Goal: Information Seeking & Learning: Learn about a topic

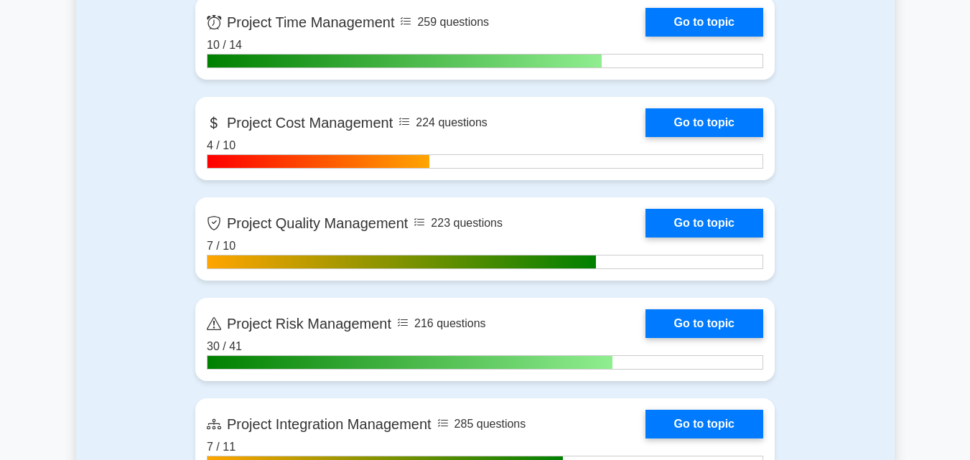
scroll to position [812, 0]
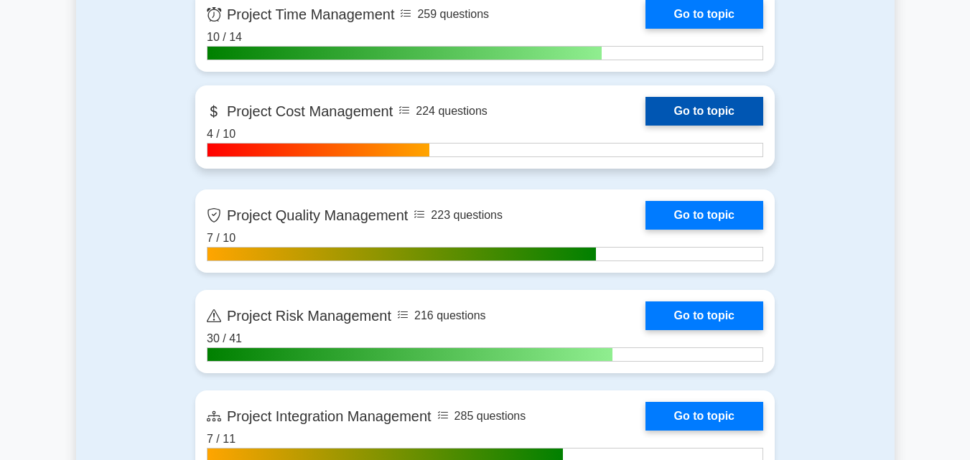
click at [706, 106] on link "Go to topic" at bounding box center [705, 111] width 118 height 29
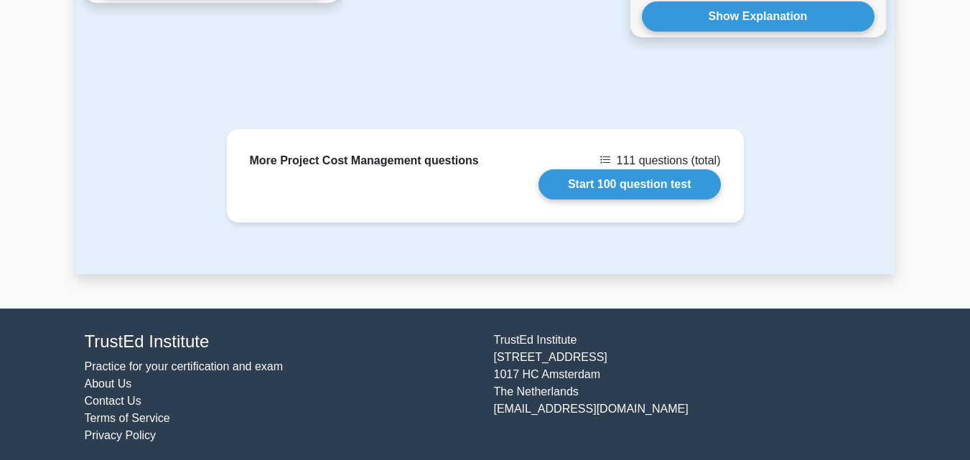
scroll to position [1606, 0]
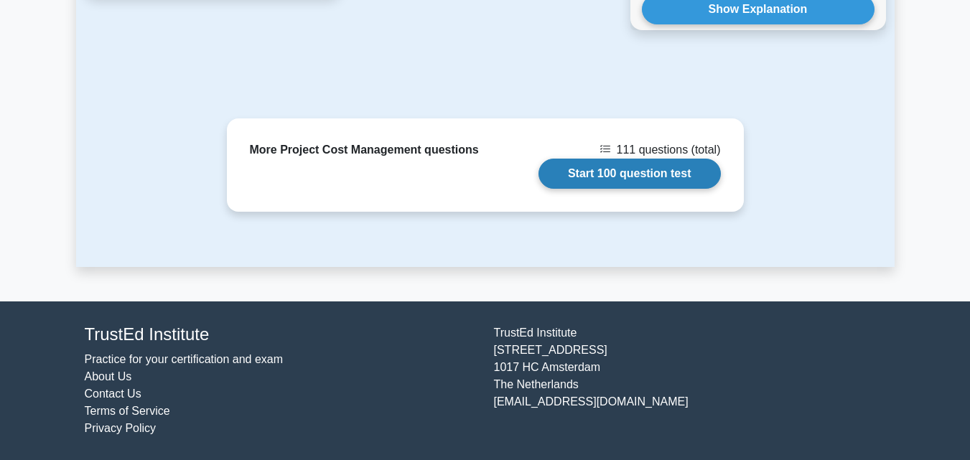
click at [684, 180] on link "Start 100 question test" at bounding box center [630, 174] width 182 height 30
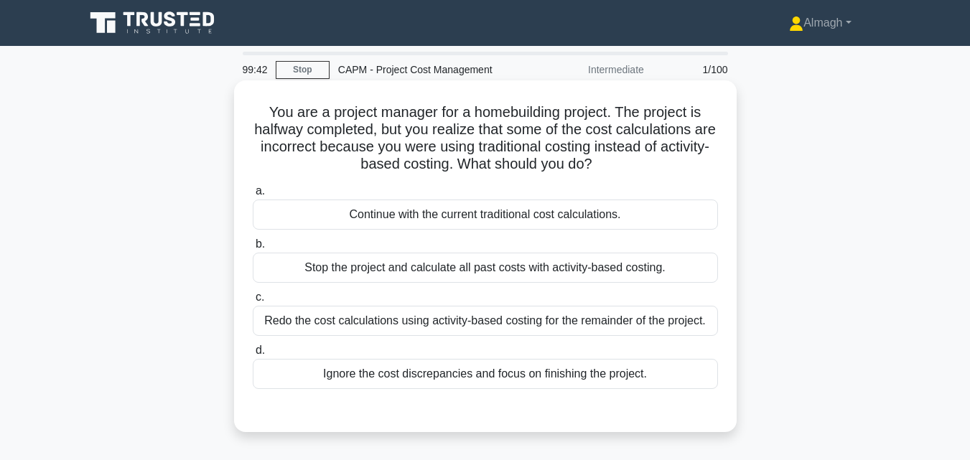
click at [547, 324] on div "Redo the cost calculations using activity-based costing for the remainder of th…" at bounding box center [485, 321] width 465 height 30
click at [253, 302] on input "c. Redo the cost calculations using activity-based costing for the remainder of…" at bounding box center [253, 297] width 0 height 9
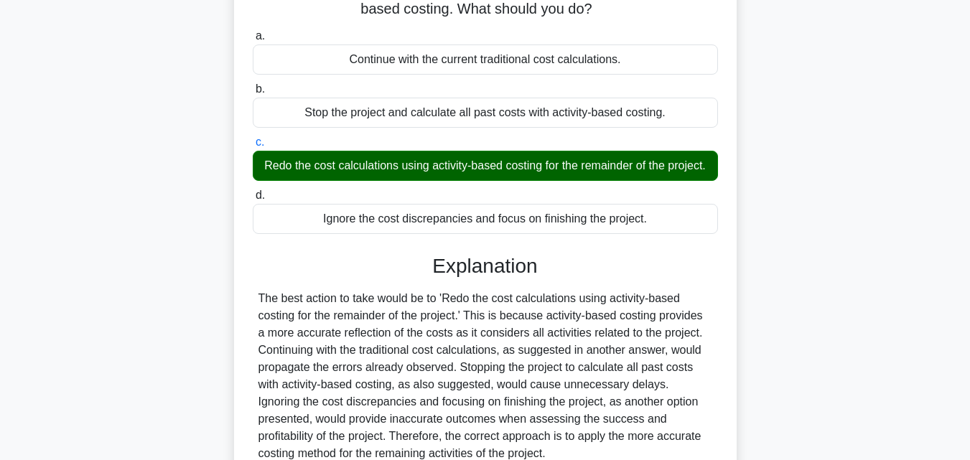
scroll to position [315, 0]
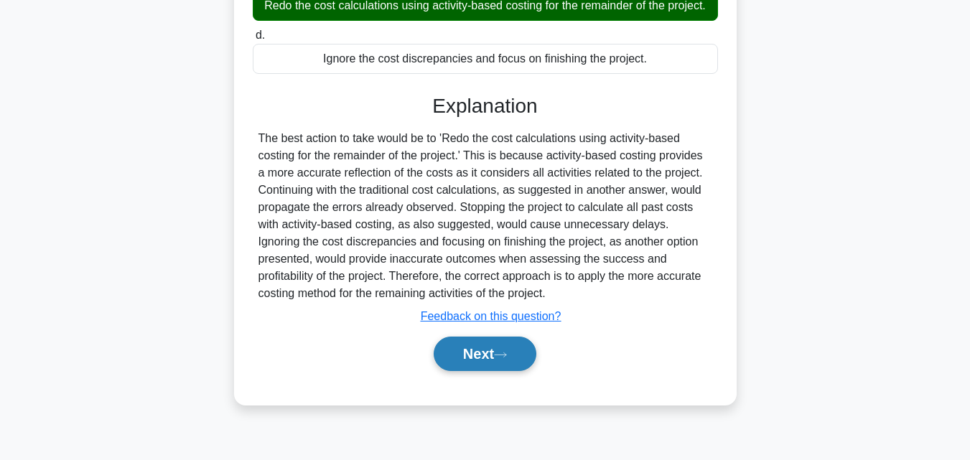
click at [507, 359] on icon at bounding box center [500, 355] width 13 height 8
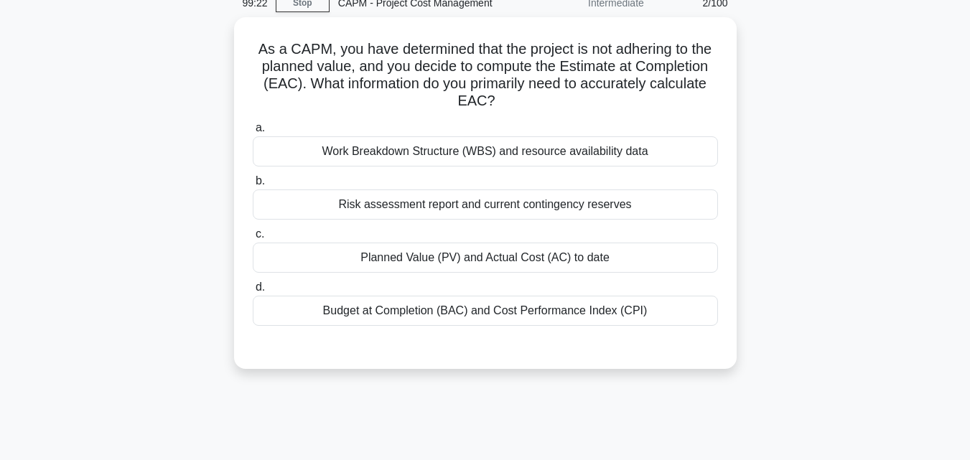
scroll to position [62, 0]
click at [587, 318] on div "Budget at Completion (BAC) and Cost Performance Index (CPI)" at bounding box center [485, 312] width 465 height 30
click at [253, 293] on input "d. Budget at Completion (BAC) and Cost Performance Index (CPI)" at bounding box center [253, 288] width 0 height 9
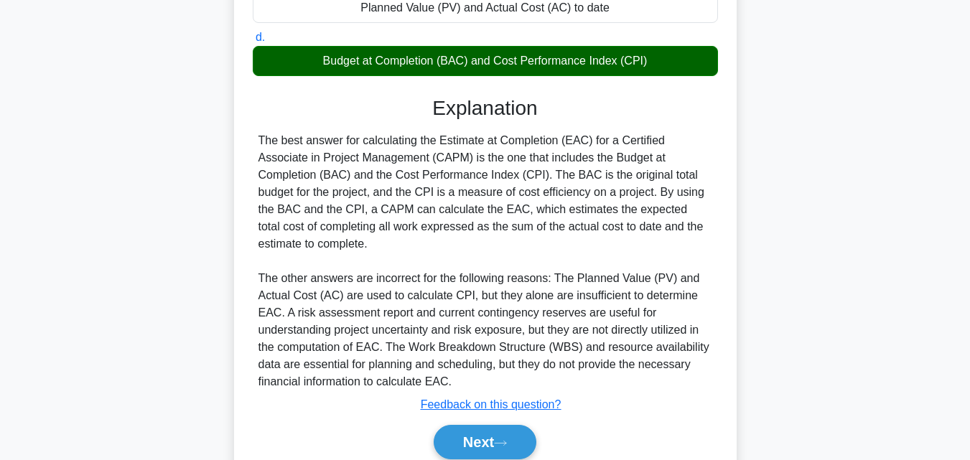
scroll to position [357, 0]
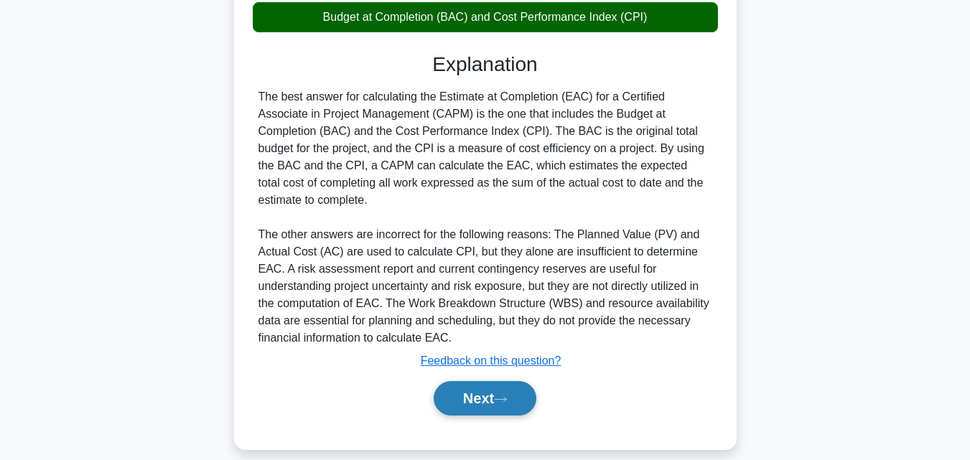
click at [469, 381] on button "Next" at bounding box center [485, 398] width 103 height 34
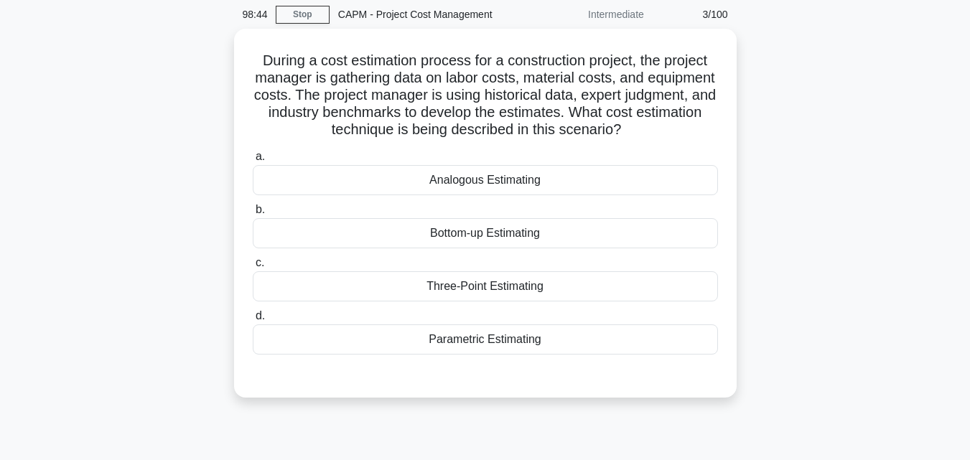
scroll to position [41, 0]
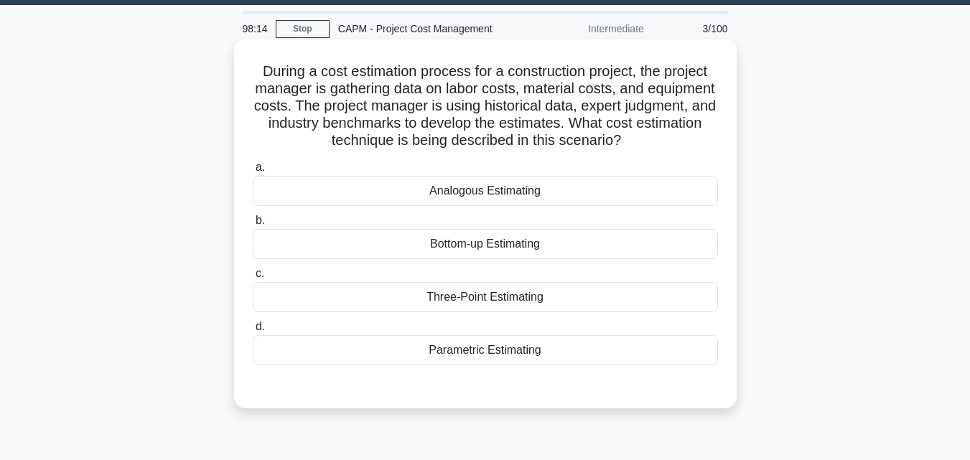
click at [514, 356] on div "Parametric Estimating" at bounding box center [485, 350] width 465 height 30
click at [253, 332] on input "d. Parametric Estimating" at bounding box center [253, 326] width 0 height 9
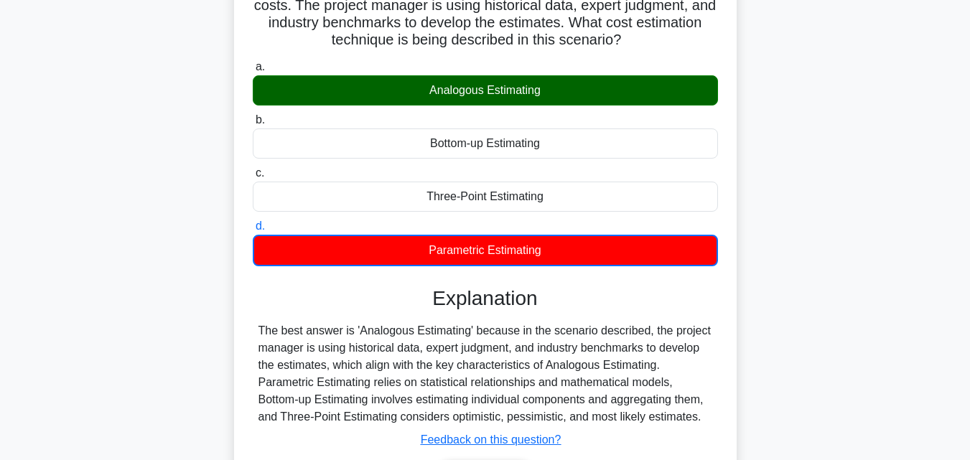
scroll to position [170, 0]
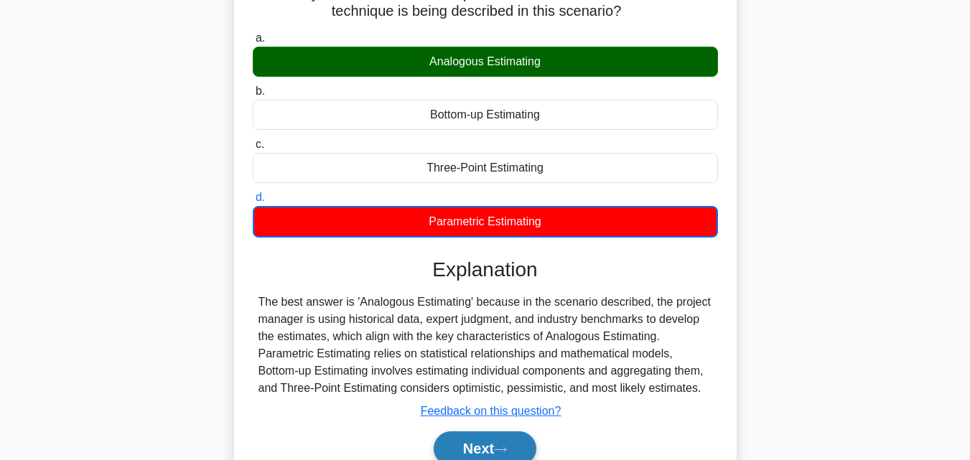
click at [501, 443] on button "Next" at bounding box center [485, 449] width 103 height 34
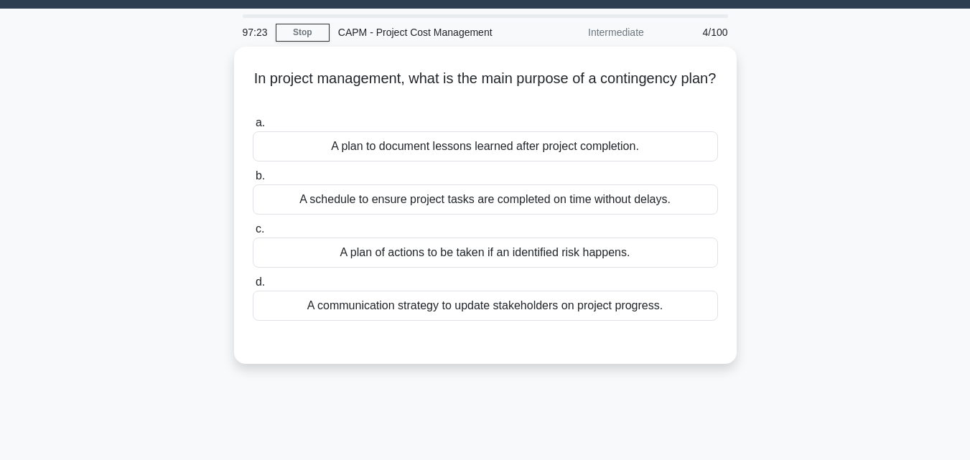
scroll to position [19, 0]
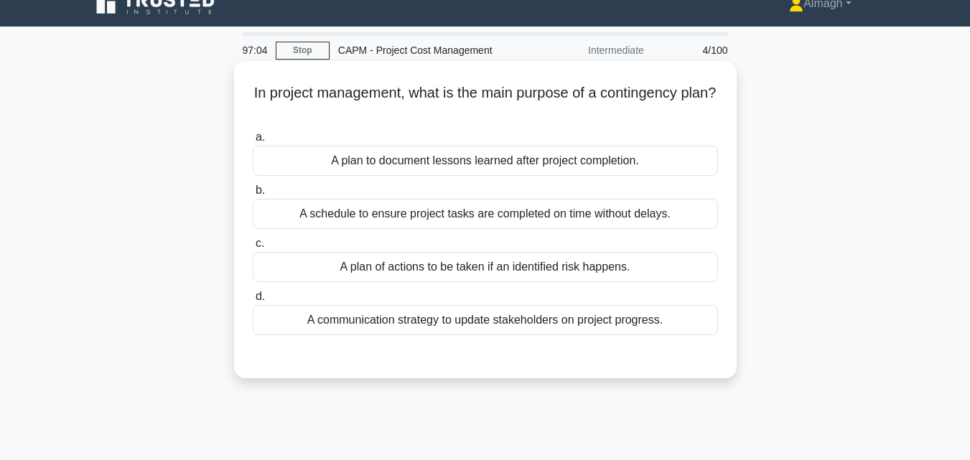
click at [416, 269] on div "A plan of actions to be taken if an identified risk happens." at bounding box center [485, 267] width 465 height 30
click at [253, 249] on input "c. A plan of actions to be taken if an identified risk happens." at bounding box center [253, 243] width 0 height 9
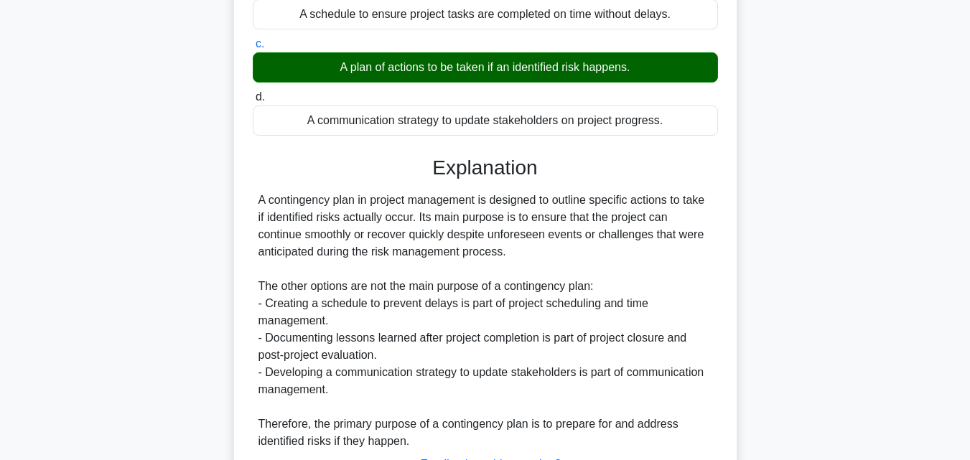
scroll to position [340, 0]
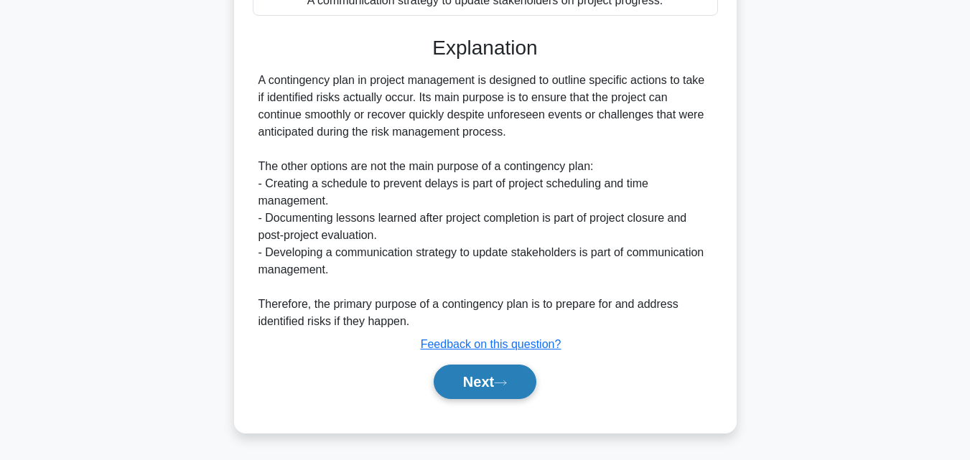
click at [483, 383] on button "Next" at bounding box center [485, 382] width 103 height 34
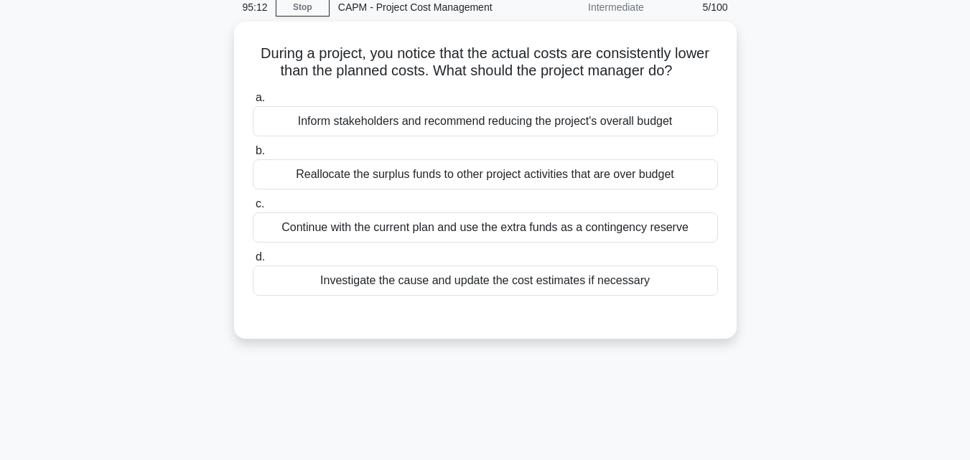
scroll to position [10, 0]
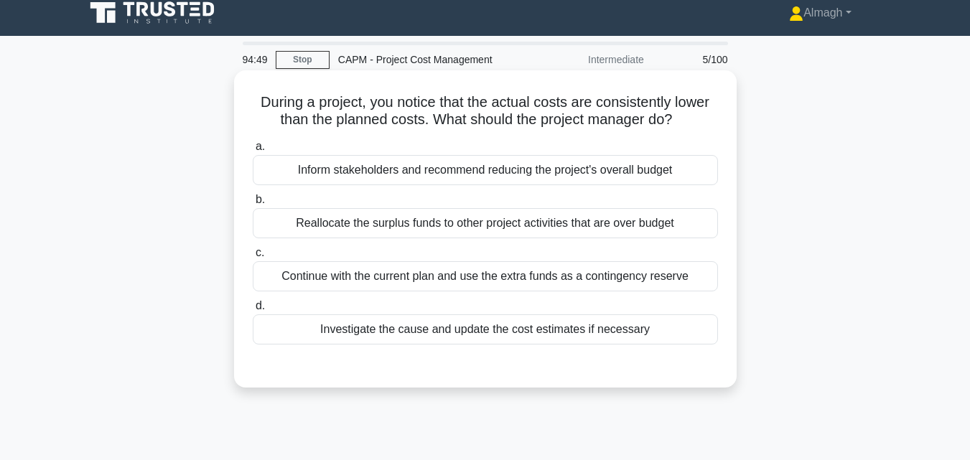
click at [699, 338] on div "Investigate the cause and update the cost estimates if necessary" at bounding box center [485, 330] width 465 height 30
click at [253, 311] on input "d. Investigate the cause and update the cost estimates if necessary" at bounding box center [253, 306] width 0 height 9
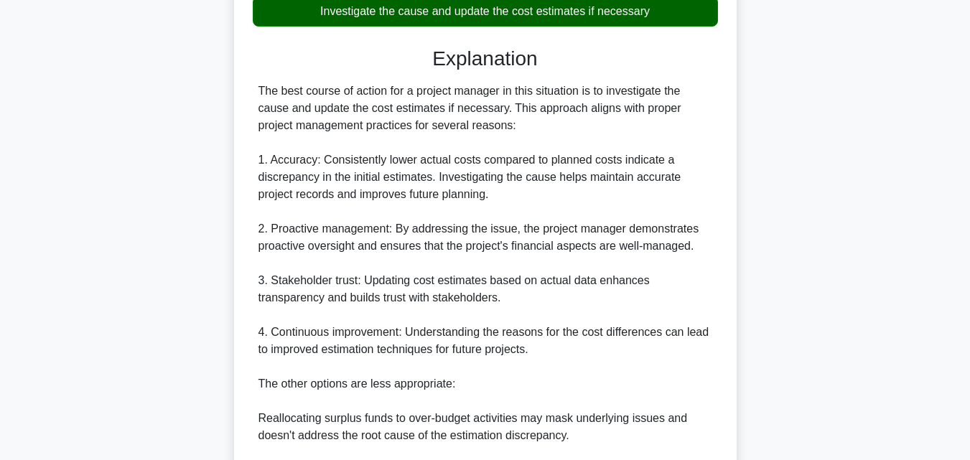
scroll to position [334, 0]
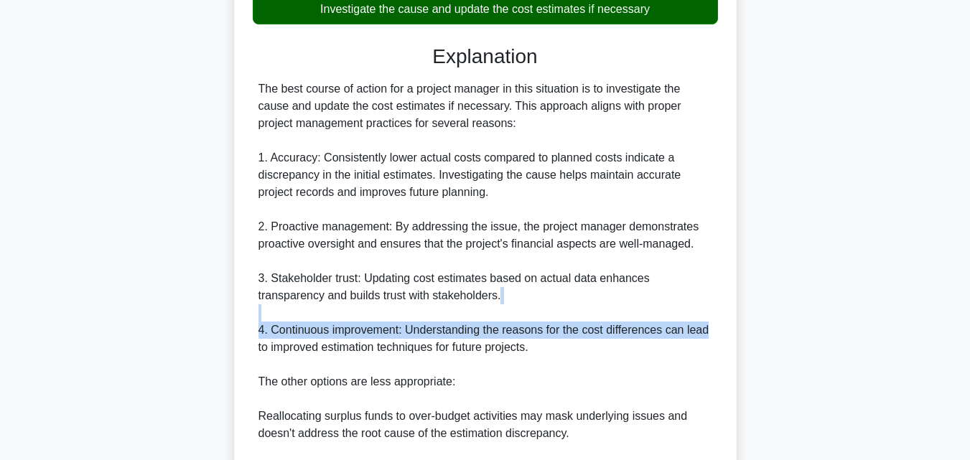
drag, startPoint x: 965, startPoint y: 307, endPoint x: 972, endPoint y: 330, distance: 23.9
click at [970, 330] on html "Almagh Profile Settings Profile" at bounding box center [485, 177] width 970 height 1023
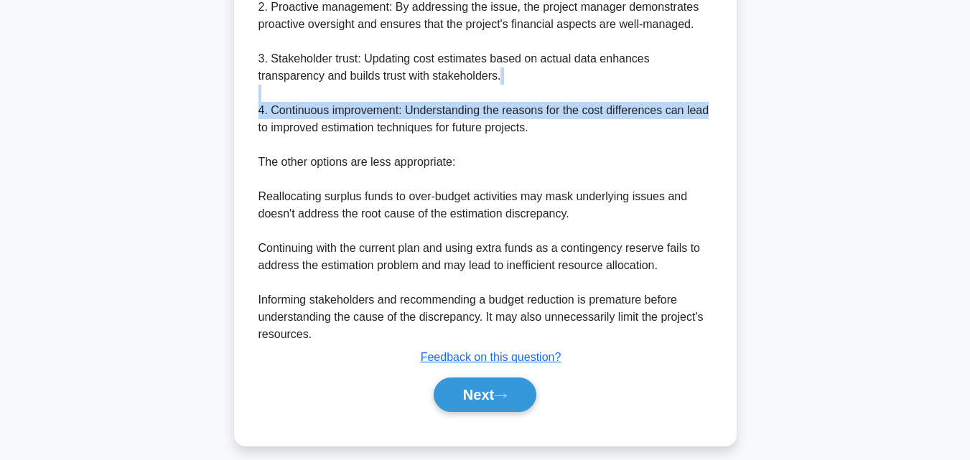
scroll to position [564, 0]
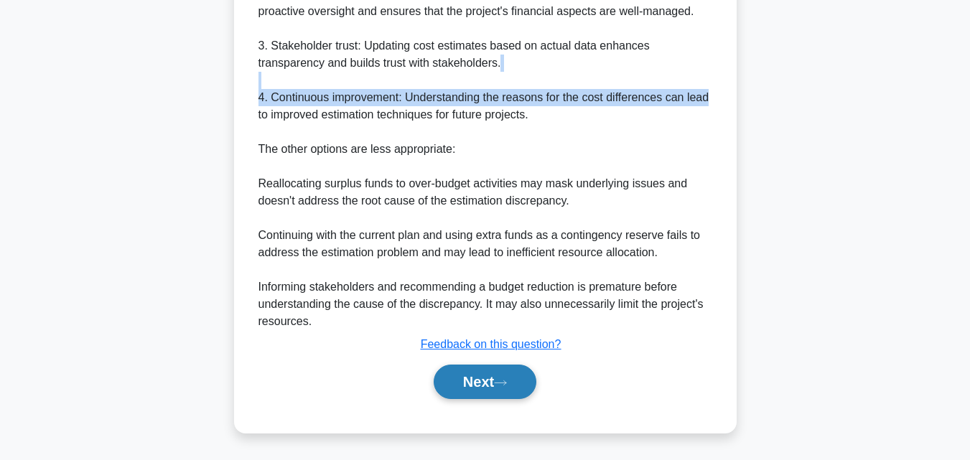
click at [486, 387] on button "Next" at bounding box center [485, 382] width 103 height 34
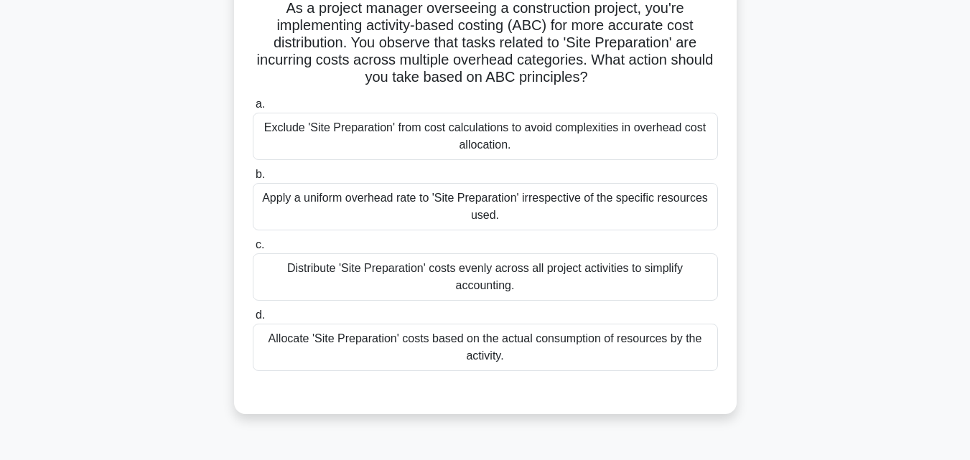
scroll to position [93, 0]
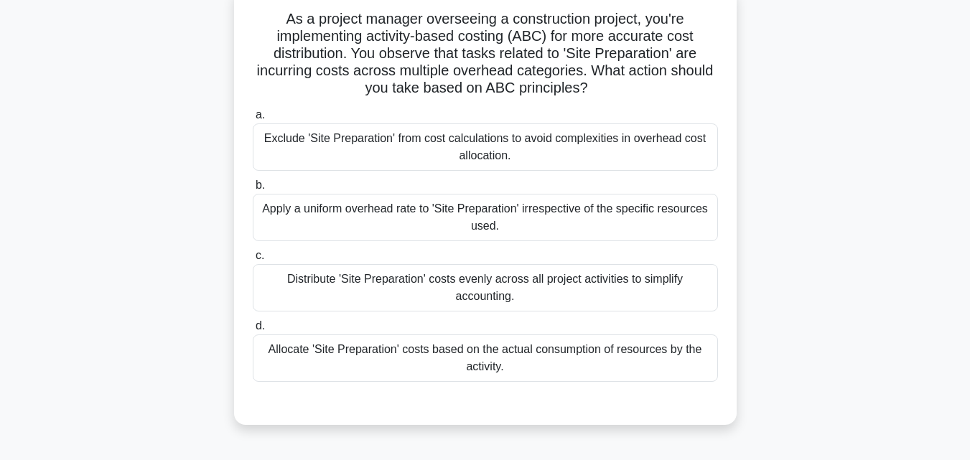
click at [526, 357] on div "Allocate 'Site Preparation' costs based on the actual consumption of resources …" at bounding box center [485, 358] width 465 height 47
click at [253, 331] on input "d. Allocate 'Site Preparation' costs based on the actual consumption of resourc…" at bounding box center [253, 326] width 0 height 9
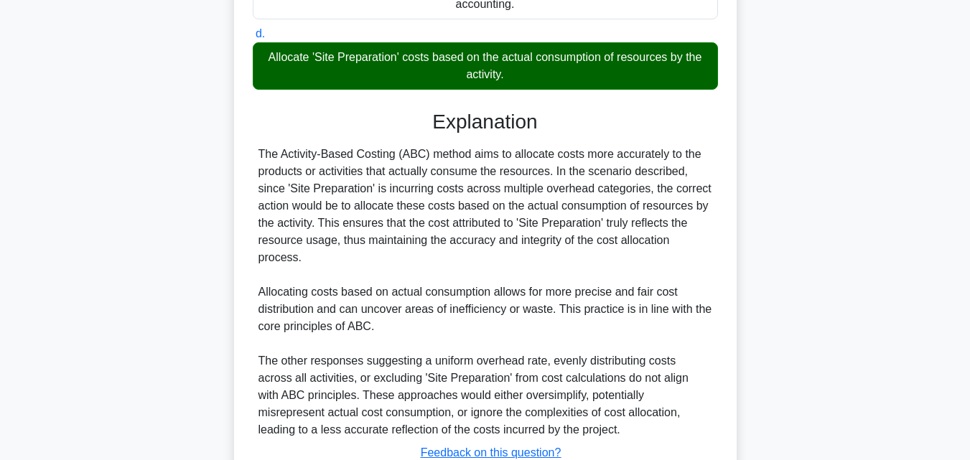
scroll to position [495, 0]
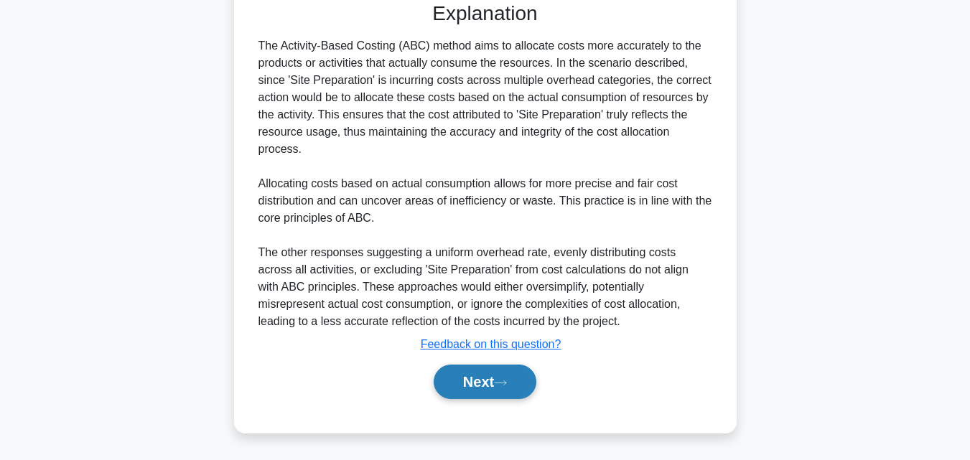
click at [508, 388] on button "Next" at bounding box center [485, 382] width 103 height 34
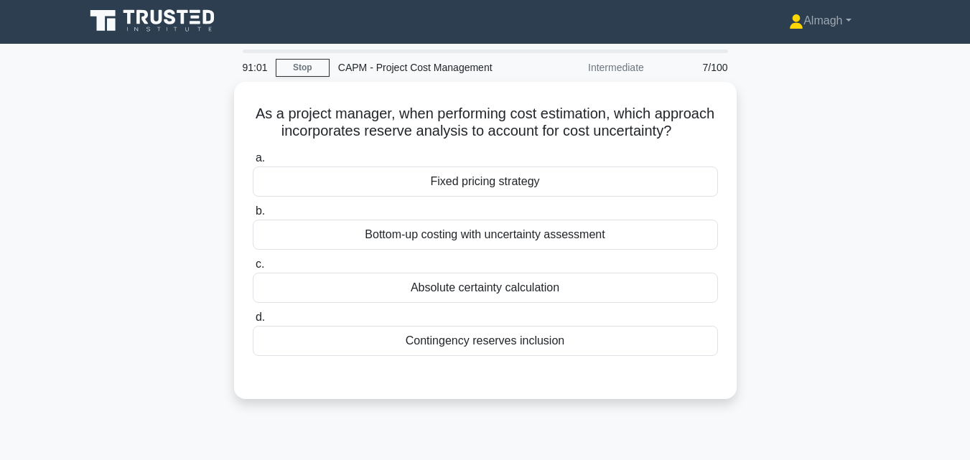
scroll to position [0, 0]
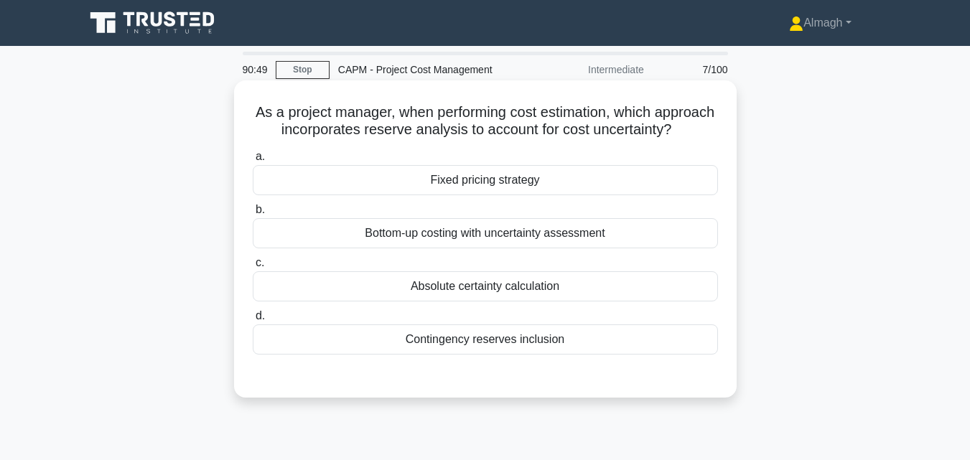
click at [498, 355] on div "Contingency reserves inclusion" at bounding box center [485, 340] width 465 height 30
click at [253, 321] on input "d. Contingency reserves inclusion" at bounding box center [253, 316] width 0 height 9
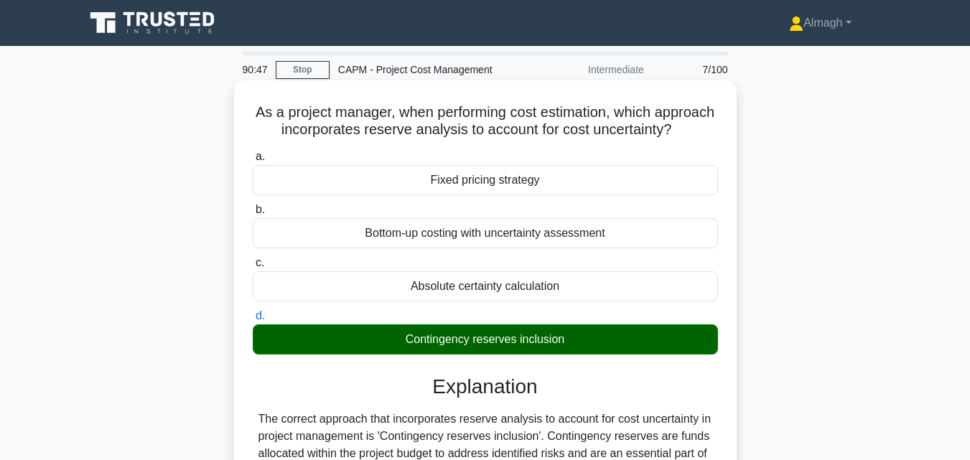
click at [253, 152] on input "a. Fixed pricing strategy" at bounding box center [253, 156] width 0 height 9
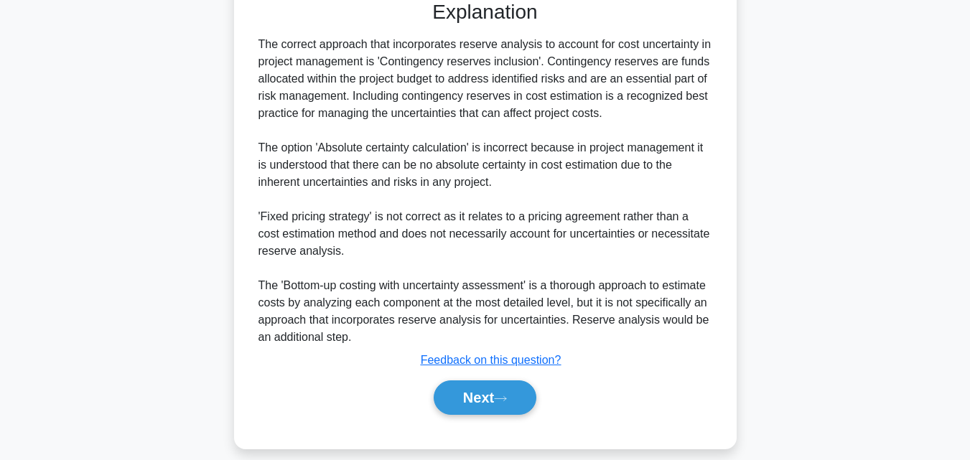
scroll to position [399, 0]
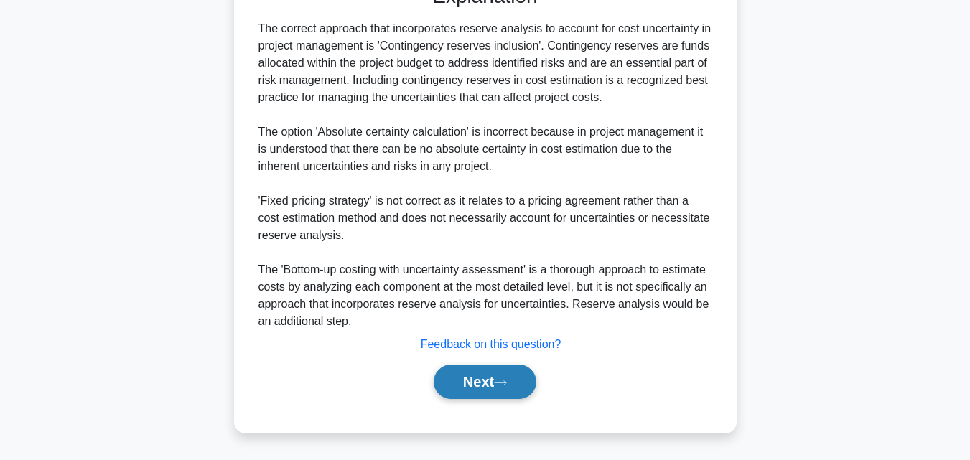
click at [507, 387] on icon at bounding box center [500, 383] width 13 height 8
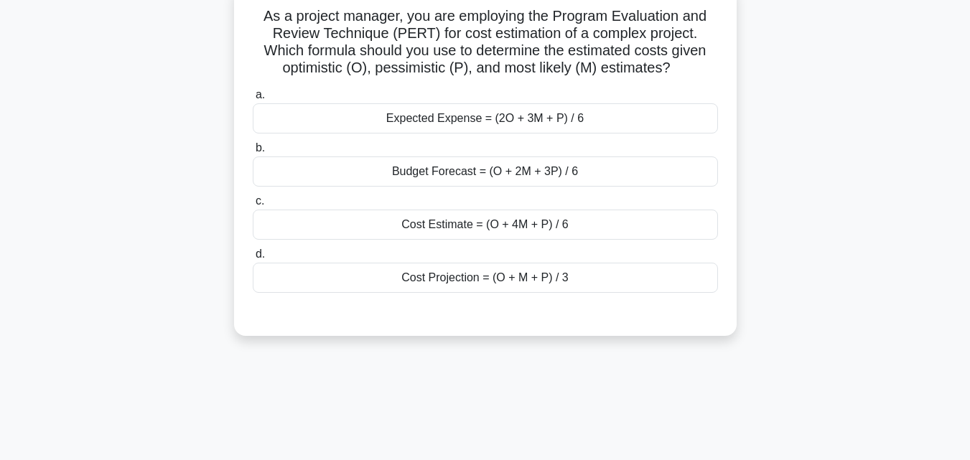
scroll to position [90, 0]
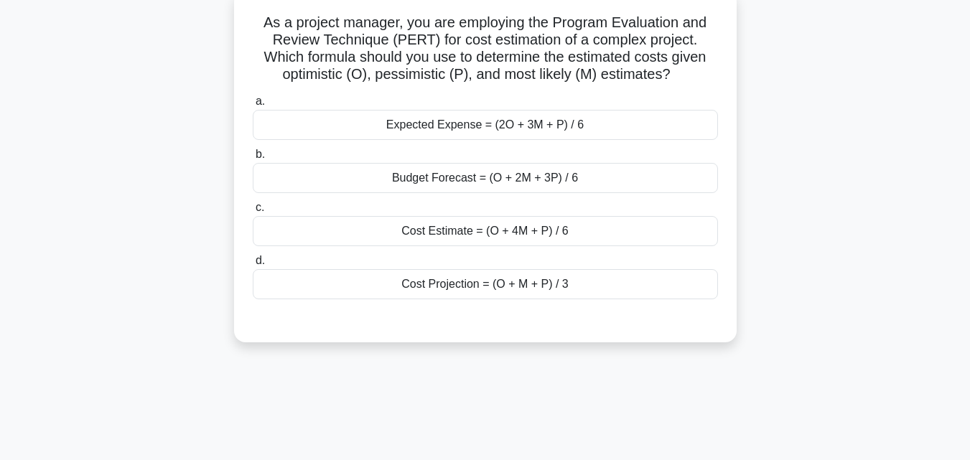
click at [642, 232] on div "Cost Estimate = (O + 4M + P) / 6" at bounding box center [485, 231] width 465 height 30
click at [253, 213] on input "c. Cost Estimate = (O + 4M + P) / 6" at bounding box center [253, 207] width 0 height 9
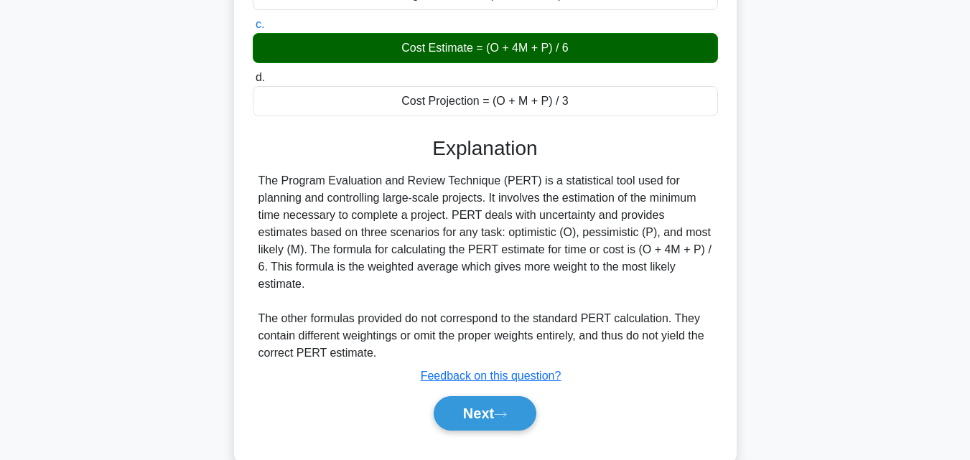
scroll to position [279, 0]
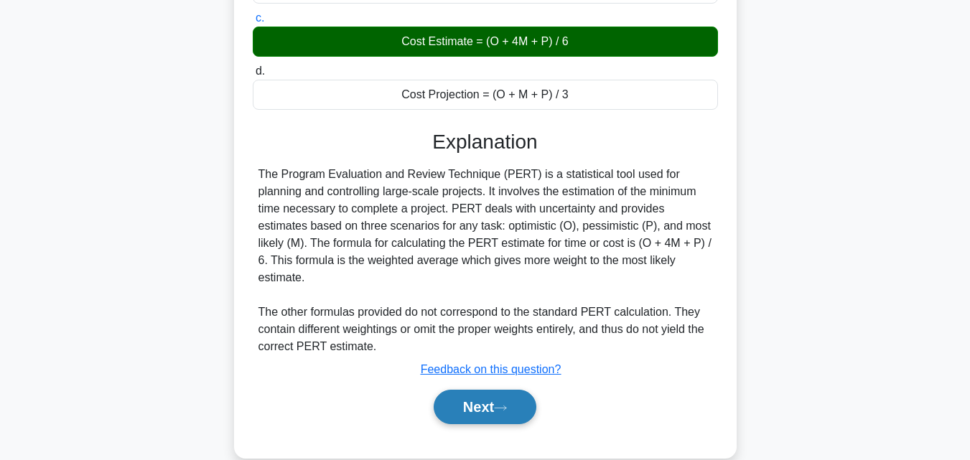
click at [501, 390] on button "Next" at bounding box center [485, 407] width 103 height 34
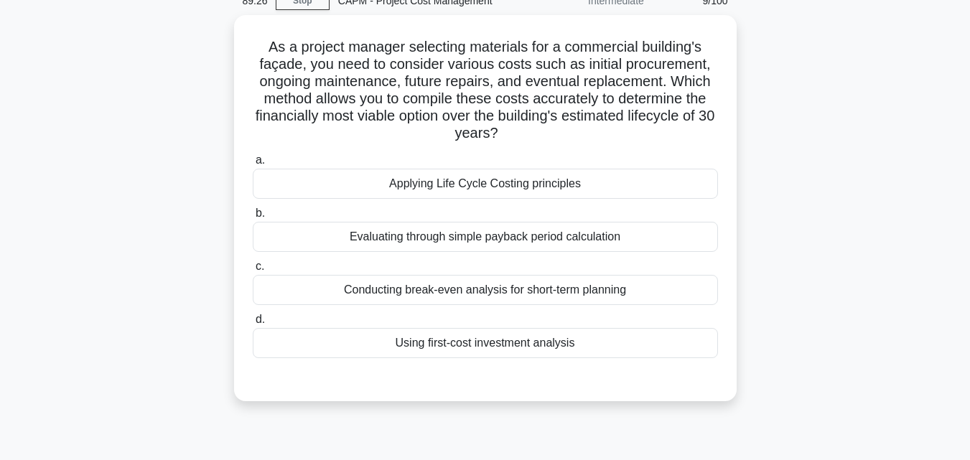
scroll to position [70, 0]
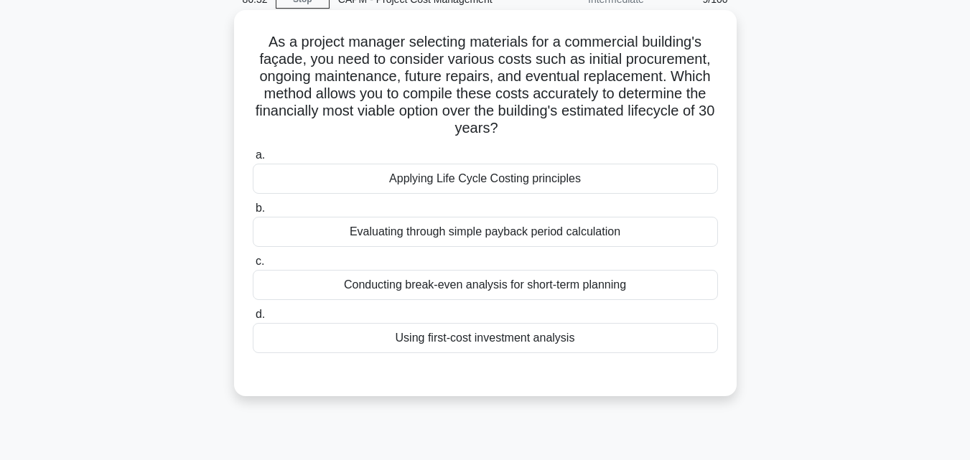
click at [556, 184] on div "Applying Life Cycle Costing principles" at bounding box center [485, 179] width 465 height 30
click at [253, 160] on input "a. Applying Life Cycle Costing principles" at bounding box center [253, 155] width 0 height 9
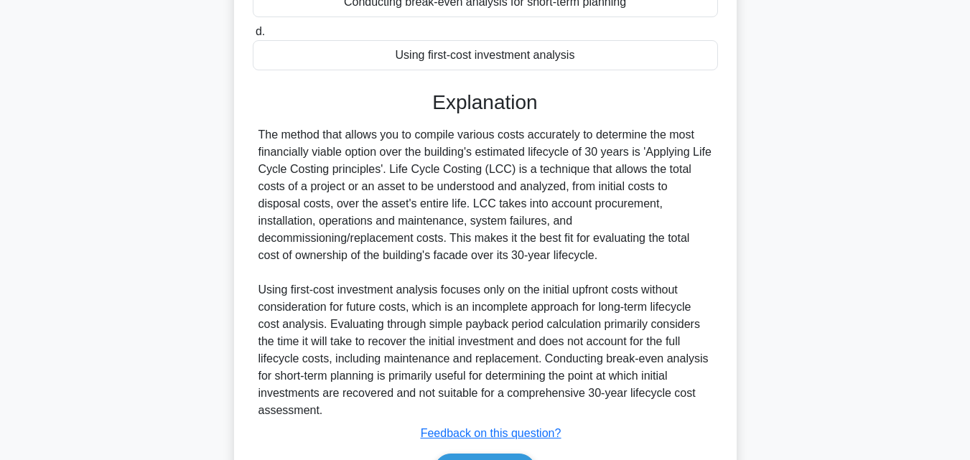
scroll to position [378, 0]
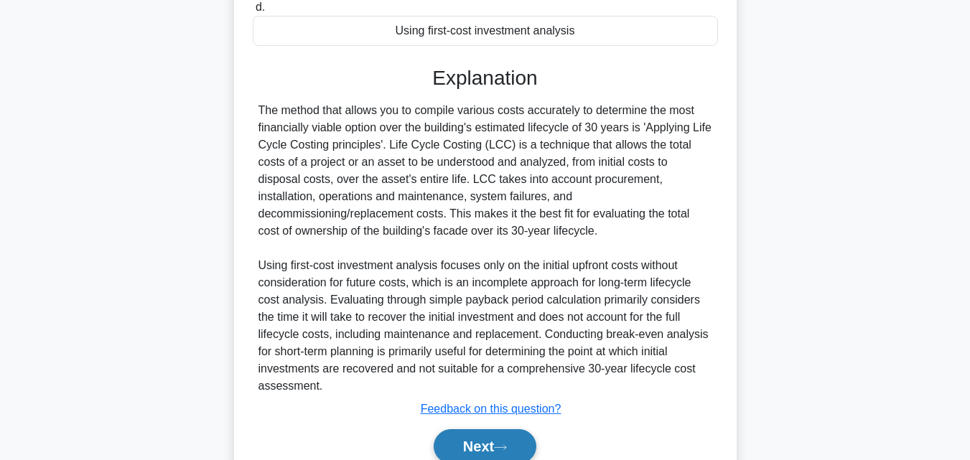
click at [481, 447] on button "Next" at bounding box center [485, 446] width 103 height 34
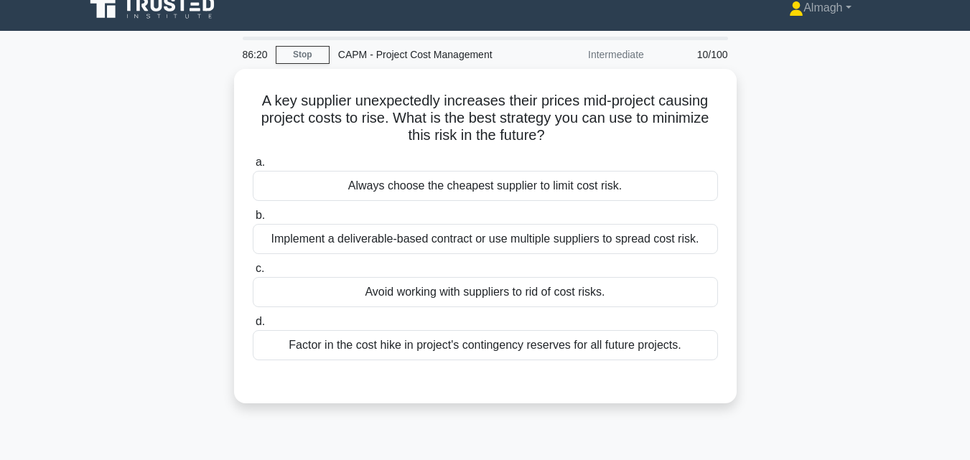
scroll to position [0, 0]
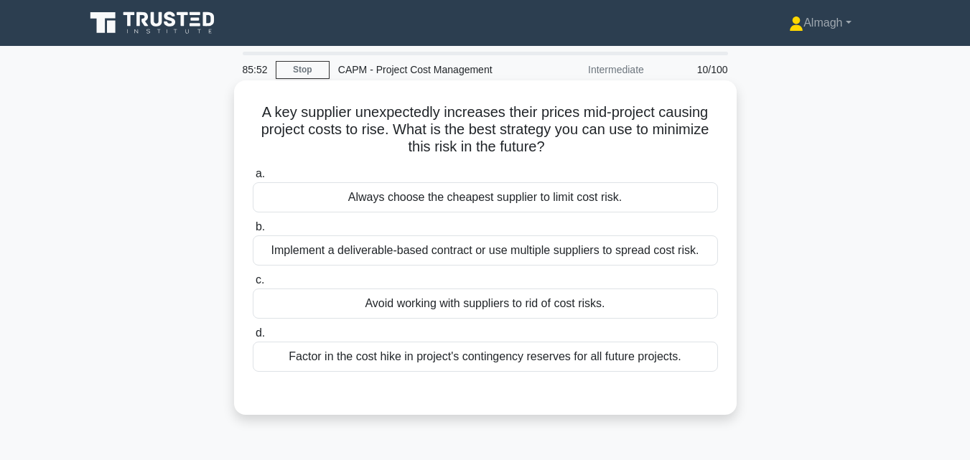
click at [554, 258] on div "Implement a deliverable-based contract or use multiple suppliers to spread cost…" at bounding box center [485, 251] width 465 height 30
click at [253, 232] on input "b. Implement a deliverable-based contract or use multiple suppliers to spread c…" at bounding box center [253, 227] width 0 height 9
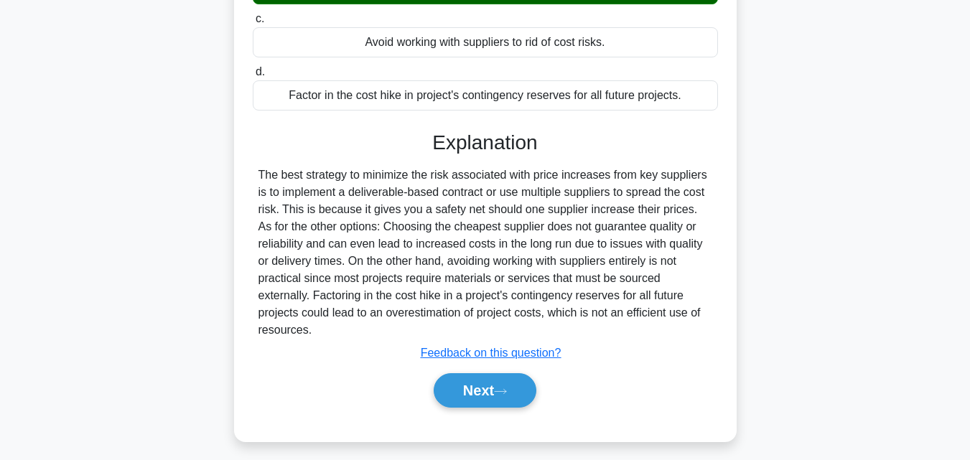
scroll to position [268, 0]
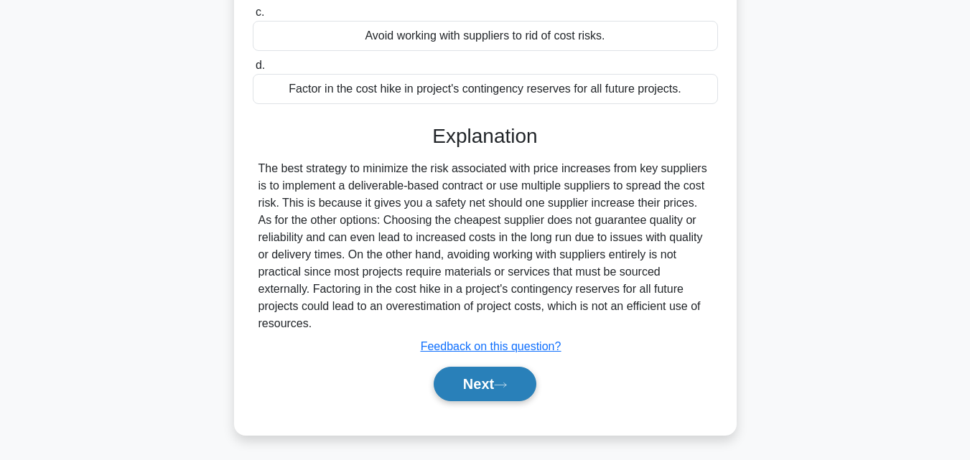
click at [508, 381] on button "Next" at bounding box center [485, 384] width 103 height 34
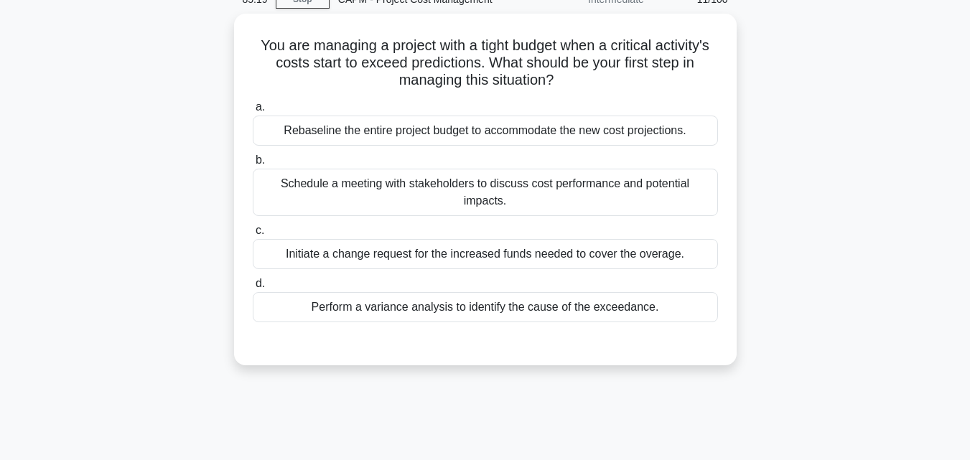
scroll to position [51, 0]
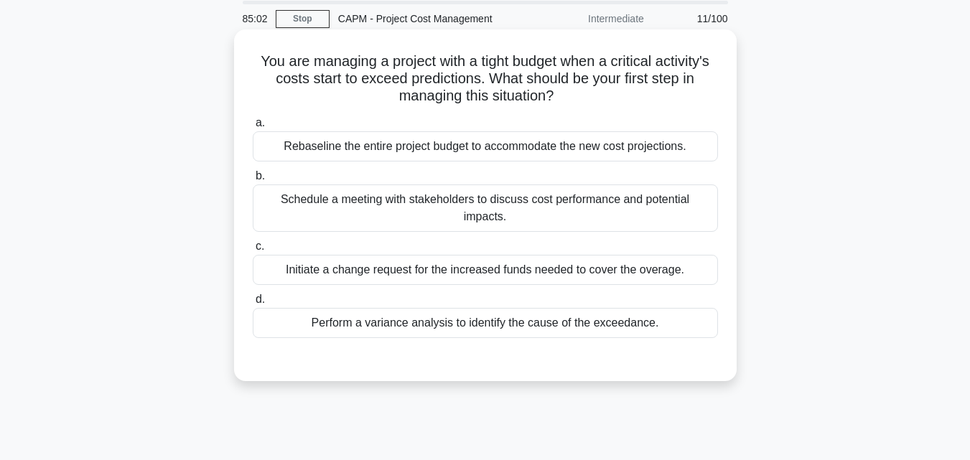
click at [677, 310] on div "Perform a variance analysis to identify the cause of the exceedance." at bounding box center [485, 323] width 465 height 30
click at [253, 305] on input "d. Perform a variance analysis to identify the cause of the exceedance." at bounding box center [253, 299] width 0 height 9
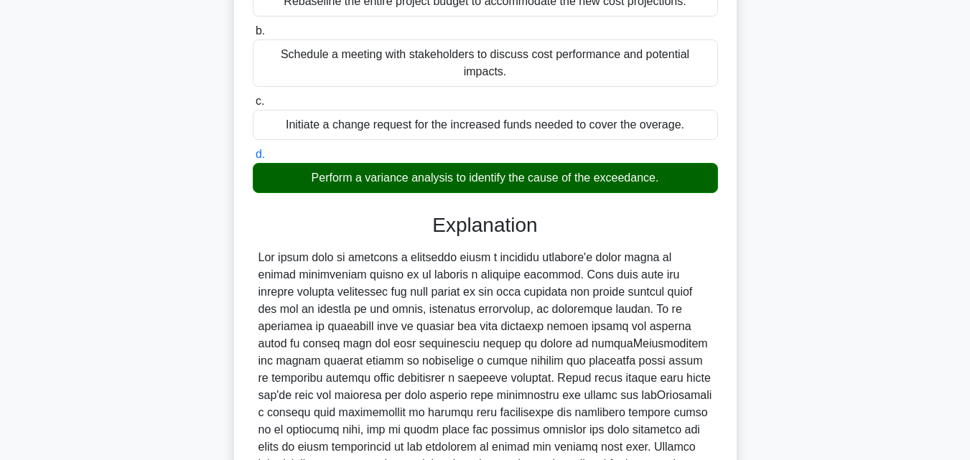
scroll to position [340, 0]
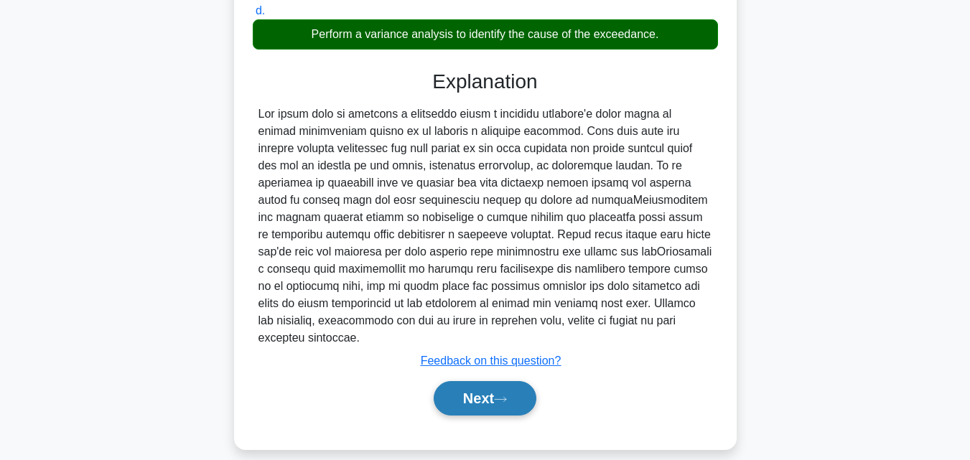
click at [475, 381] on button "Next" at bounding box center [485, 398] width 103 height 34
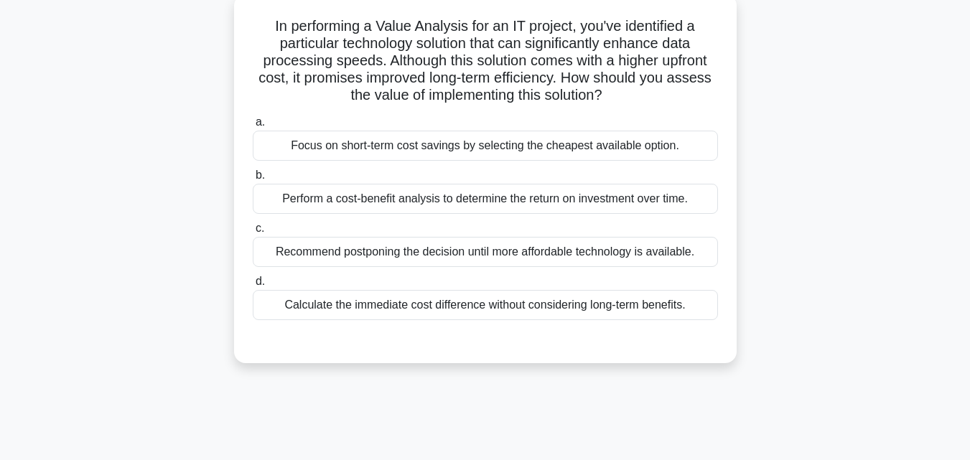
scroll to position [87, 0]
click at [693, 191] on div "Perform a cost-benefit analysis to determine the return on investment over time." at bounding box center [485, 198] width 465 height 30
click at [253, 180] on input "b. Perform a cost-benefit analysis to determine the return on investment over t…" at bounding box center [253, 174] width 0 height 9
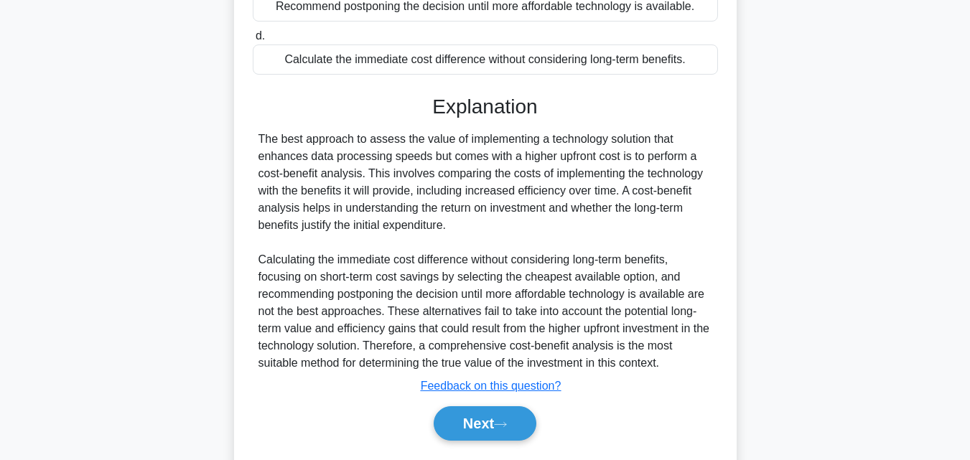
scroll to position [347, 0]
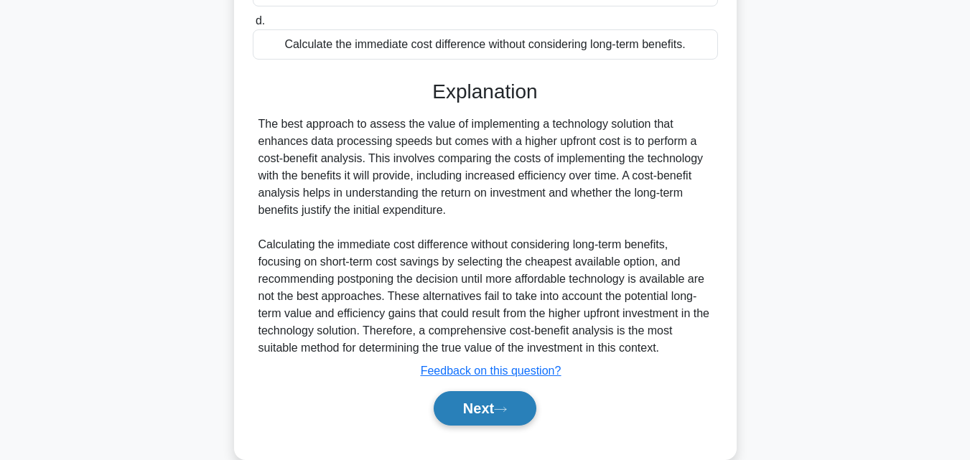
click at [515, 417] on button "Next" at bounding box center [485, 408] width 103 height 34
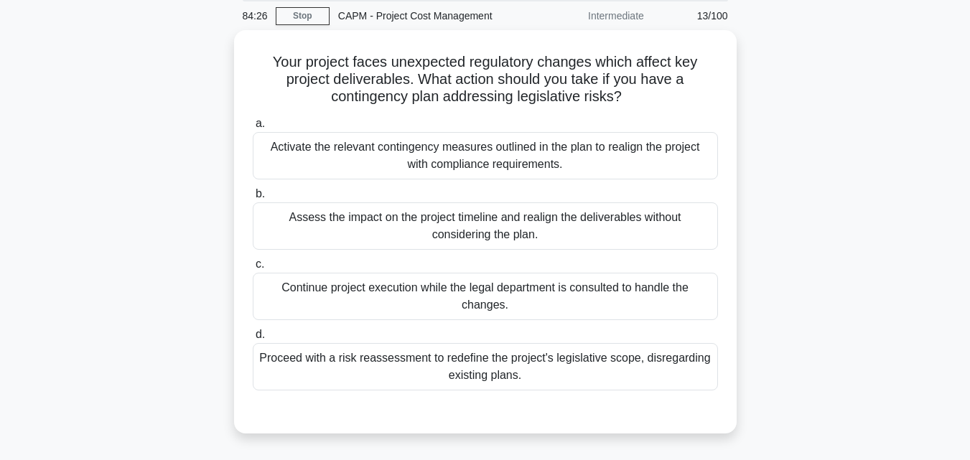
scroll to position [49, 0]
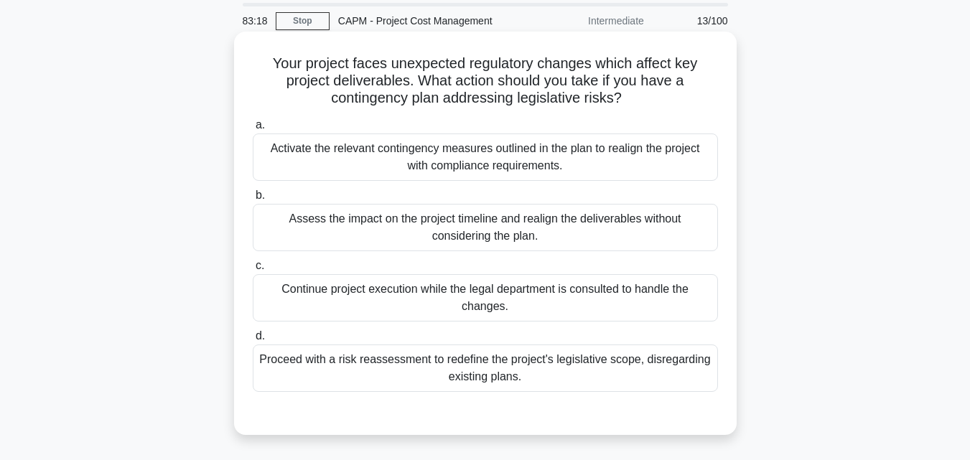
click at [610, 157] on div "Activate the relevant contingency measures outlined in the plan to realign the …" at bounding box center [485, 157] width 465 height 47
click at [253, 130] on input "a. Activate the relevant contingency measures outlined in the plan to realign t…" at bounding box center [253, 125] width 0 height 9
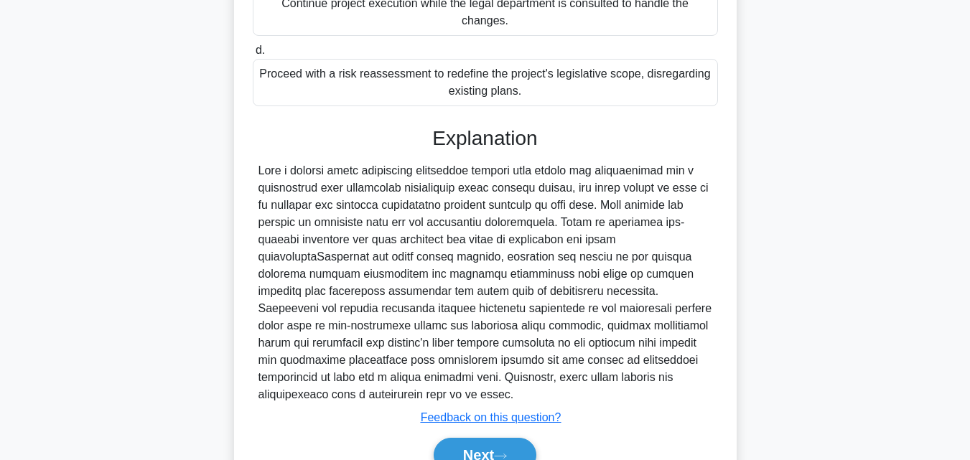
scroll to position [391, 0]
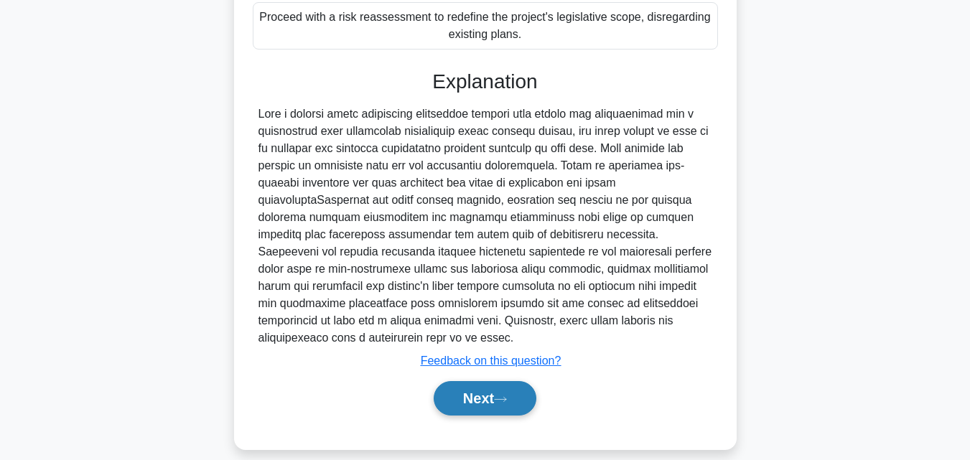
click at [487, 381] on button "Next" at bounding box center [485, 398] width 103 height 34
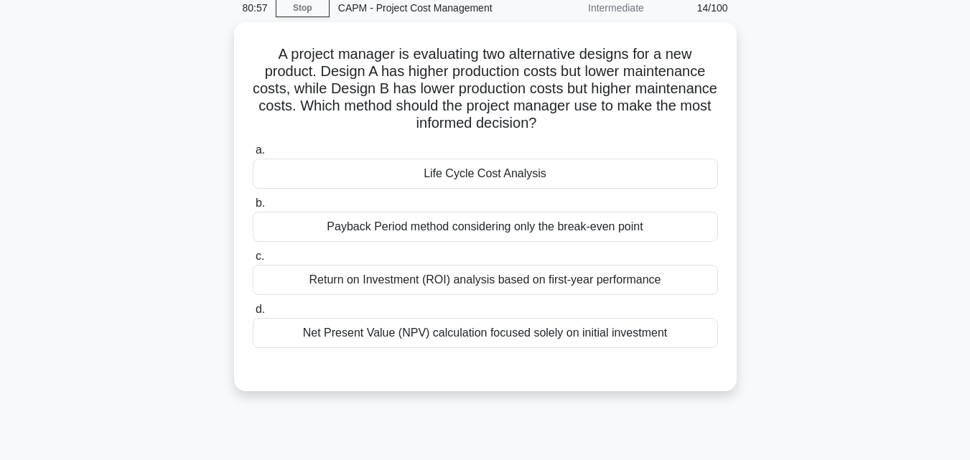
scroll to position [60, 0]
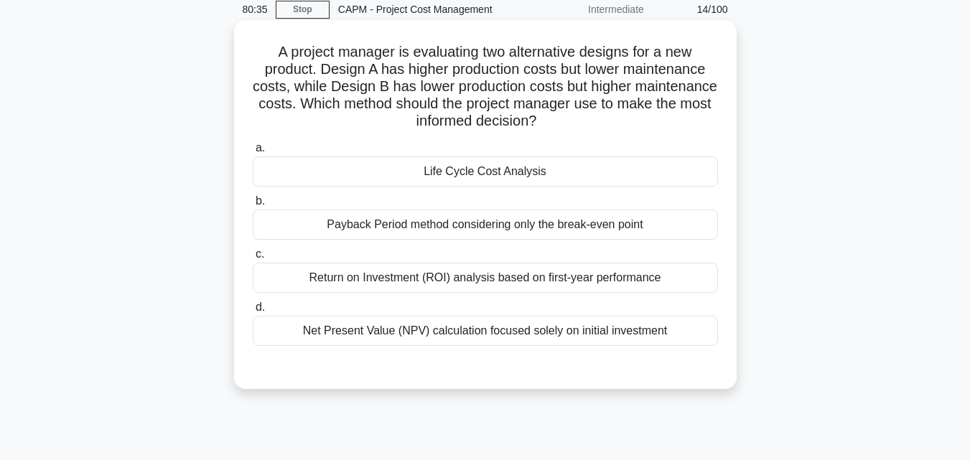
click at [594, 334] on div "Net Present Value (NPV) calculation focused solely on initial investment" at bounding box center [485, 331] width 465 height 30
click at [253, 312] on input "d. Net Present Value (NPV) calculation focused solely on initial investment" at bounding box center [253, 307] width 0 height 9
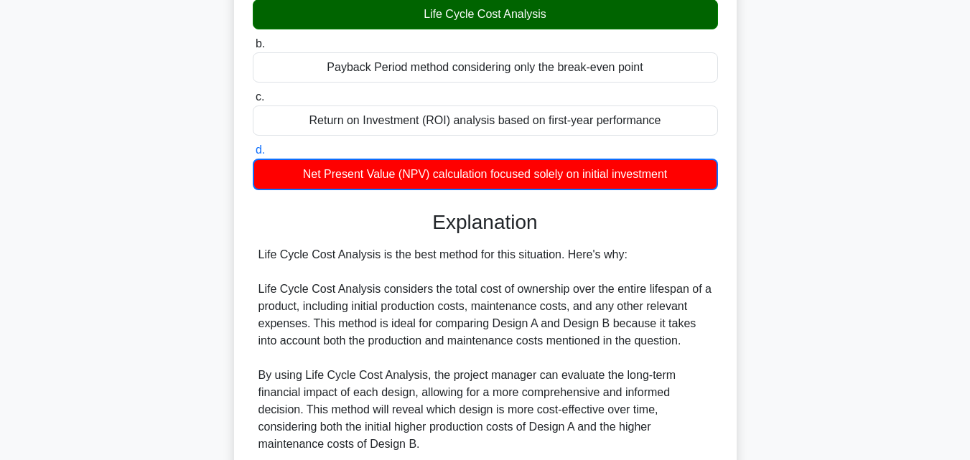
scroll to position [227, 0]
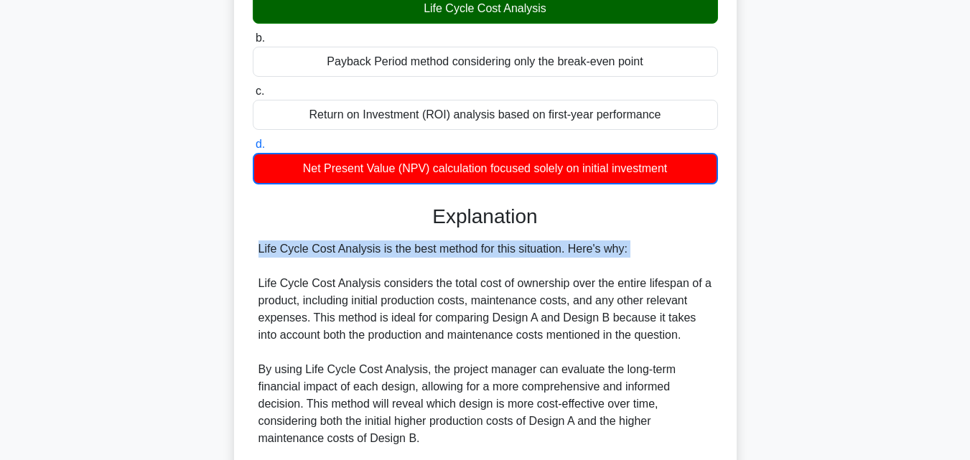
drag, startPoint x: 946, startPoint y: 242, endPoint x: 980, endPoint y: 255, distance: 36.8
click at [970, 255] on html "Almagh Profile Settings Profile" at bounding box center [485, 302] width 970 height 1059
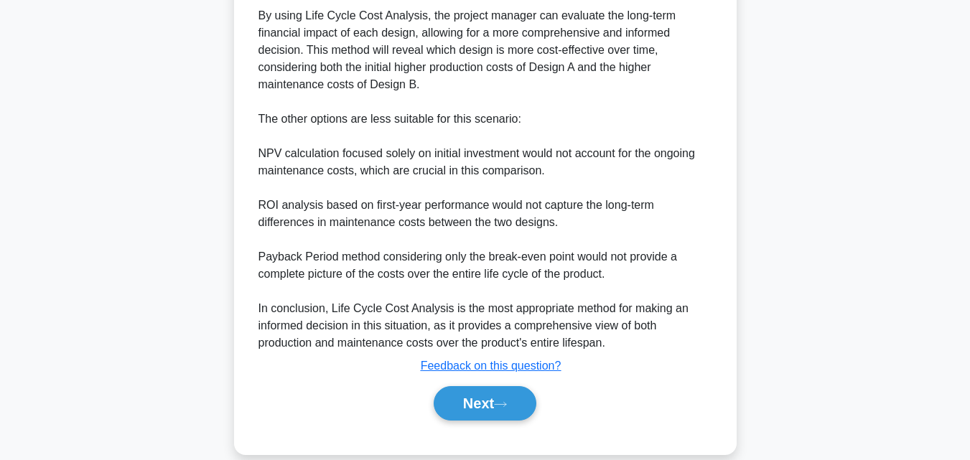
scroll to position [600, 0]
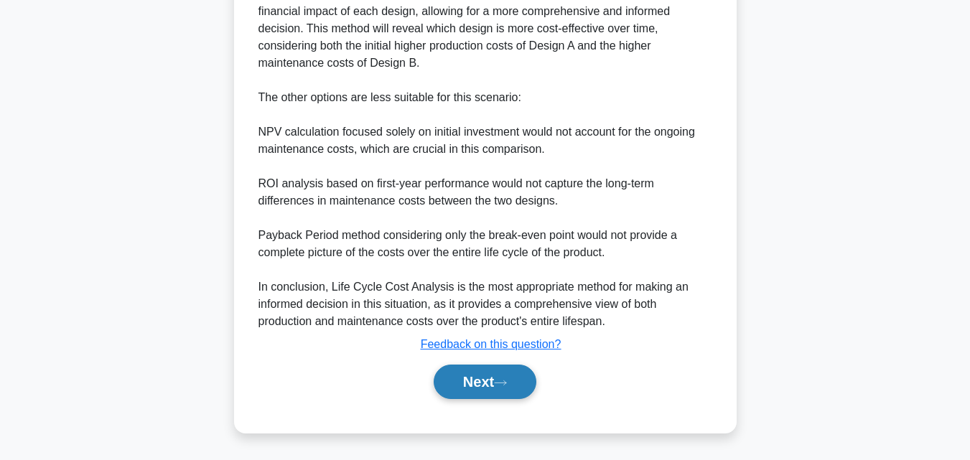
click at [525, 399] on button "Next" at bounding box center [485, 382] width 103 height 34
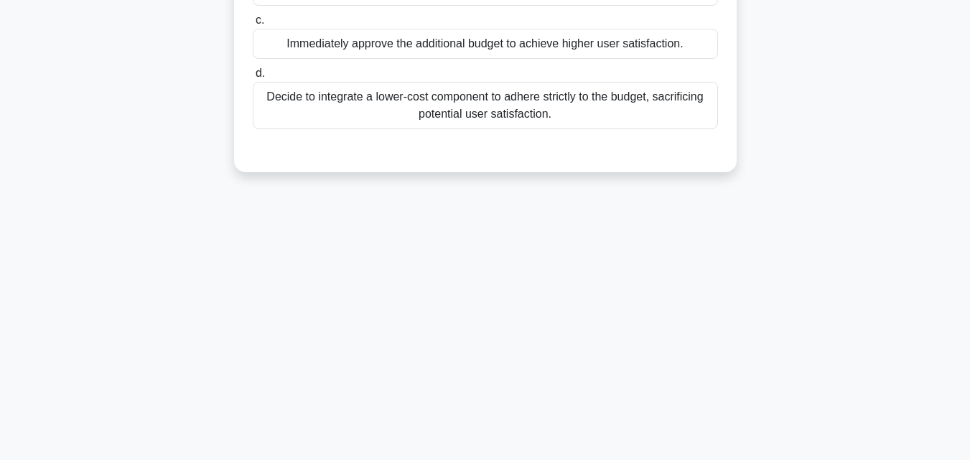
scroll to position [0, 0]
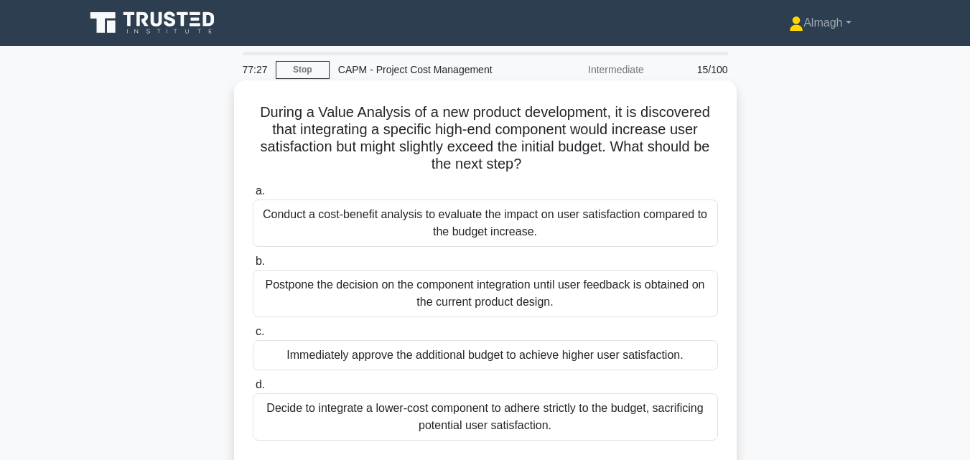
click at [641, 223] on div "Conduct a cost-benefit analysis to evaluate the impact on user satisfaction com…" at bounding box center [485, 223] width 465 height 47
click at [253, 196] on input "a. Conduct a cost-benefit analysis to evaluate the impact on user satisfaction …" at bounding box center [253, 191] width 0 height 9
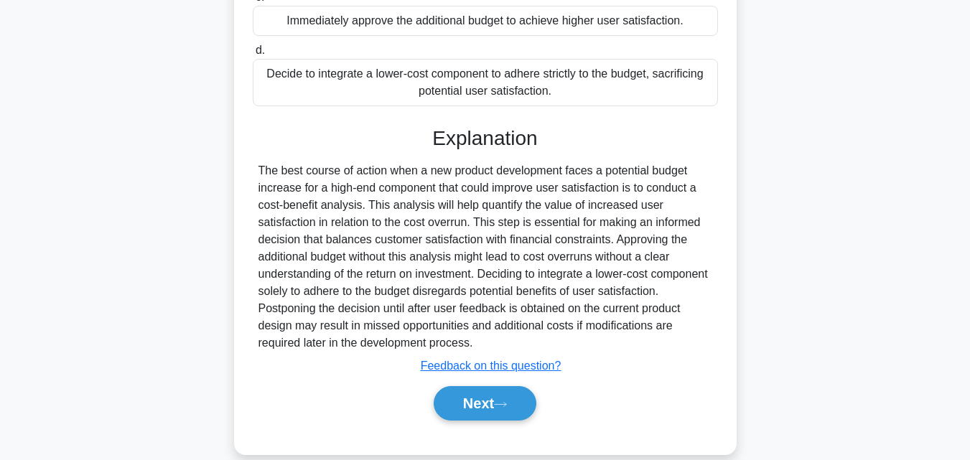
scroll to position [357, 0]
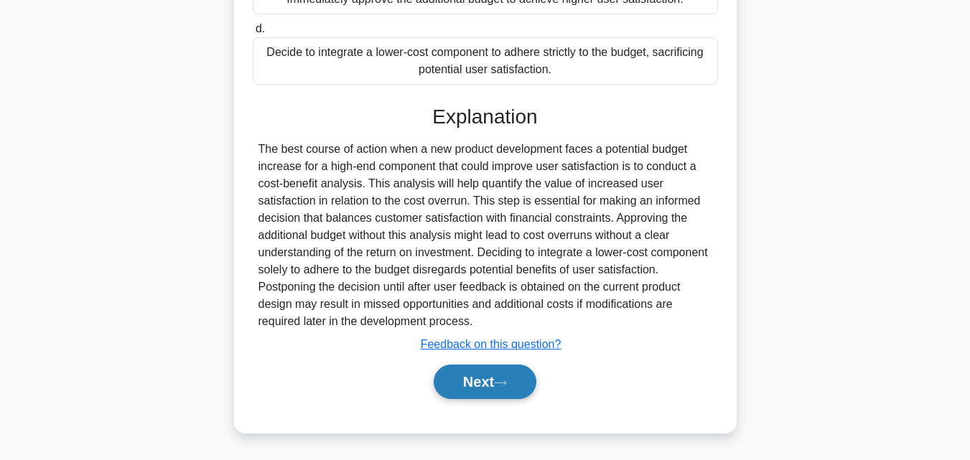
click at [529, 389] on button "Next" at bounding box center [485, 382] width 103 height 34
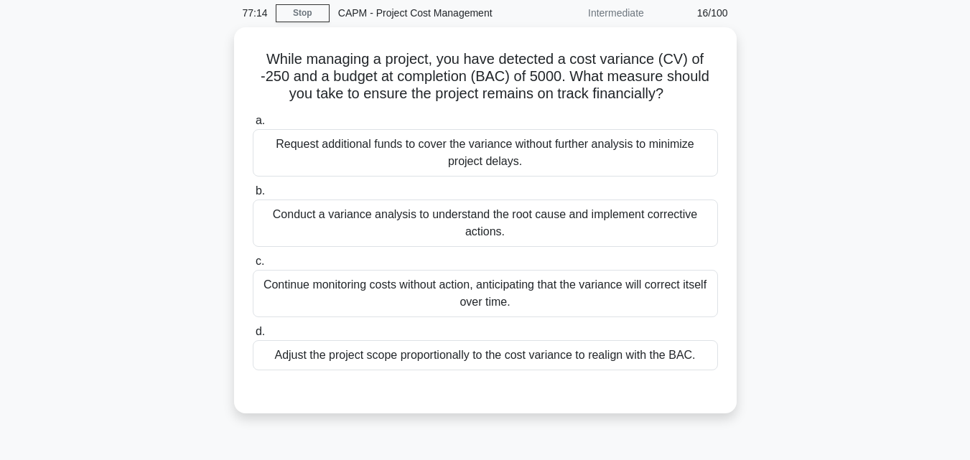
scroll to position [62, 0]
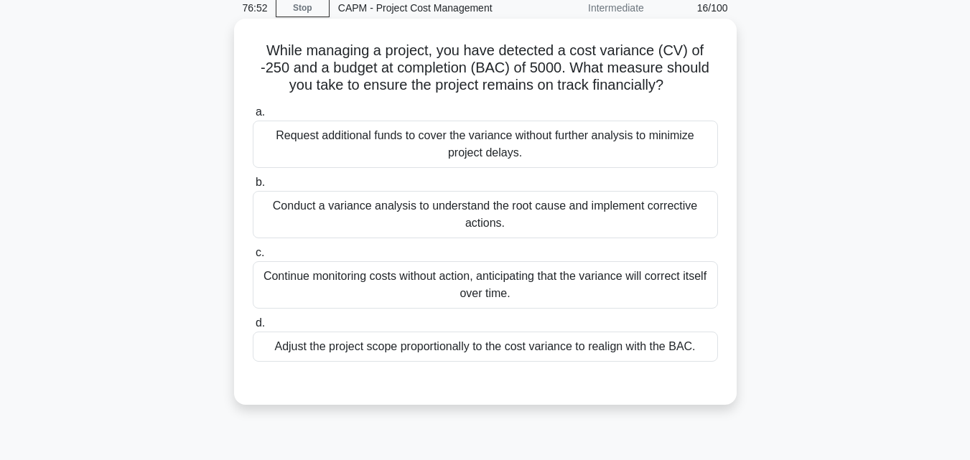
click at [694, 221] on div "Conduct a variance analysis to understand the root cause and implement correcti…" at bounding box center [485, 214] width 465 height 47
click at [253, 187] on input "b. Conduct a variance analysis to understand the root cause and implement corre…" at bounding box center [253, 182] width 0 height 9
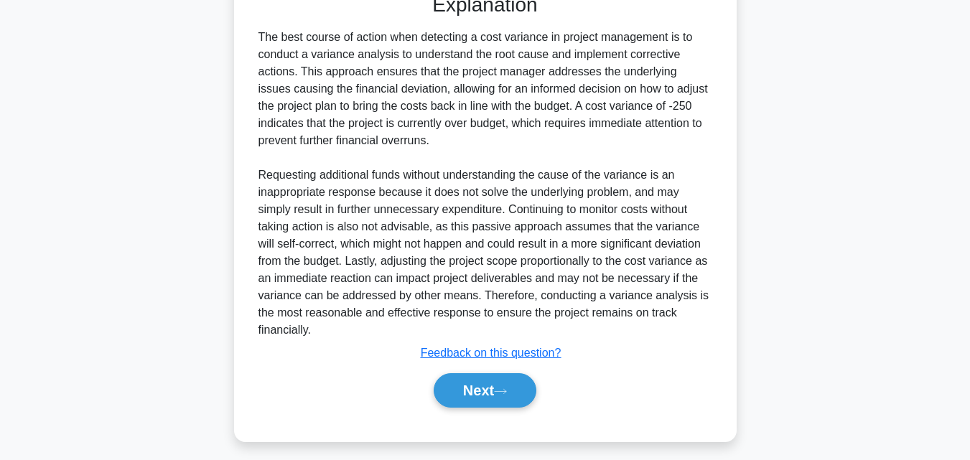
scroll to position [460, 0]
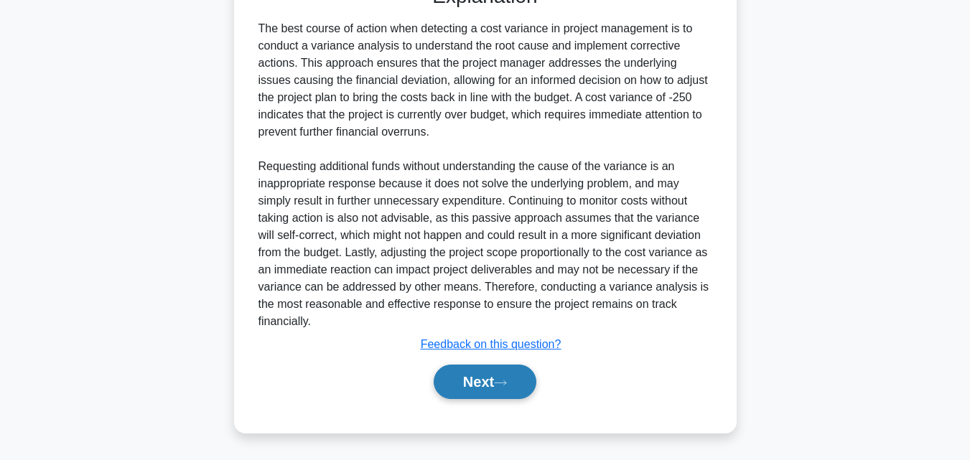
click at [498, 391] on button "Next" at bounding box center [485, 382] width 103 height 34
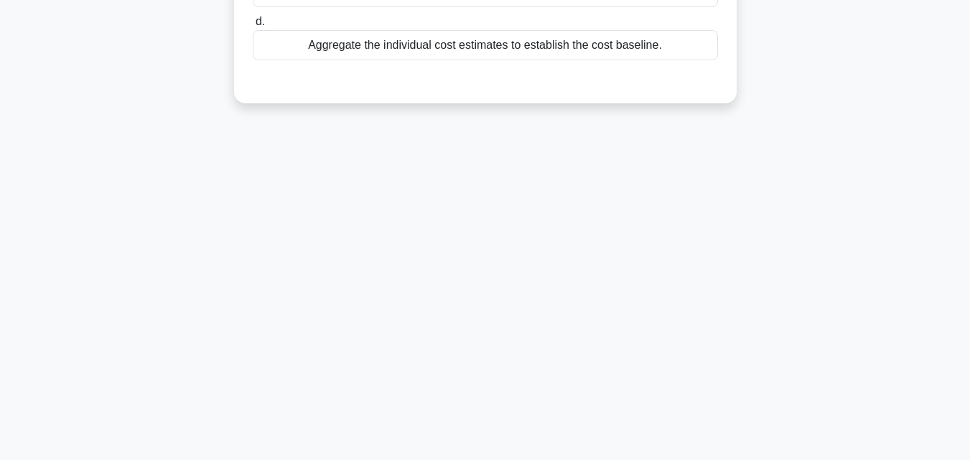
scroll to position [0, 0]
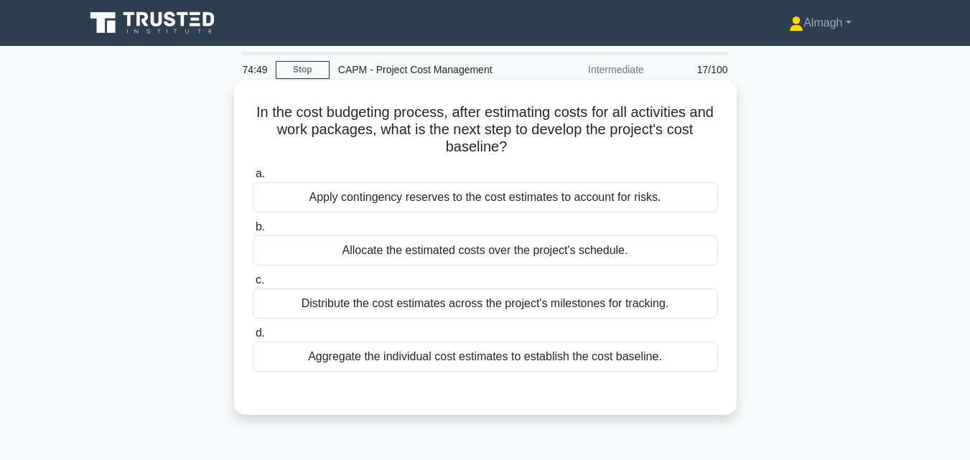
click at [638, 356] on div "Aggregate the individual cost estimates to establish the cost baseline." at bounding box center [485, 357] width 465 height 30
click at [253, 338] on input "d. Aggregate the individual cost estimates to establish the cost baseline." at bounding box center [253, 333] width 0 height 9
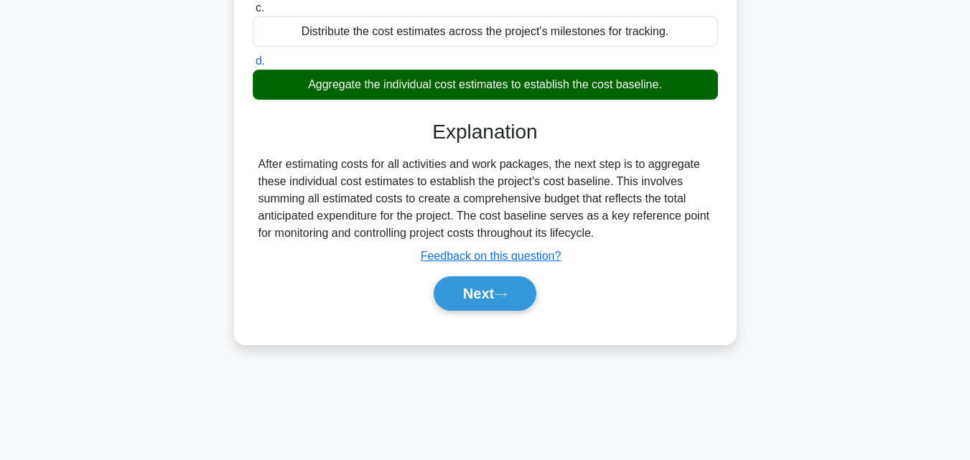
scroll to position [294, 0]
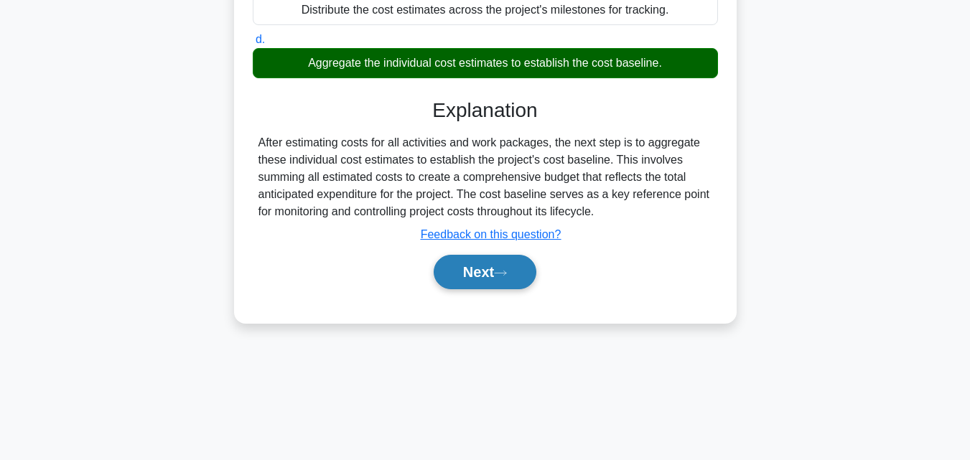
click at [506, 280] on button "Next" at bounding box center [485, 272] width 103 height 34
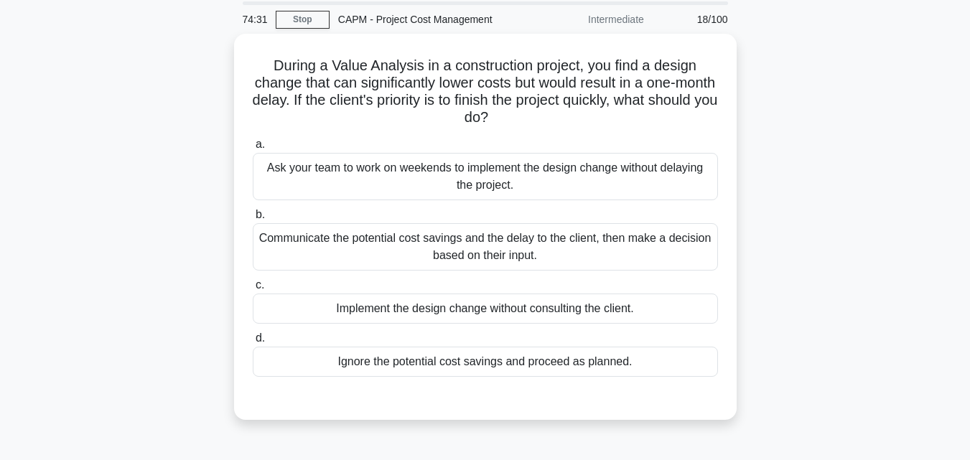
scroll to position [47, 0]
click at [634, 242] on div "Communicate the potential cost savings and the delay to the client, then make a…" at bounding box center [485, 246] width 465 height 47
click at [253, 219] on input "b. Communicate the potential cost savings and the delay to the client, then mak…" at bounding box center [253, 214] width 0 height 9
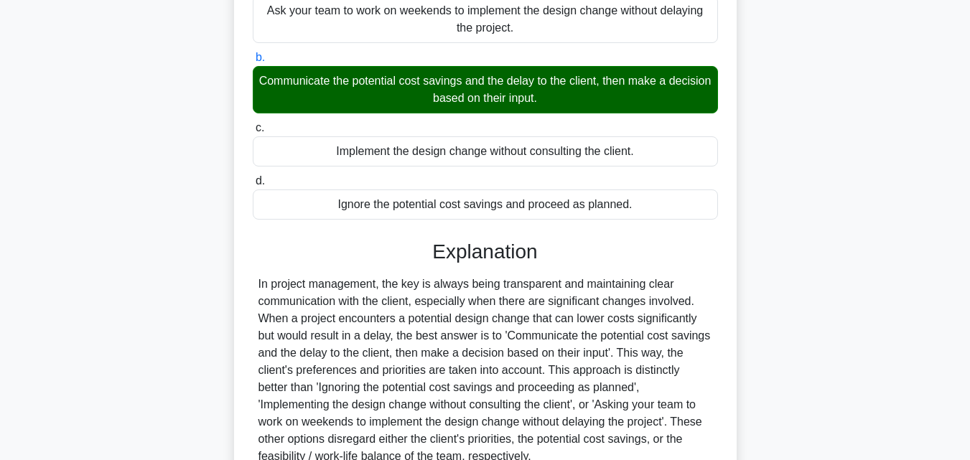
scroll to position [340, 0]
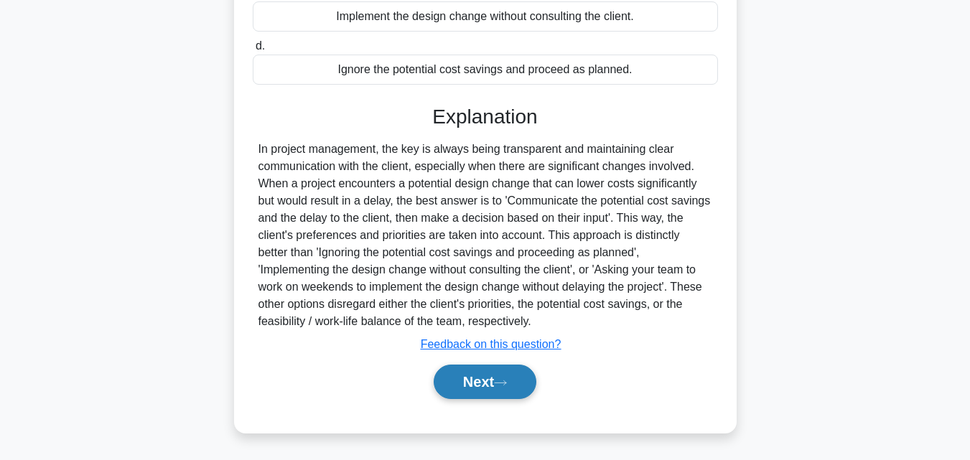
click at [513, 369] on button "Next" at bounding box center [485, 382] width 103 height 34
click at [506, 390] on button "Next" at bounding box center [485, 382] width 103 height 34
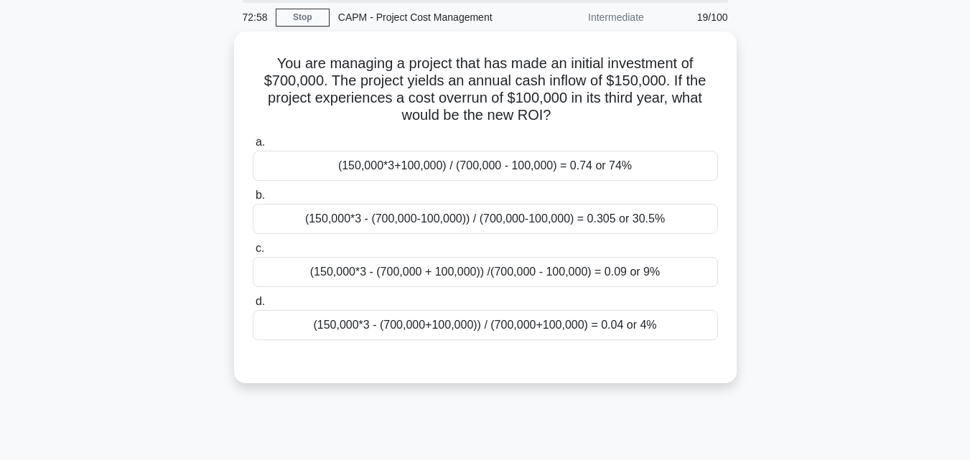
scroll to position [45, 0]
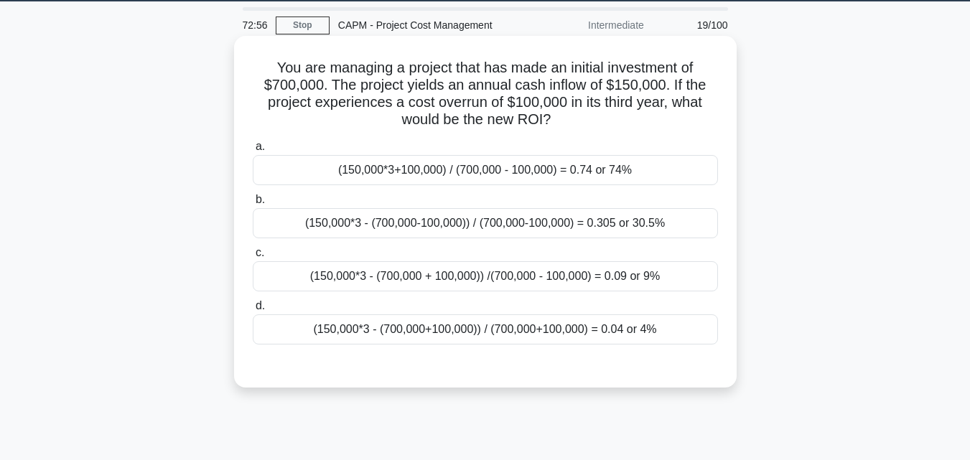
click at [669, 174] on div "(150,000*3+100,000) / (700,000 - 100,000) = 0.74 or 74%" at bounding box center [485, 170] width 465 height 30
click at [253, 152] on input "a. (150,000*3+100,000) / (700,000 - 100,000) = 0.74 or 74%" at bounding box center [253, 146] width 0 height 9
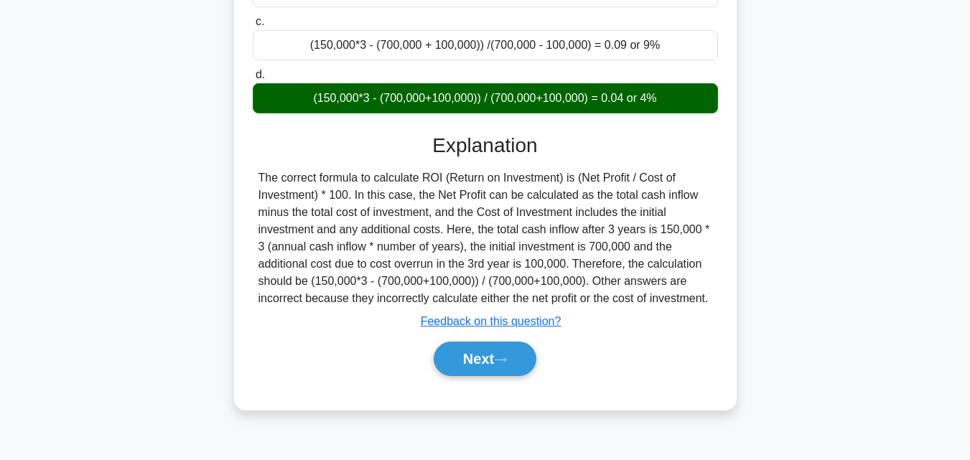
scroll to position [315, 0]
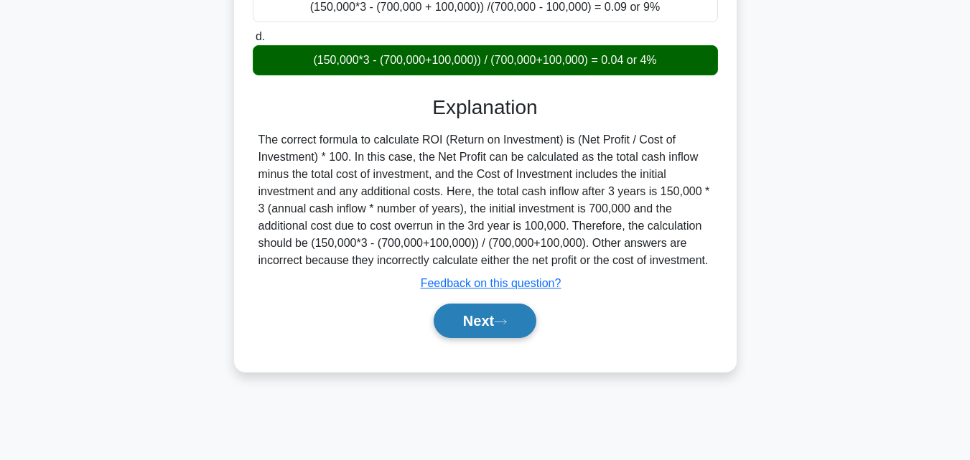
click at [480, 320] on button "Next" at bounding box center [485, 321] width 103 height 34
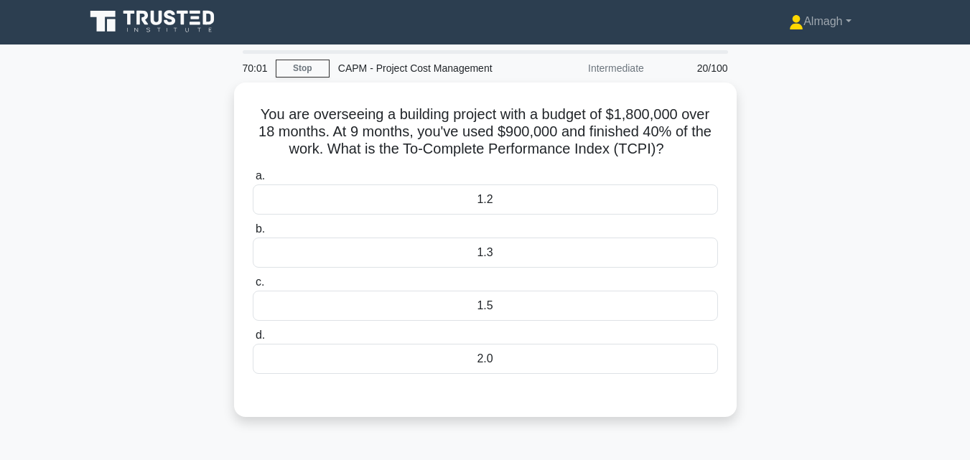
scroll to position [0, 0]
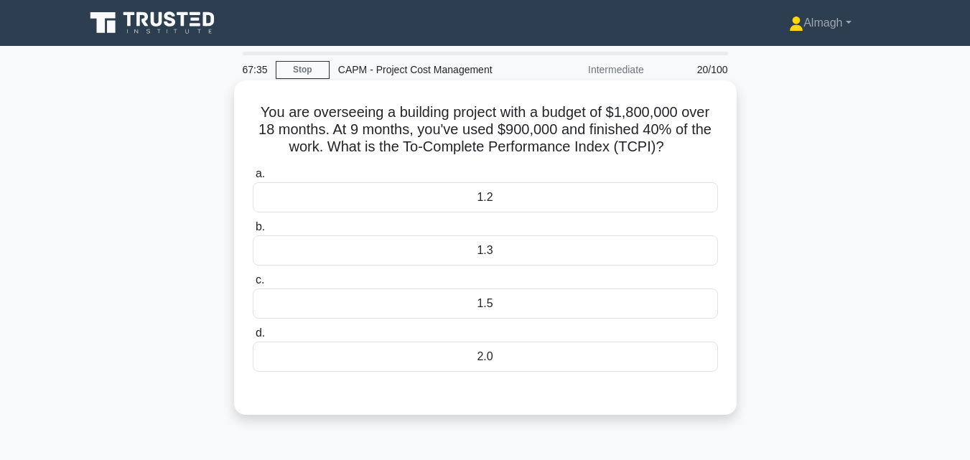
click at [689, 207] on div "1.2" at bounding box center [485, 197] width 465 height 30
click at [253, 179] on input "a. 1.2" at bounding box center [253, 173] width 0 height 9
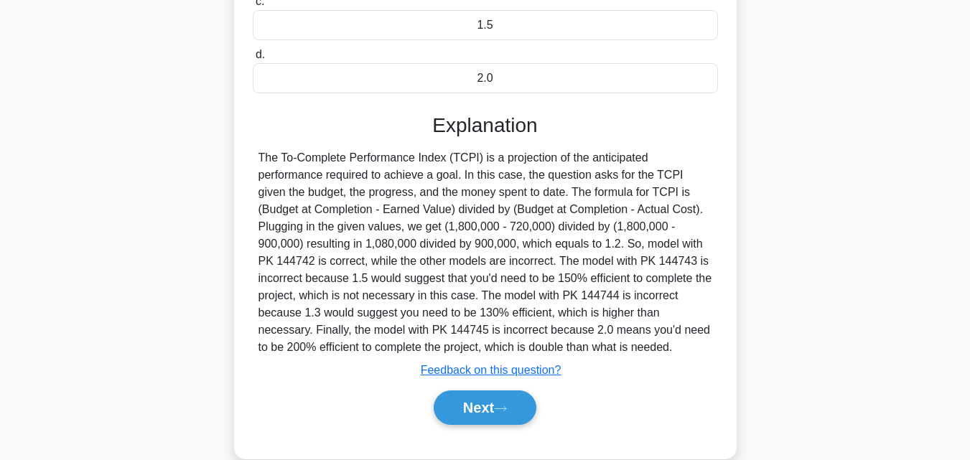
scroll to position [315, 0]
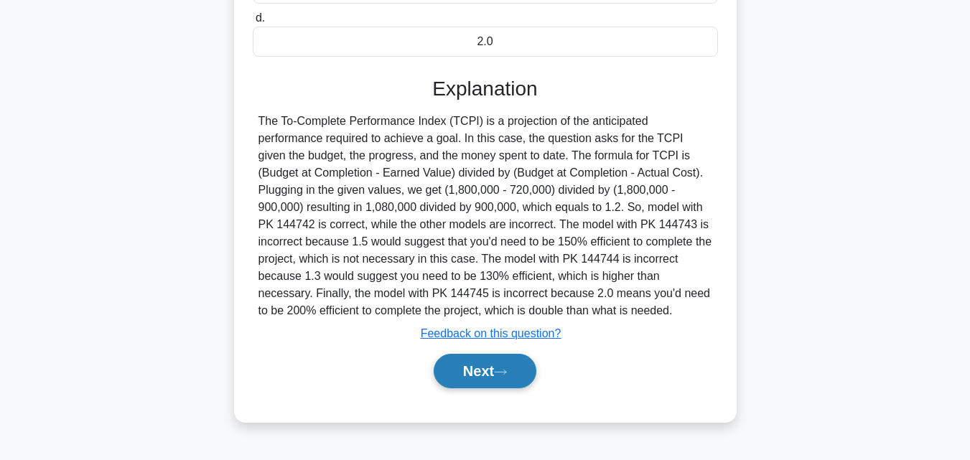
click at [486, 375] on button "Next" at bounding box center [485, 371] width 103 height 34
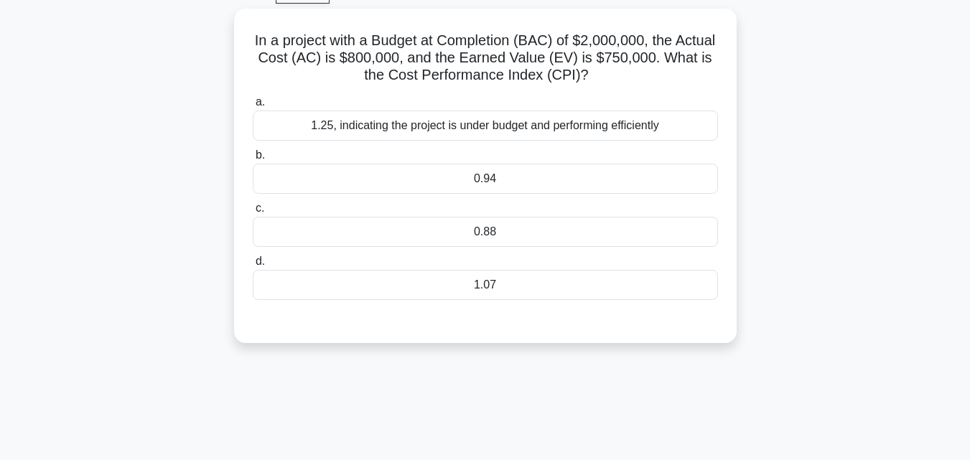
scroll to position [73, 0]
click at [621, 170] on div "0.94" at bounding box center [485, 177] width 465 height 30
click at [253, 159] on input "b. 0.94" at bounding box center [253, 153] width 0 height 9
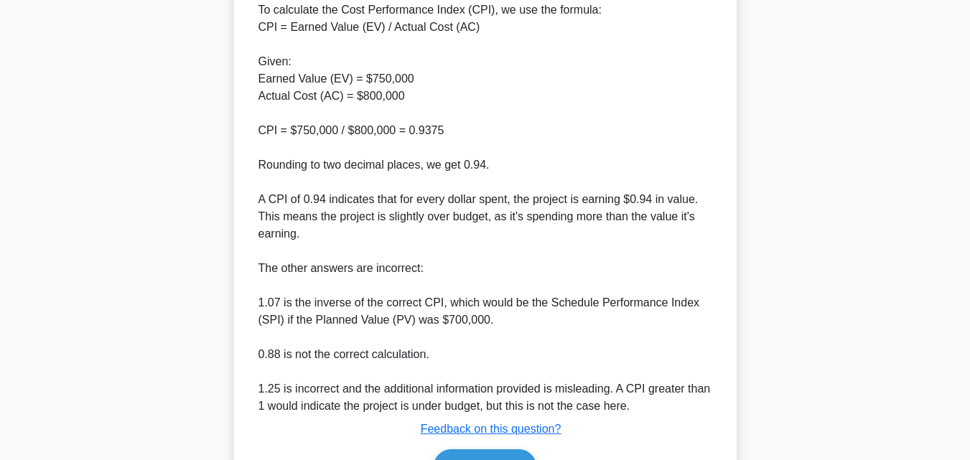
scroll to position [501, 0]
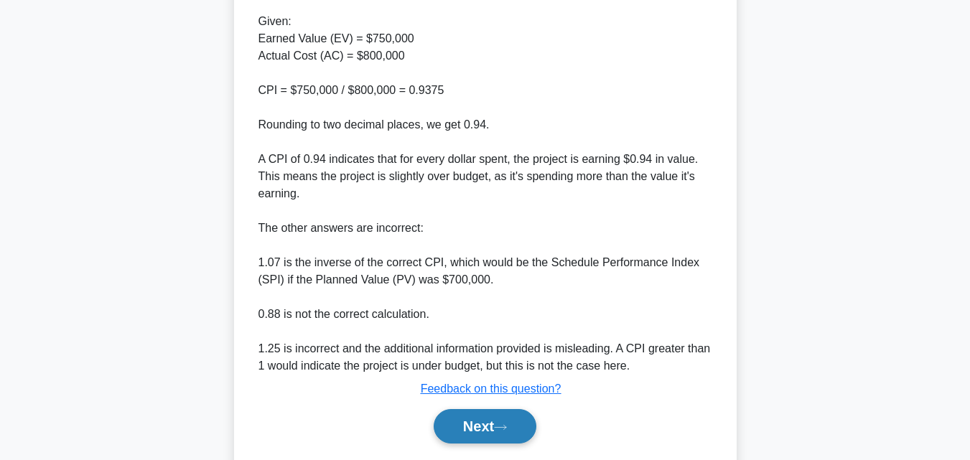
click at [504, 429] on icon at bounding box center [500, 427] width 11 height 4
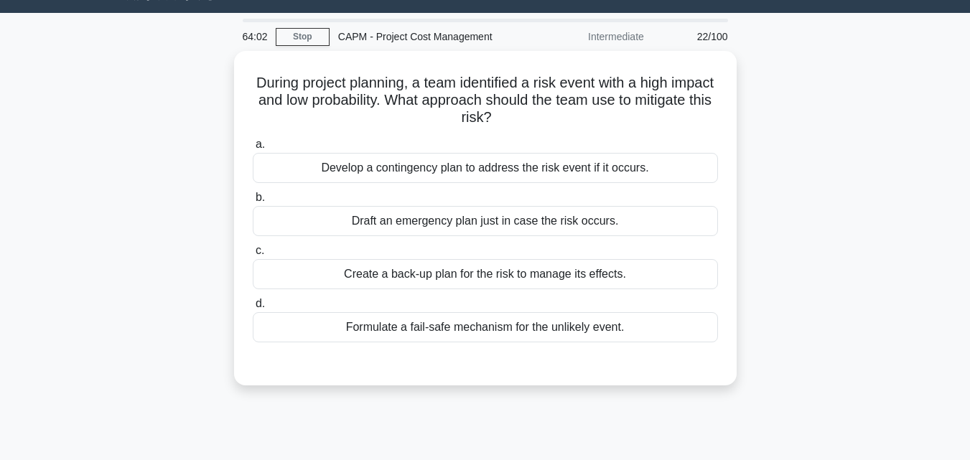
scroll to position [0, 0]
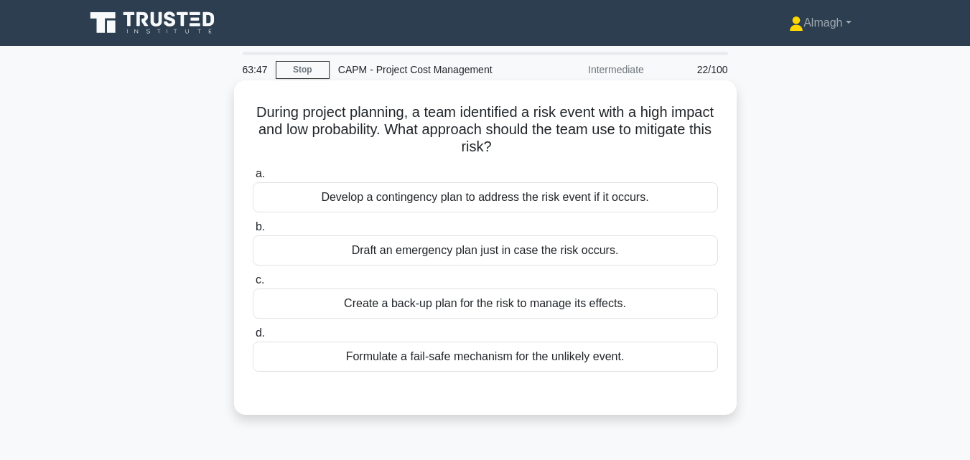
click at [565, 197] on div "Develop a contingency plan to address the risk event if it occurs." at bounding box center [485, 197] width 465 height 30
click at [253, 179] on input "a. Develop a contingency plan to address the risk event if it occurs." at bounding box center [253, 173] width 0 height 9
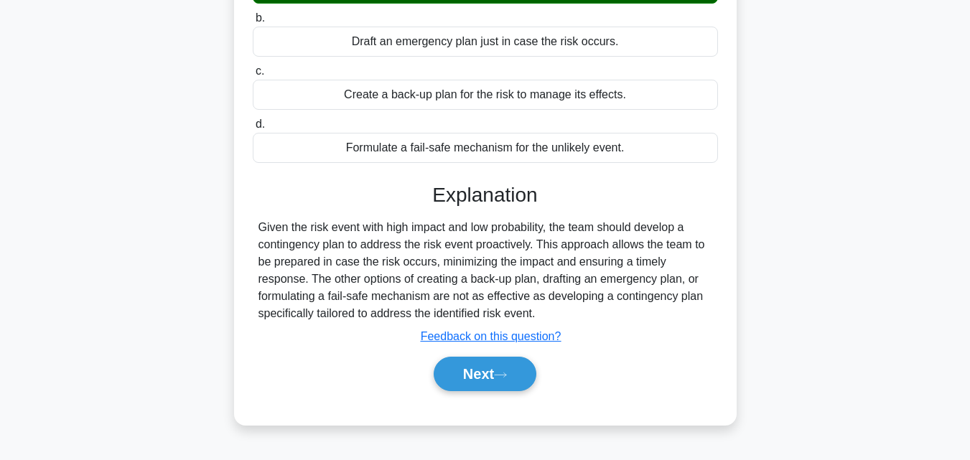
scroll to position [265, 0]
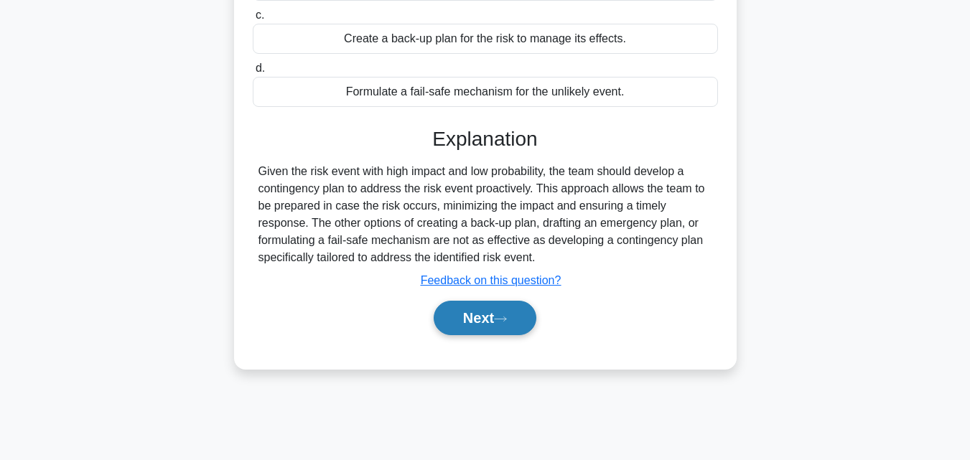
click at [526, 332] on button "Next" at bounding box center [485, 318] width 103 height 34
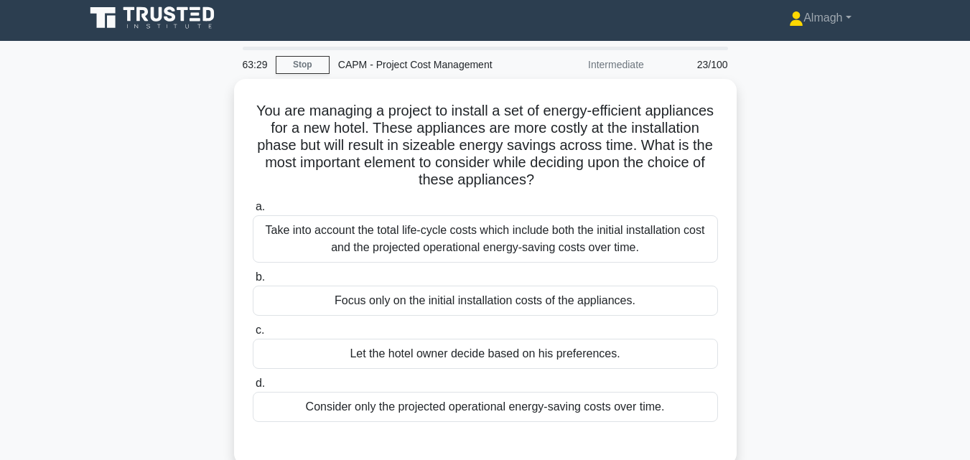
scroll to position [0, 0]
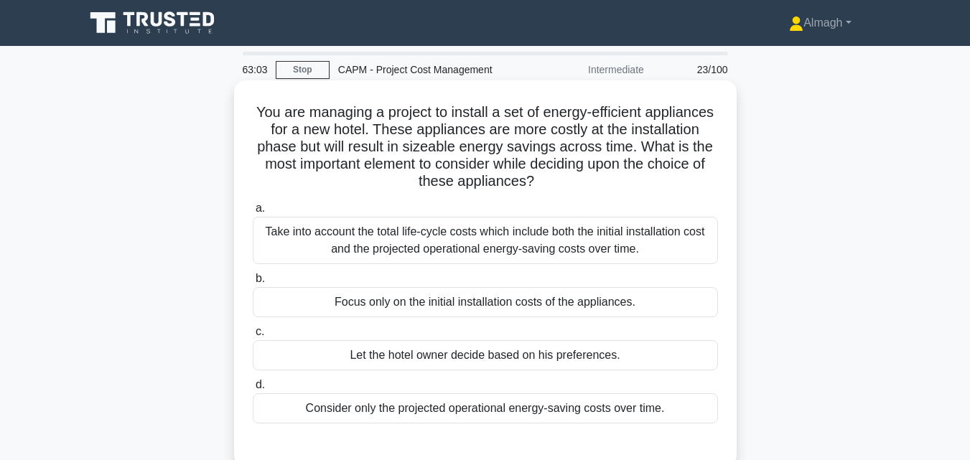
click at [679, 238] on div "Take into account the total life-cycle costs which include both the initial ins…" at bounding box center [485, 240] width 465 height 47
click at [253, 213] on input "a. Take into account the total life-cycle costs which include both the initial …" at bounding box center [253, 208] width 0 height 9
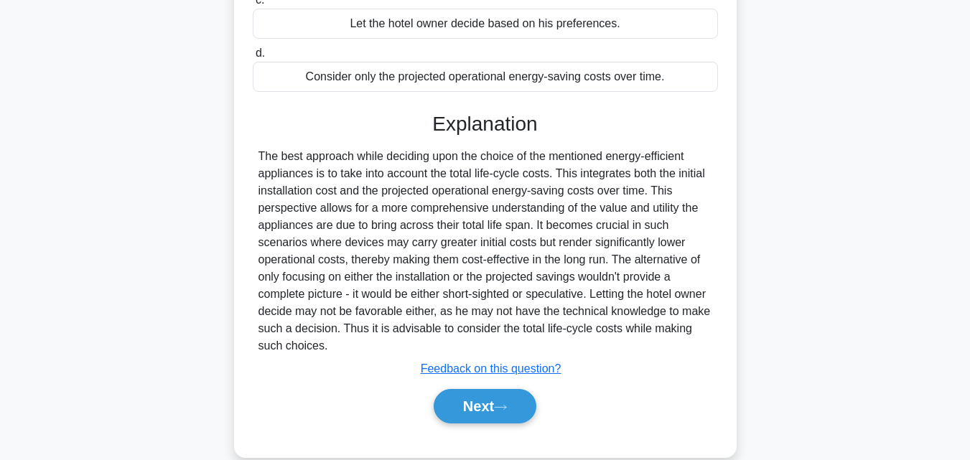
scroll to position [351, 0]
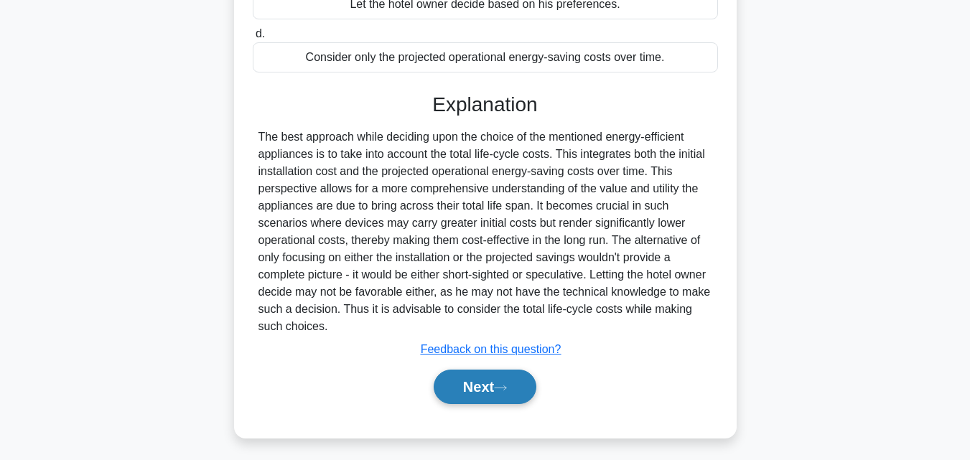
click at [499, 392] on button "Next" at bounding box center [485, 387] width 103 height 34
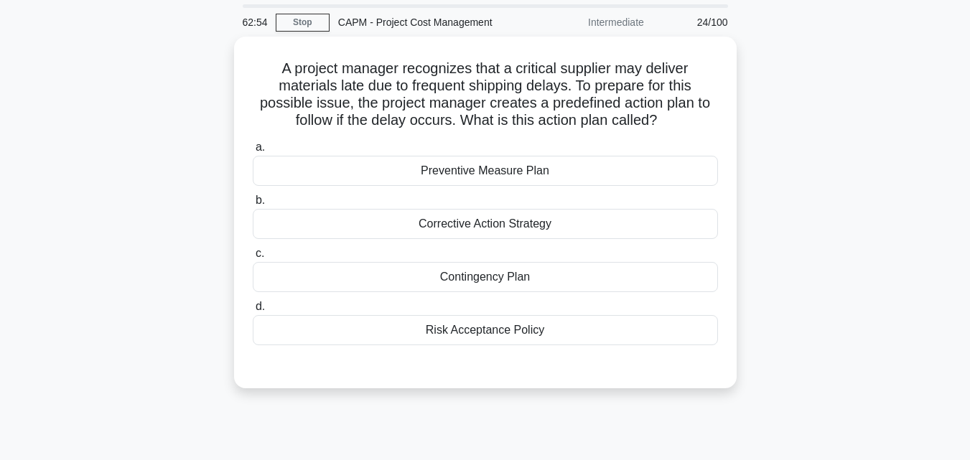
scroll to position [18, 0]
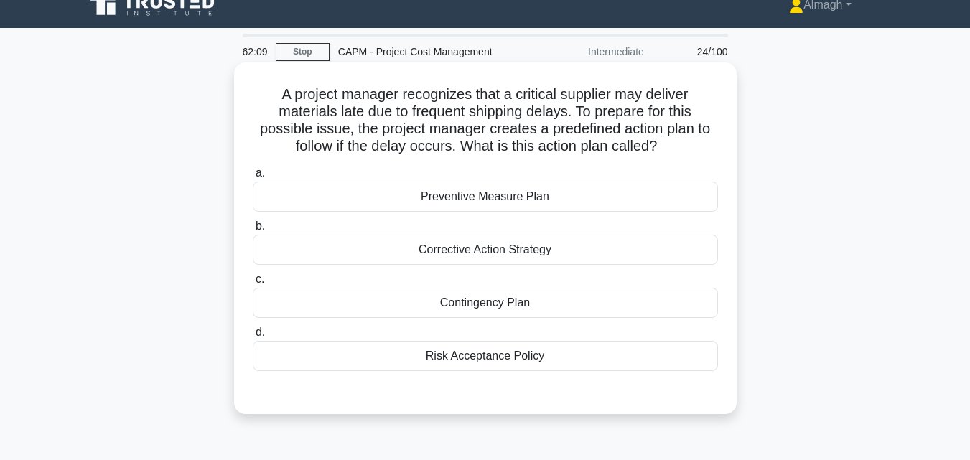
click at [672, 254] on div "Corrective Action Strategy" at bounding box center [485, 250] width 465 height 30
click at [253, 231] on input "b. Corrective Action Strategy" at bounding box center [253, 226] width 0 height 9
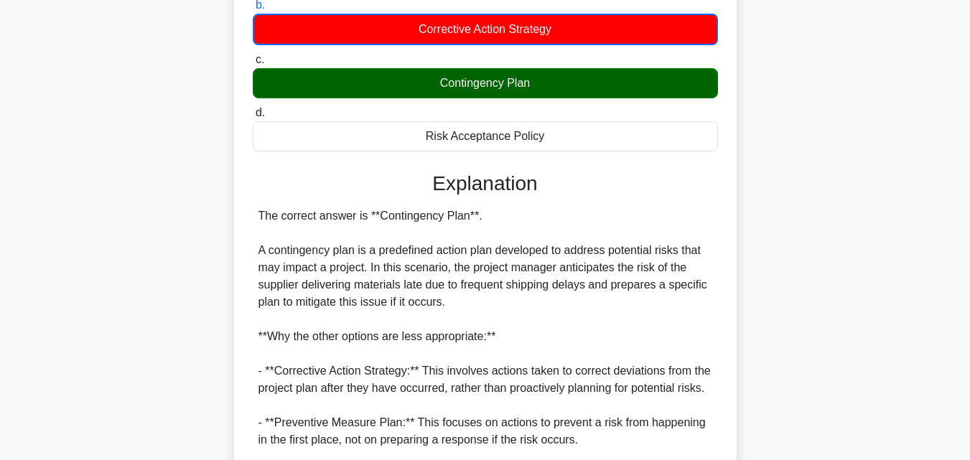
scroll to position [427, 0]
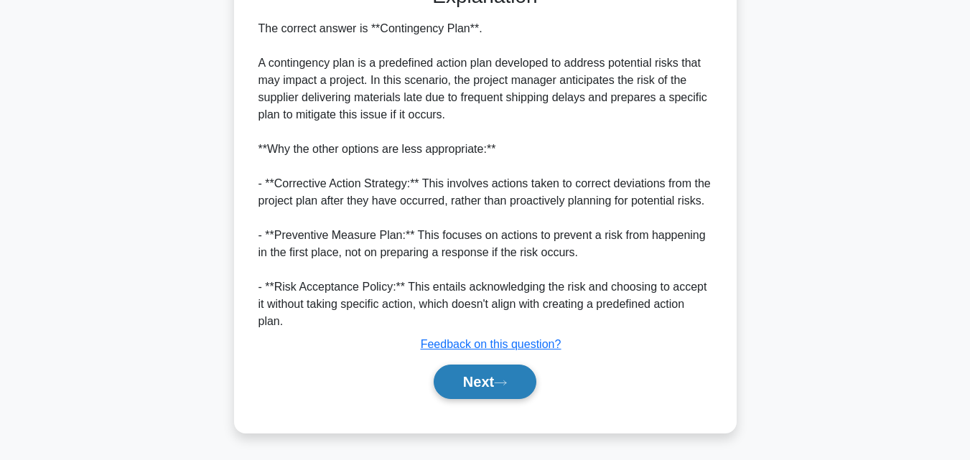
click at [470, 374] on button "Next" at bounding box center [485, 382] width 103 height 34
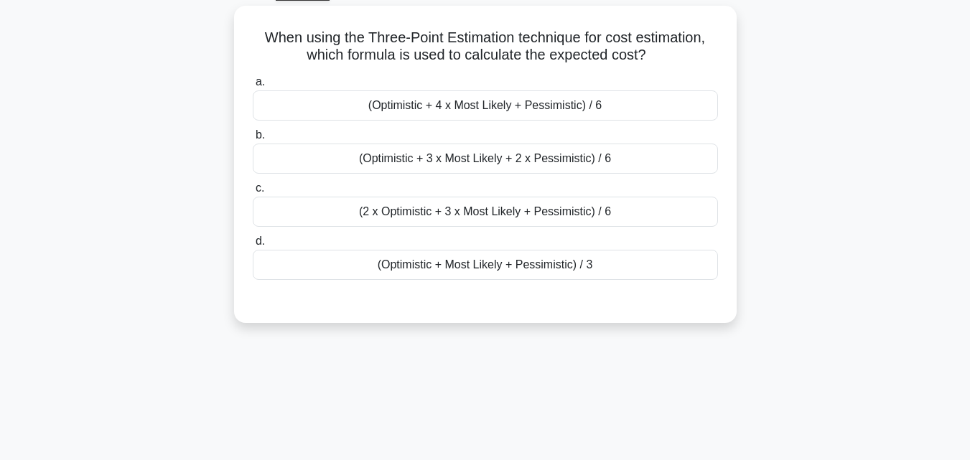
scroll to position [45, 0]
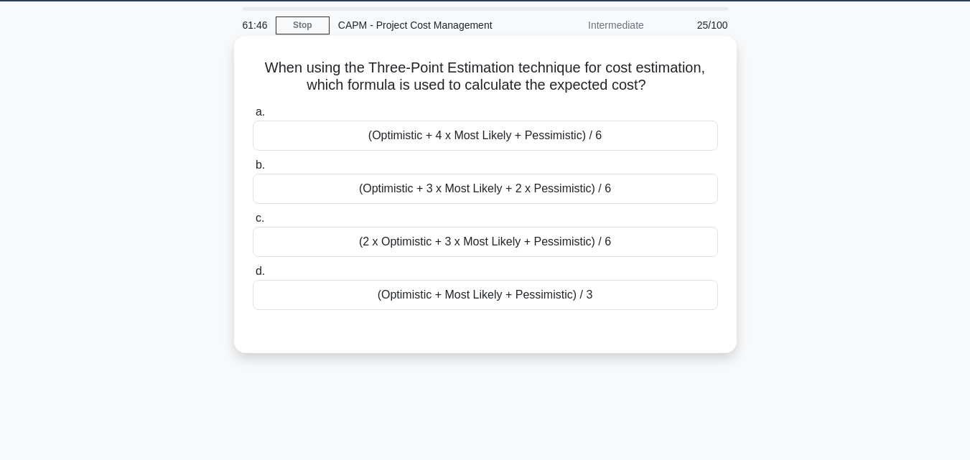
click at [572, 136] on div "(Optimistic + 4 x Most Likely + Pessimistic) / 6" at bounding box center [485, 136] width 465 height 30
click at [253, 117] on input "a. (Optimistic + 4 x Most Likely + Pessimistic) / 6" at bounding box center [253, 112] width 0 height 9
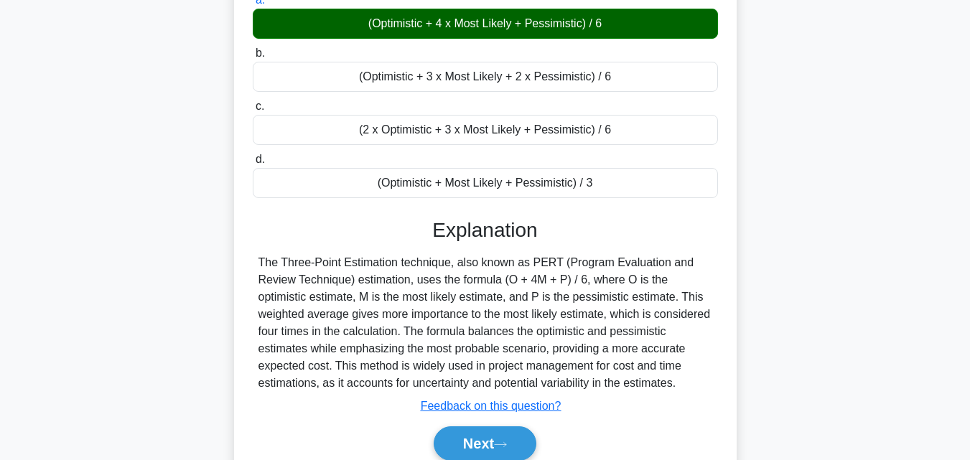
scroll to position [165, 0]
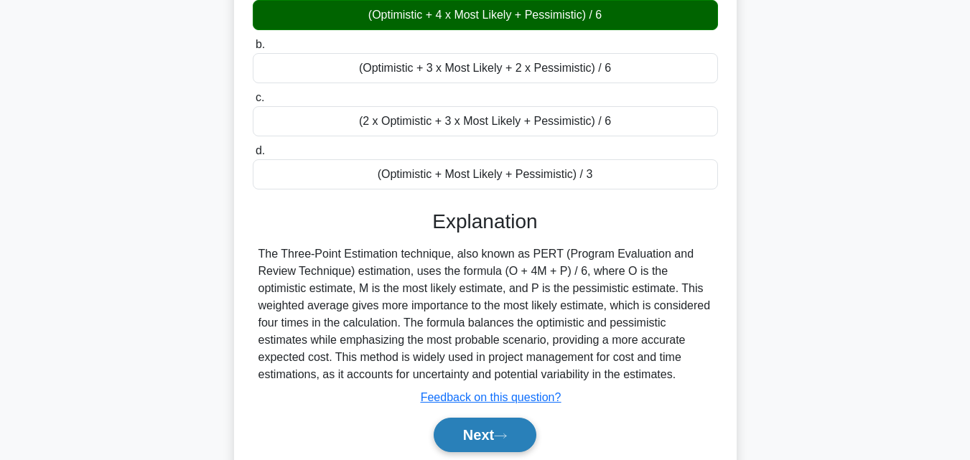
click at [468, 426] on button "Next" at bounding box center [485, 435] width 103 height 34
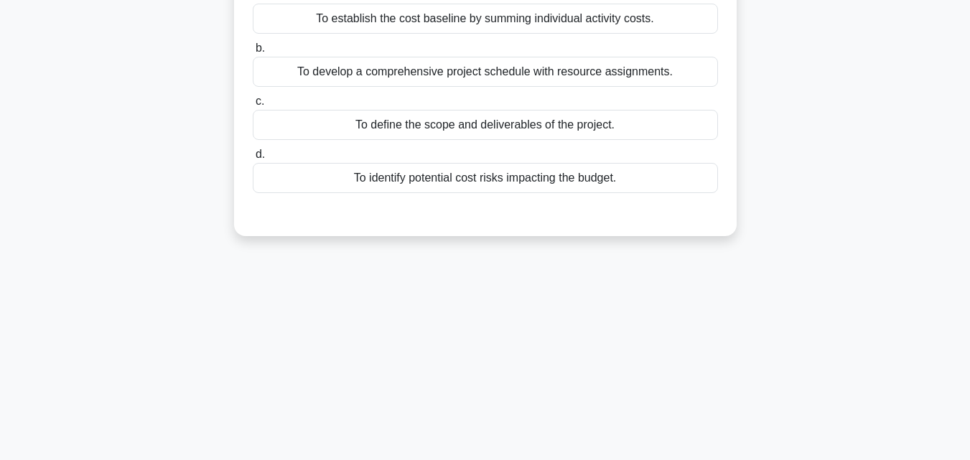
scroll to position [0, 0]
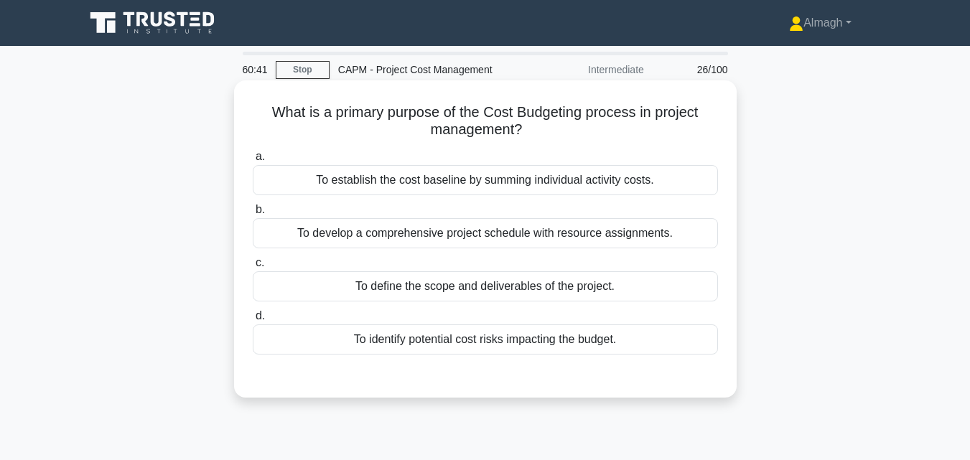
click at [503, 174] on div "To establish the cost baseline by summing individual activity costs." at bounding box center [485, 180] width 465 height 30
click at [253, 162] on input "a. To establish the cost baseline by summing individual activity costs." at bounding box center [253, 156] width 0 height 9
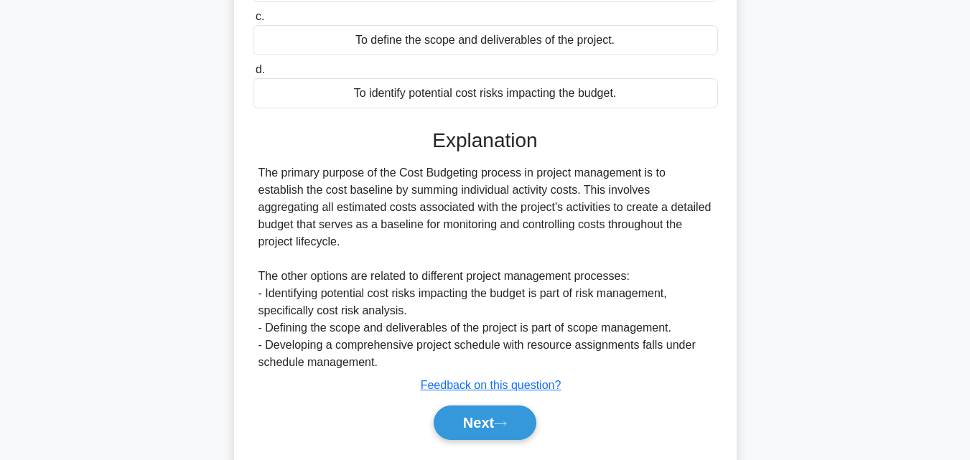
scroll to position [277, 0]
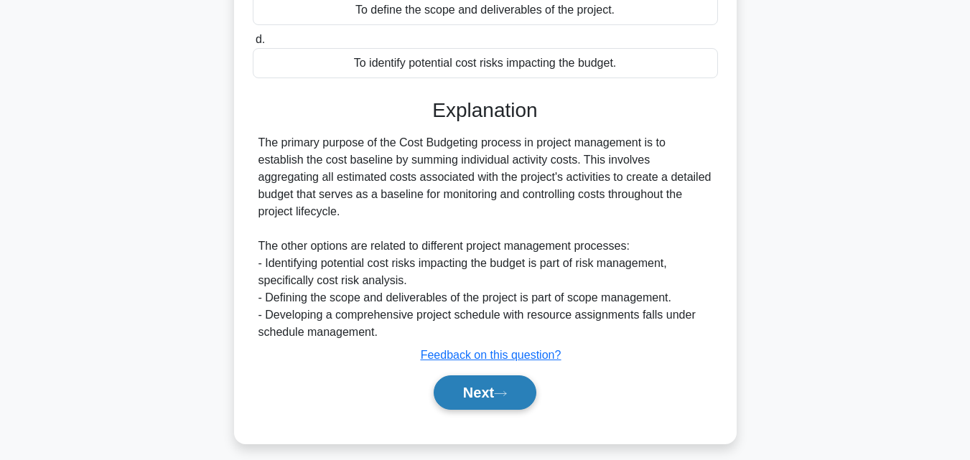
click at [510, 385] on button "Next" at bounding box center [485, 393] width 103 height 34
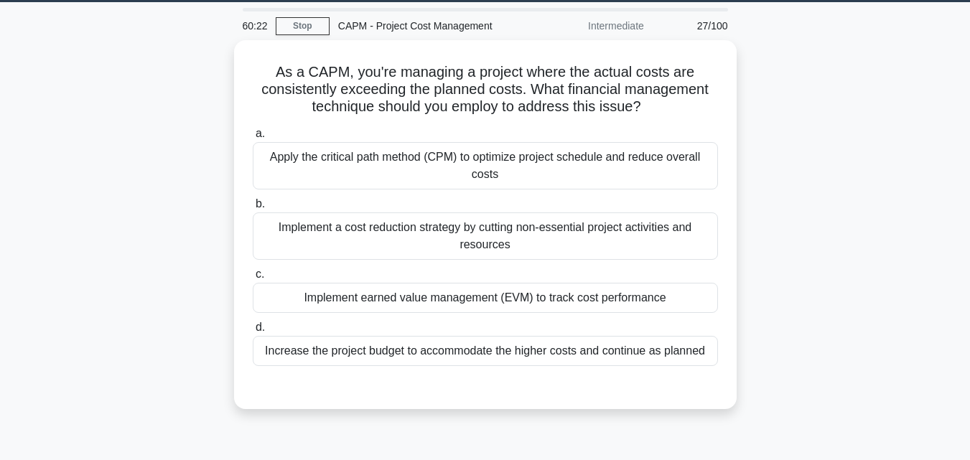
scroll to position [45, 0]
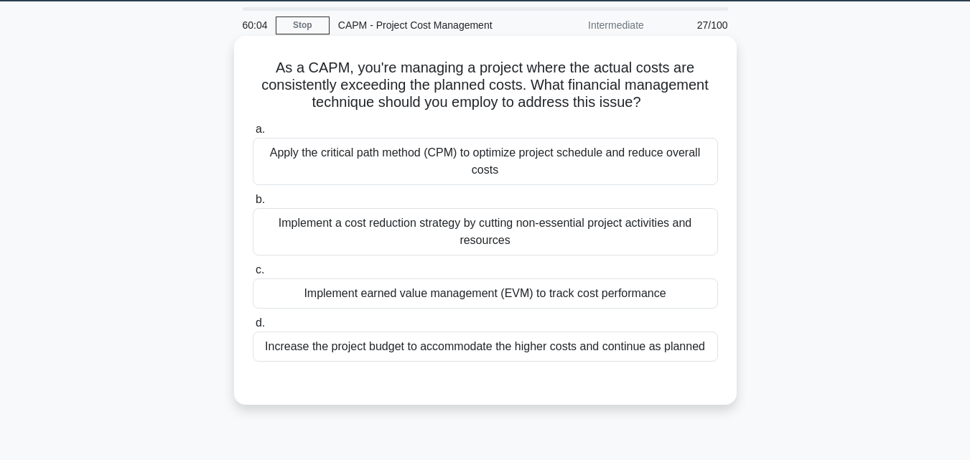
click at [680, 283] on div "Implement earned value management (EVM) to track cost performance" at bounding box center [485, 294] width 465 height 30
click at [253, 275] on input "c. Implement earned value management (EVM) to track cost performance" at bounding box center [253, 270] width 0 height 9
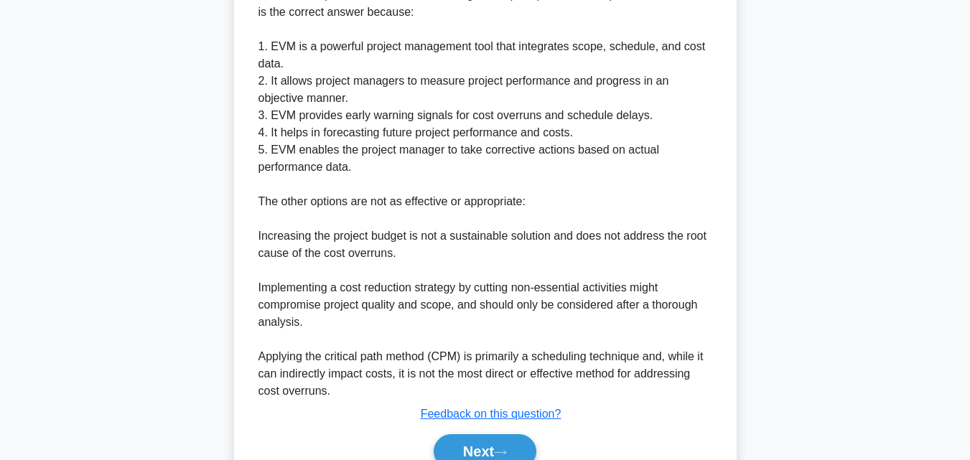
scroll to position [564, 0]
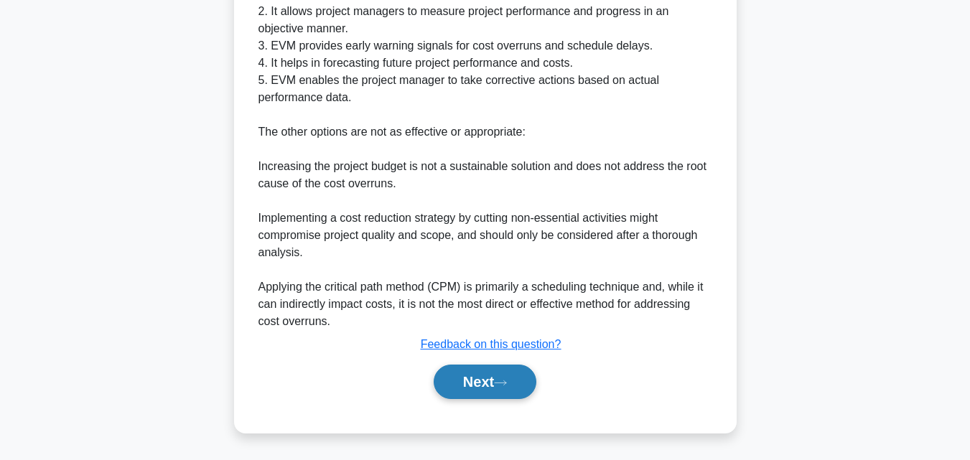
click at [473, 380] on button "Next" at bounding box center [485, 382] width 103 height 34
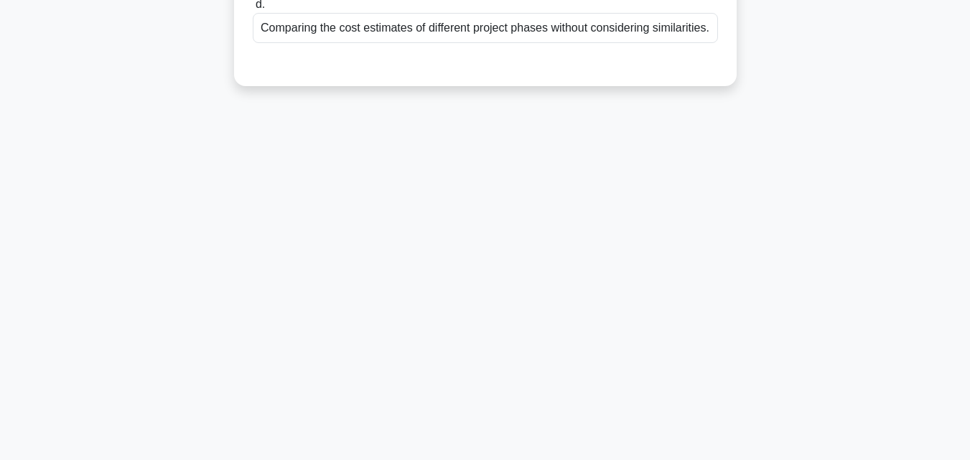
scroll to position [0, 0]
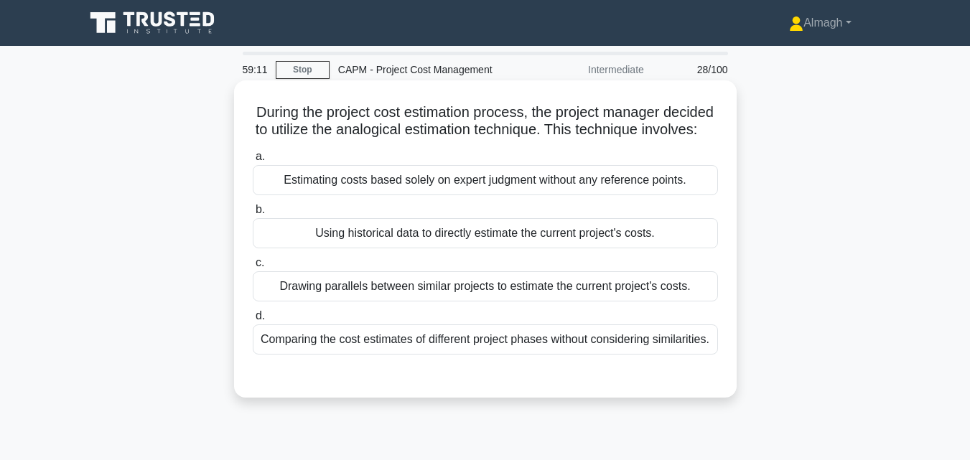
click at [458, 302] on div "Drawing parallels between similar projects to estimate the current project's co…" at bounding box center [485, 286] width 465 height 30
click at [253, 268] on input "c. Drawing parallels between similar projects to estimate the current project's…" at bounding box center [253, 263] width 0 height 9
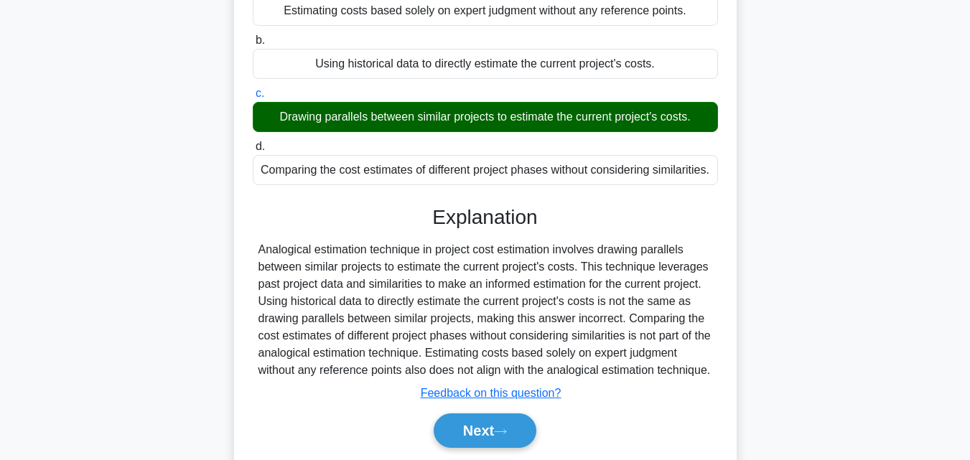
scroll to position [222, 0]
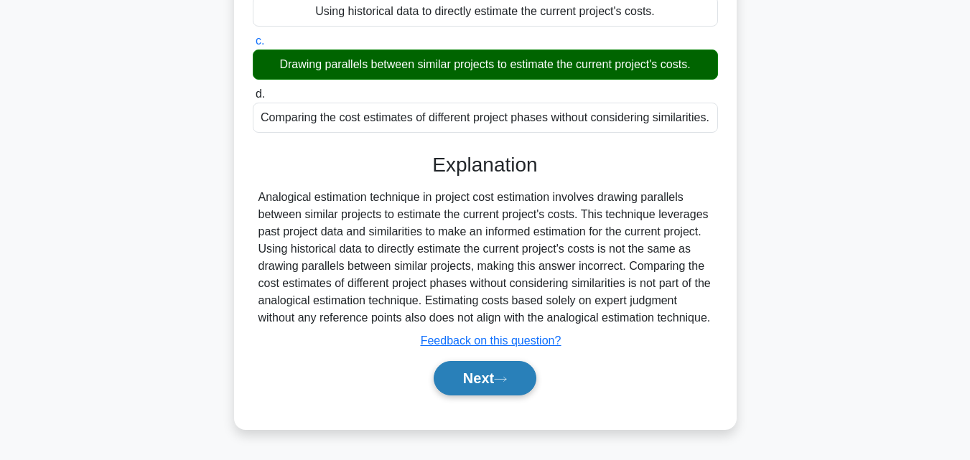
click at [521, 396] on button "Next" at bounding box center [485, 378] width 103 height 34
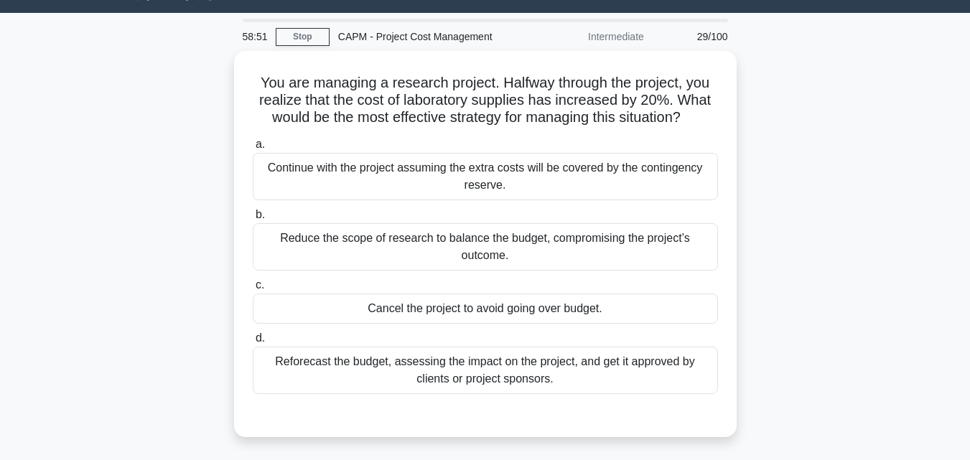
scroll to position [31, 0]
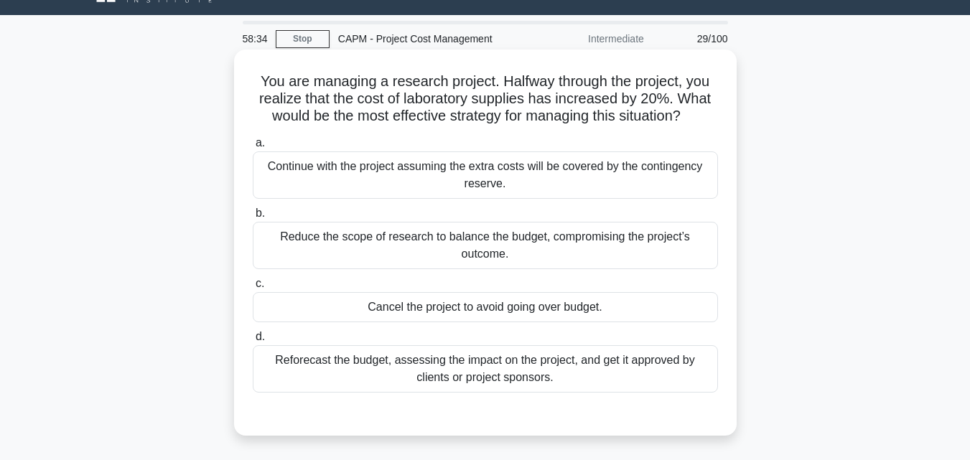
click at [702, 363] on div "Reforecast the budget, assessing the impact on the project, and get it approved…" at bounding box center [485, 368] width 465 height 47
click at [253, 342] on input "d. Reforecast the budget, assessing the impact on the project, and get it appro…" at bounding box center [253, 337] width 0 height 9
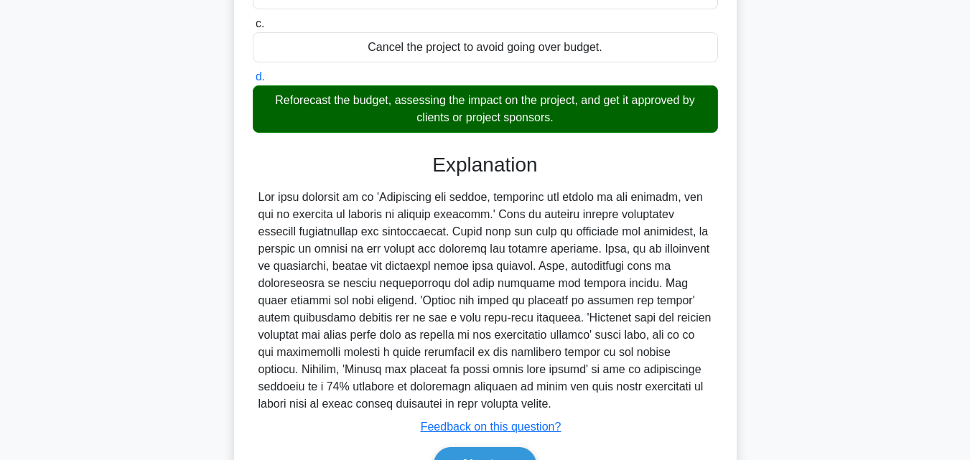
scroll to position [374, 0]
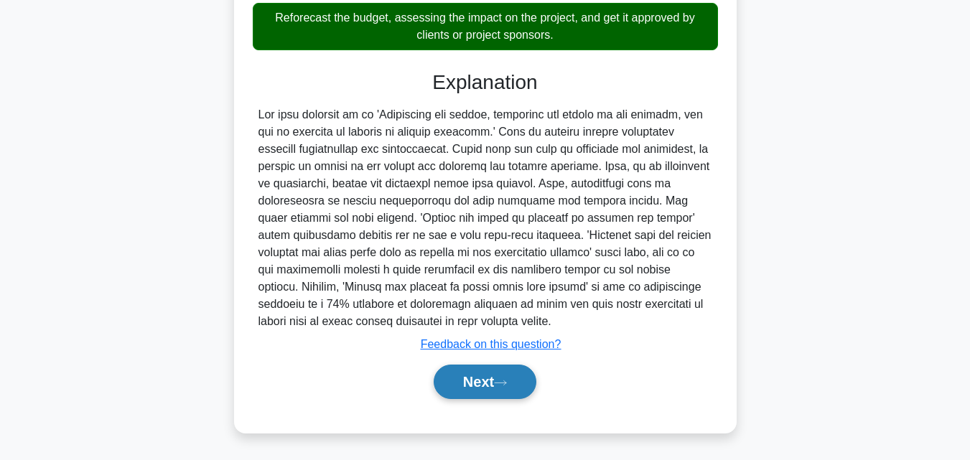
click at [529, 379] on button "Next" at bounding box center [485, 382] width 103 height 34
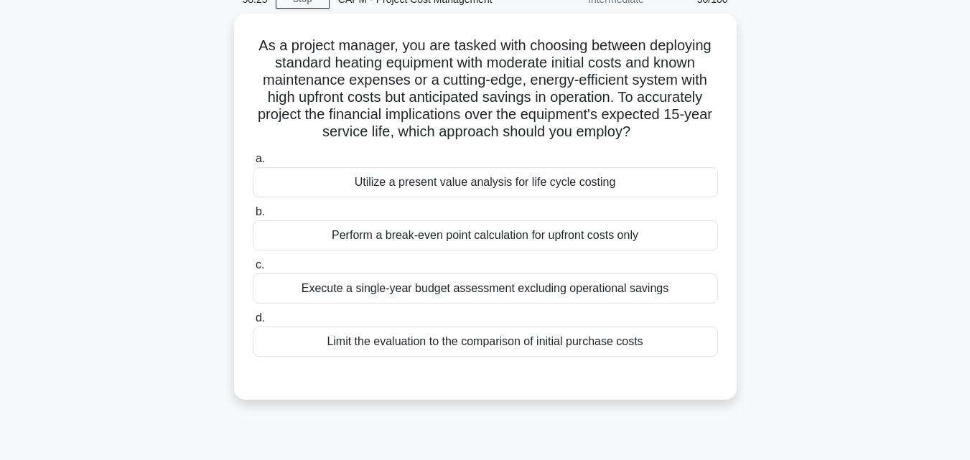
scroll to position [73, 0]
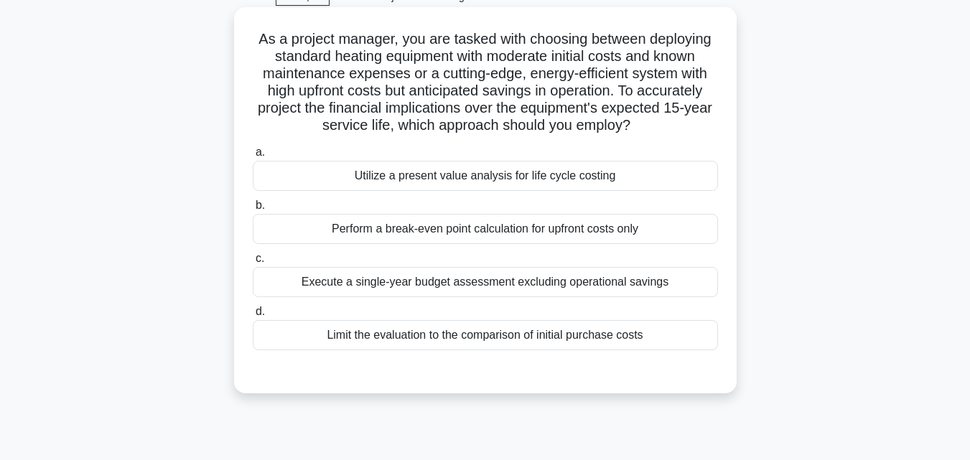
click at [605, 167] on div "Utilize a present value analysis for life cycle costing" at bounding box center [485, 176] width 465 height 30
click at [253, 157] on input "a. Utilize a present value analysis for life cycle costing" at bounding box center [253, 152] width 0 height 9
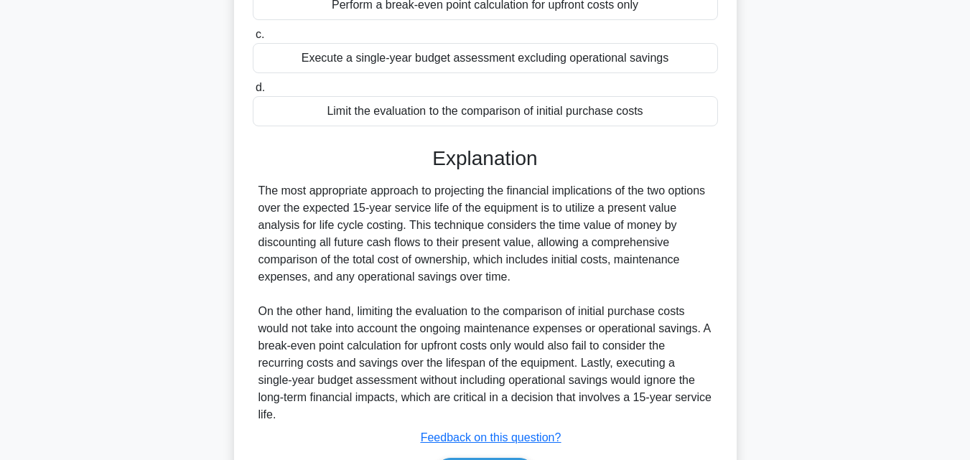
scroll to position [367, 0]
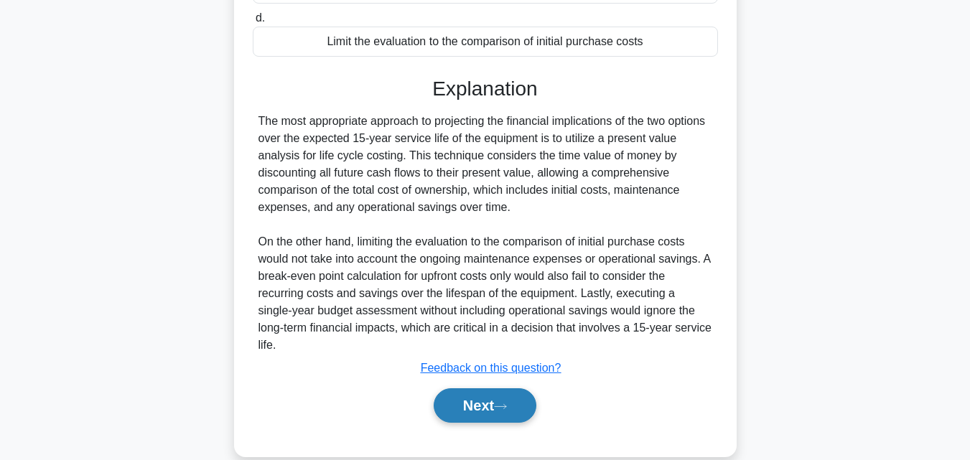
click at [478, 394] on button "Next" at bounding box center [485, 406] width 103 height 34
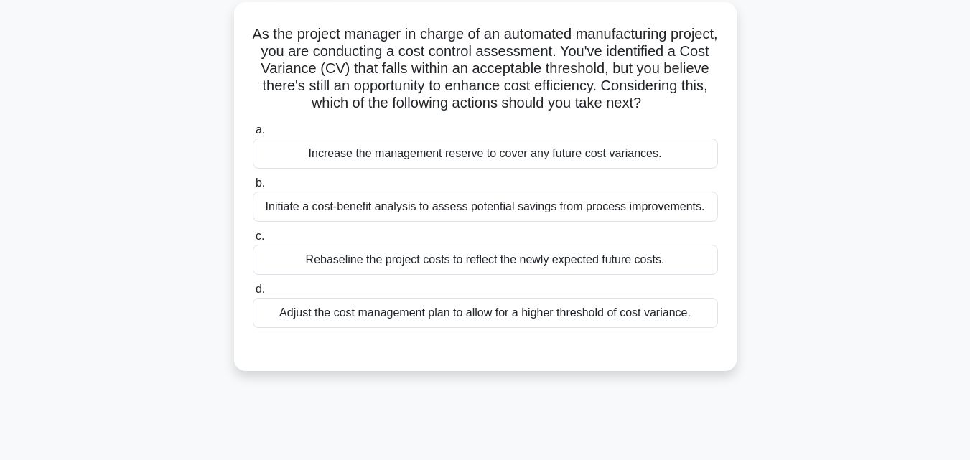
scroll to position [54, 0]
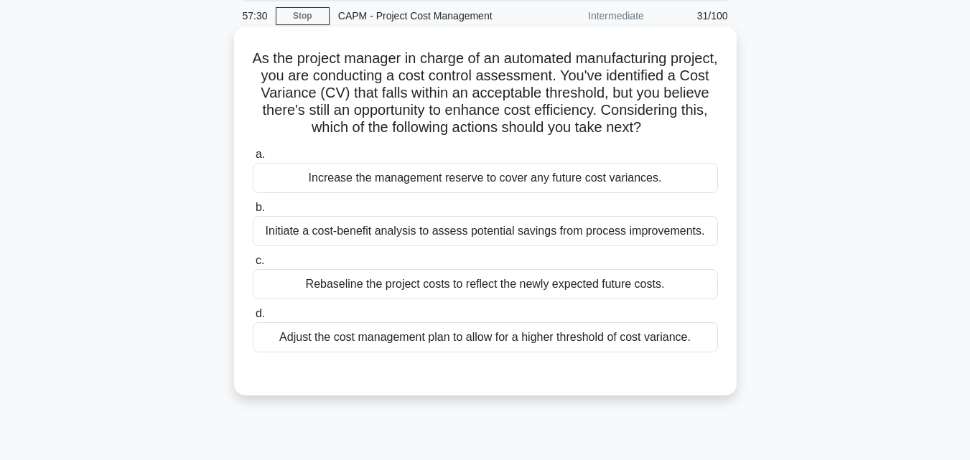
click at [663, 246] on div "Initiate a cost-benefit analysis to assess potential savings from process impro…" at bounding box center [485, 231] width 465 height 30
click at [253, 213] on input "b. Initiate a cost-benefit analysis to assess potential savings from process im…" at bounding box center [253, 207] width 0 height 9
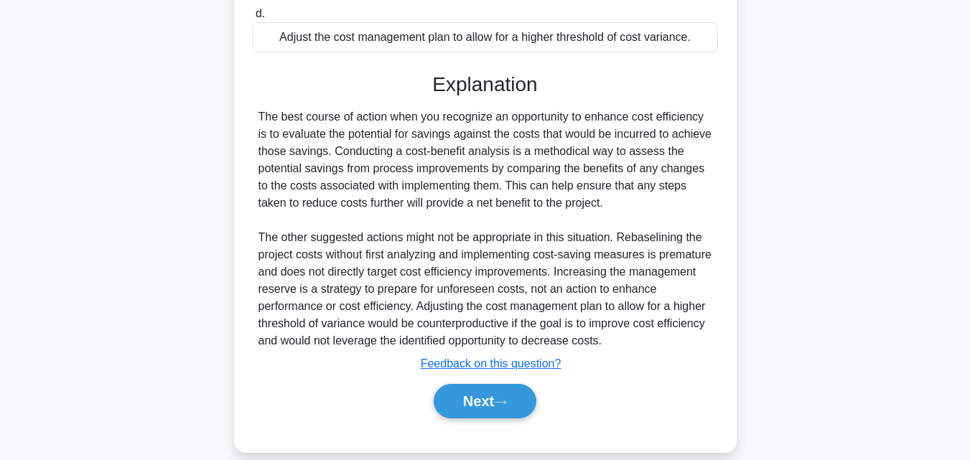
scroll to position [361, 0]
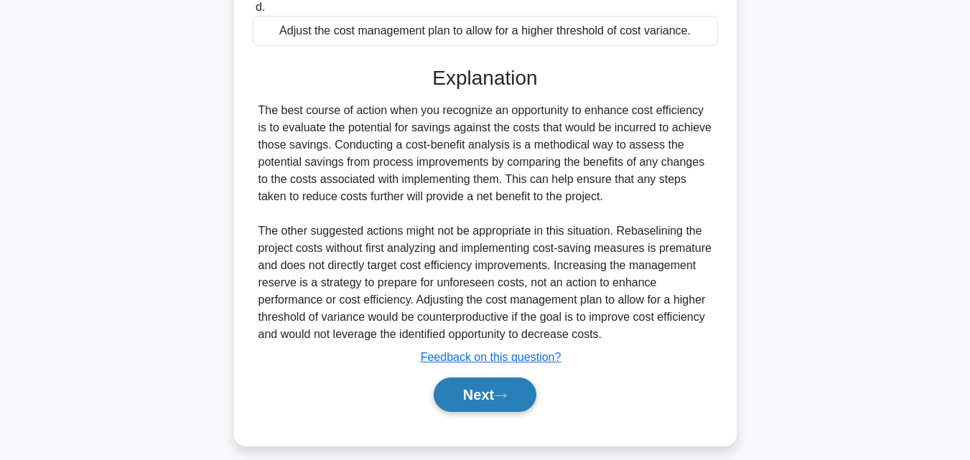
click at [506, 412] on button "Next" at bounding box center [485, 395] width 103 height 34
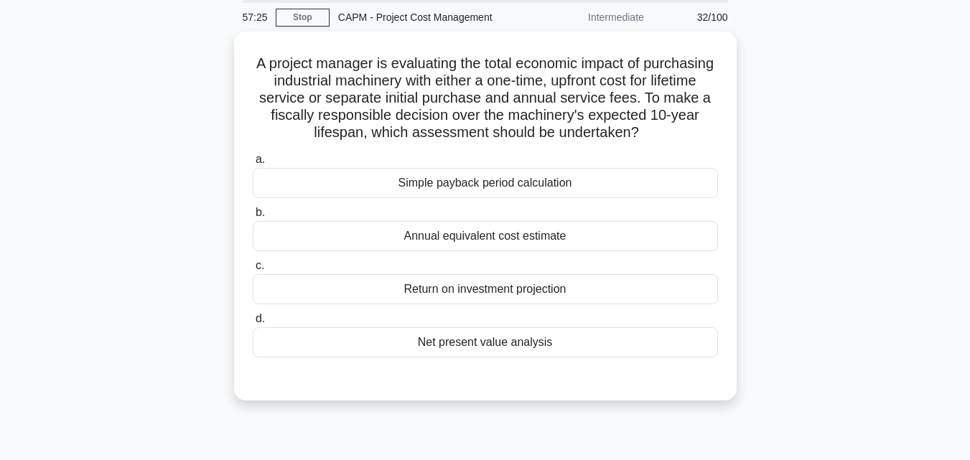
scroll to position [18, 0]
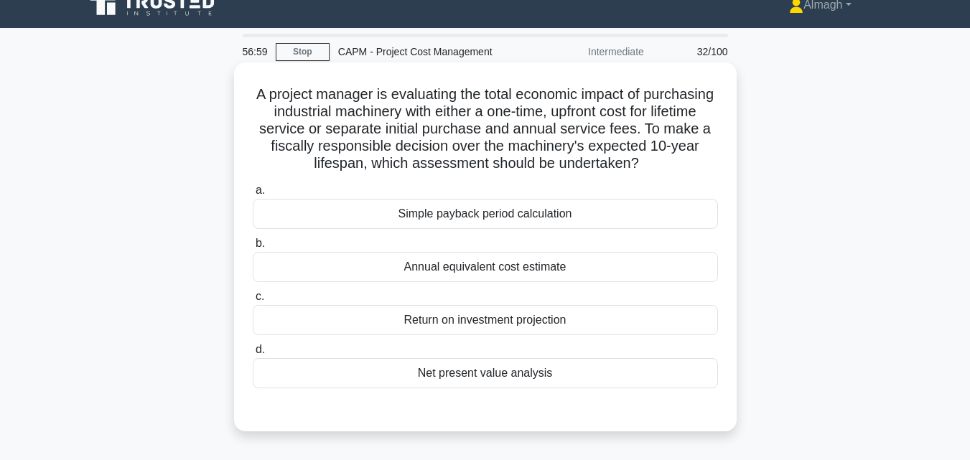
click at [580, 332] on div "Return on investment projection" at bounding box center [485, 320] width 465 height 30
click at [253, 302] on input "c. Return on investment projection" at bounding box center [253, 296] width 0 height 9
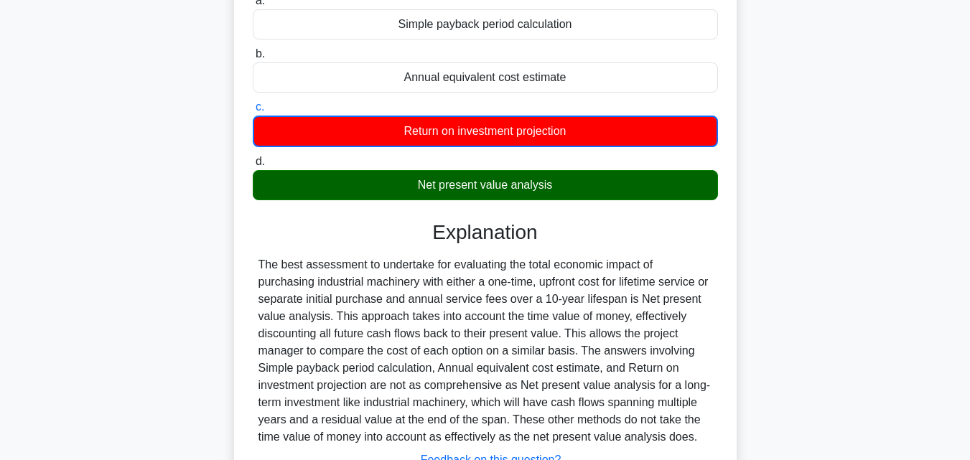
scroll to position [324, 0]
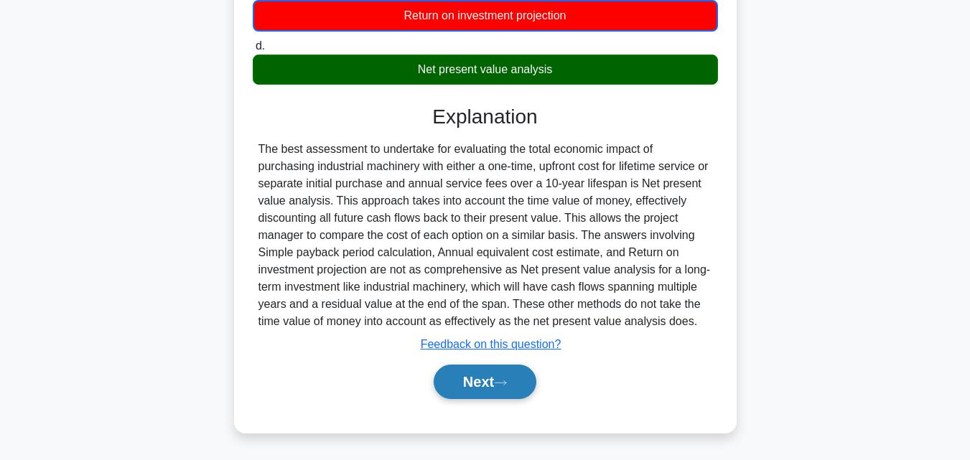
click at [489, 388] on button "Next" at bounding box center [485, 382] width 103 height 34
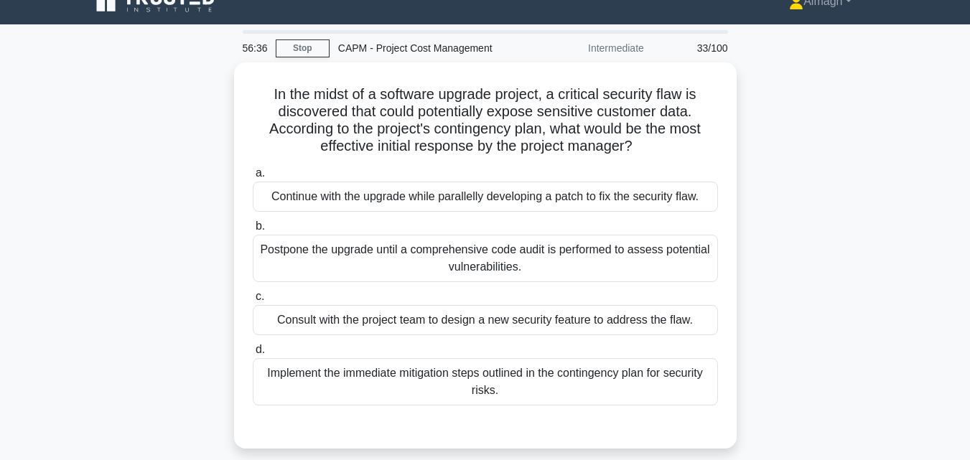
scroll to position [0, 0]
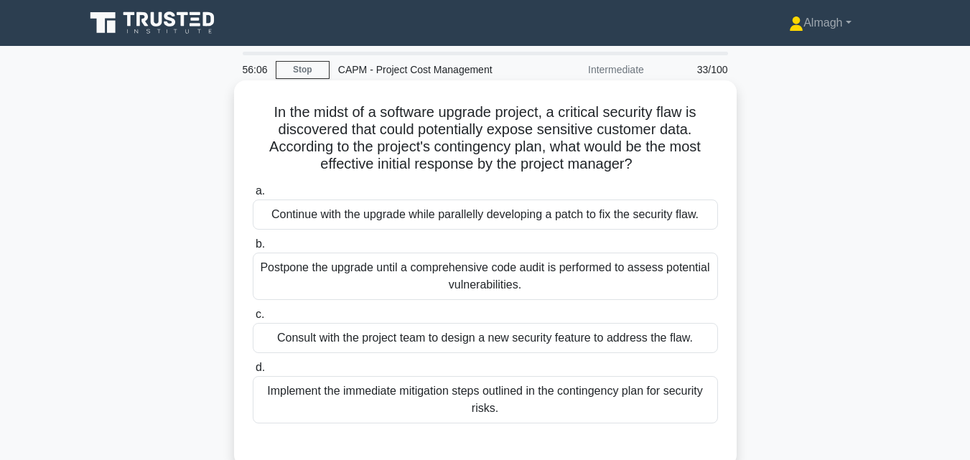
click at [646, 395] on div "Implement the immediate mitigation steps outlined in the contingency plan for s…" at bounding box center [485, 399] width 465 height 47
click at [253, 373] on input "d. Implement the immediate mitigation steps outlined in the contingency plan fo…" at bounding box center [253, 367] width 0 height 9
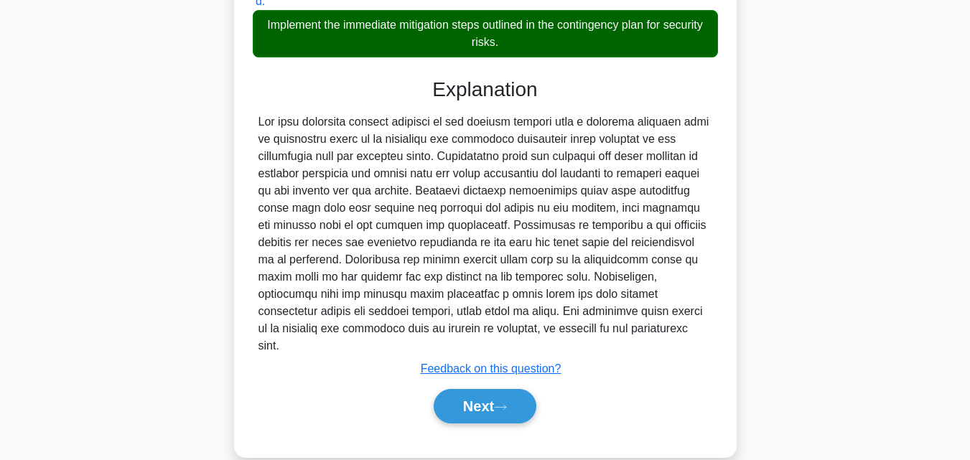
scroll to position [374, 0]
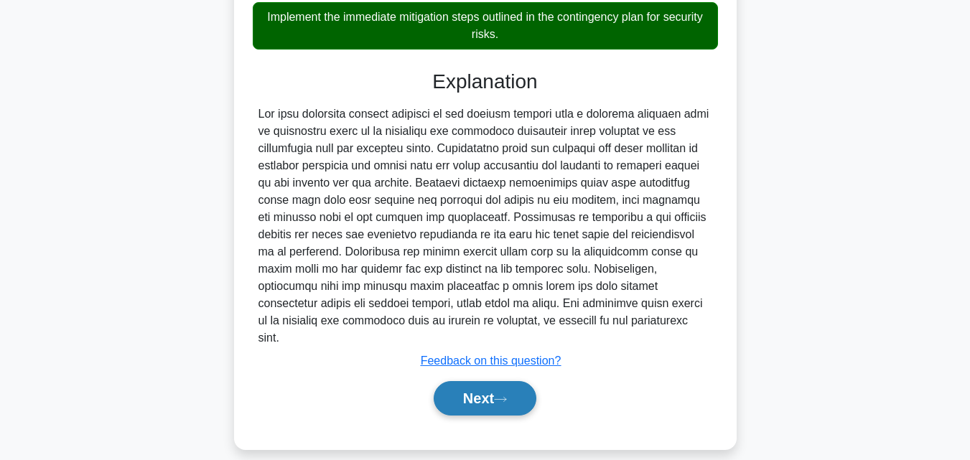
click at [458, 381] on button "Next" at bounding box center [485, 398] width 103 height 34
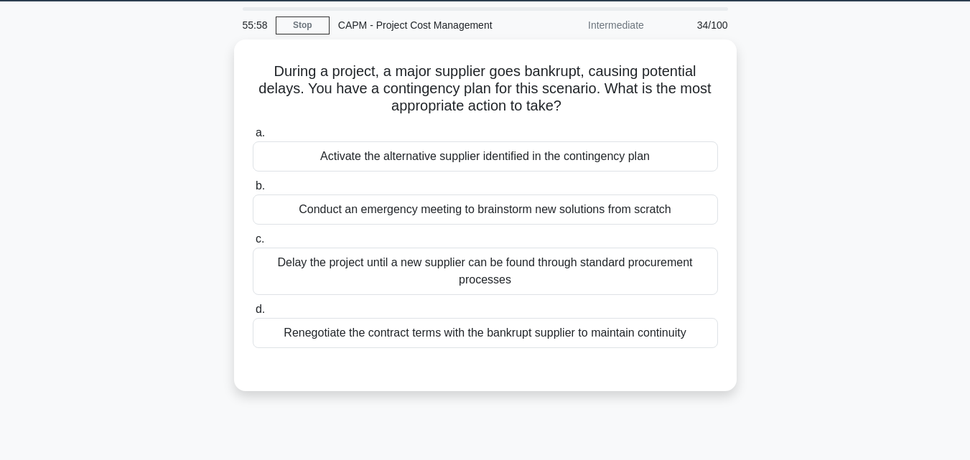
scroll to position [39, 0]
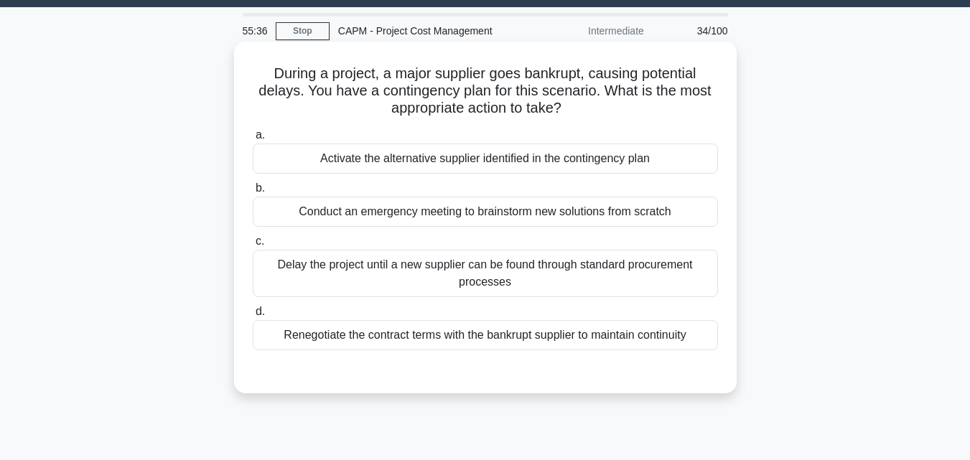
click at [600, 167] on div "Activate the alternative supplier identified in the contingency plan" at bounding box center [485, 159] width 465 height 30
click at [253, 140] on input "a. Activate the alternative supplier identified in the contingency plan" at bounding box center [253, 135] width 0 height 9
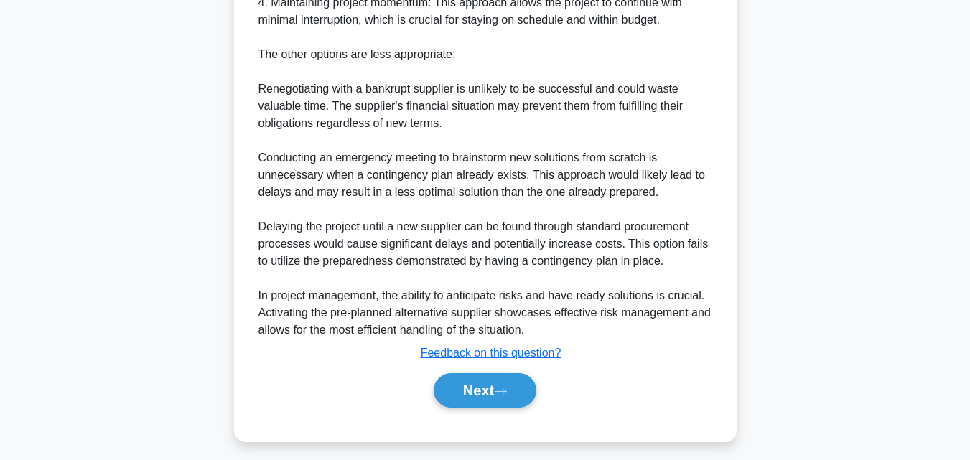
scroll to position [702, 0]
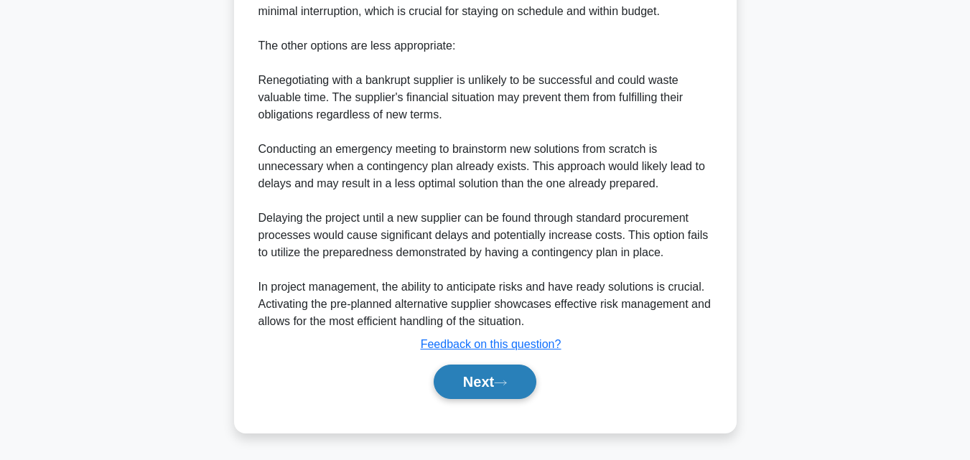
click at [483, 394] on button "Next" at bounding box center [485, 382] width 103 height 34
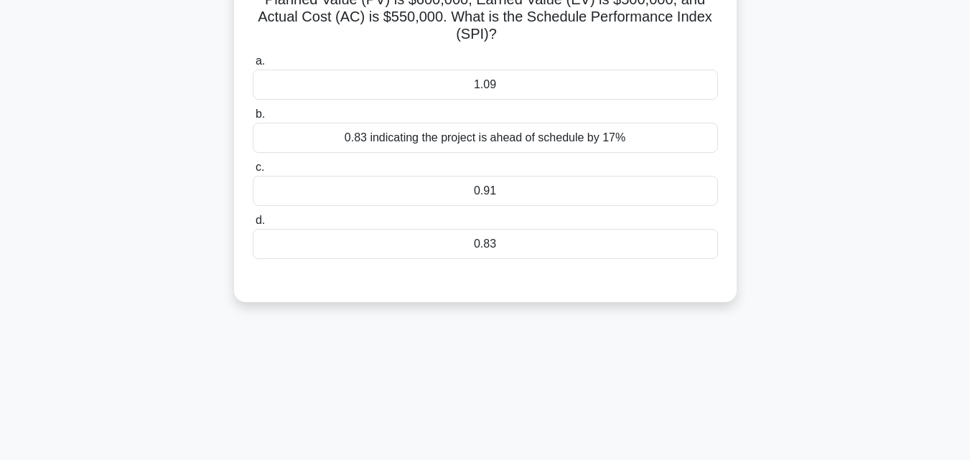
scroll to position [88, 0]
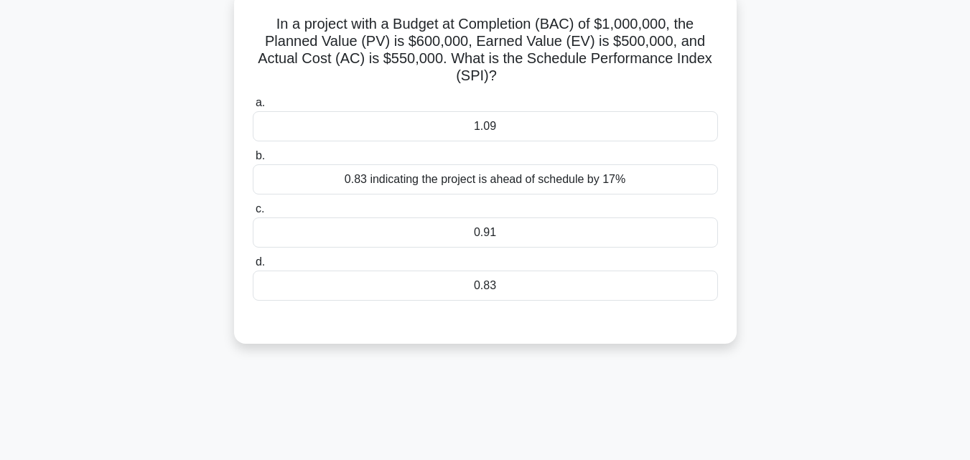
click at [603, 225] on div "0.91" at bounding box center [485, 233] width 465 height 30
click at [253, 214] on input "c. 0.91" at bounding box center [253, 209] width 0 height 9
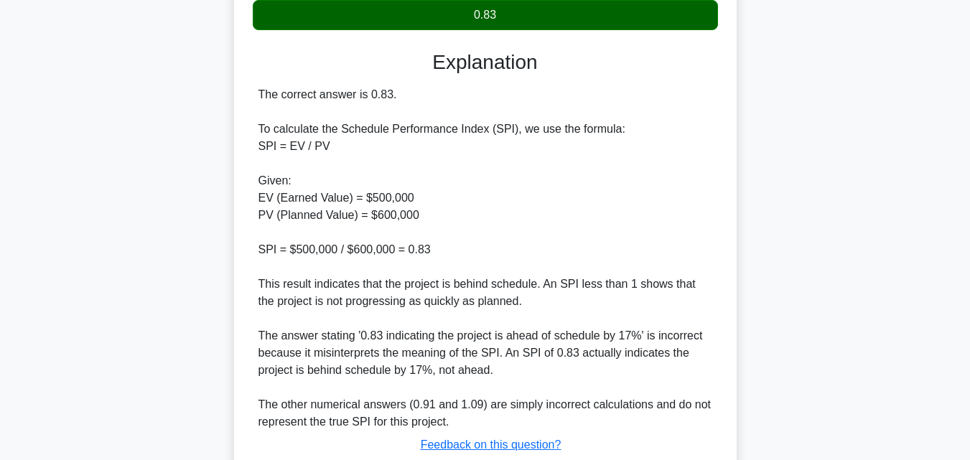
scroll to position [462, 0]
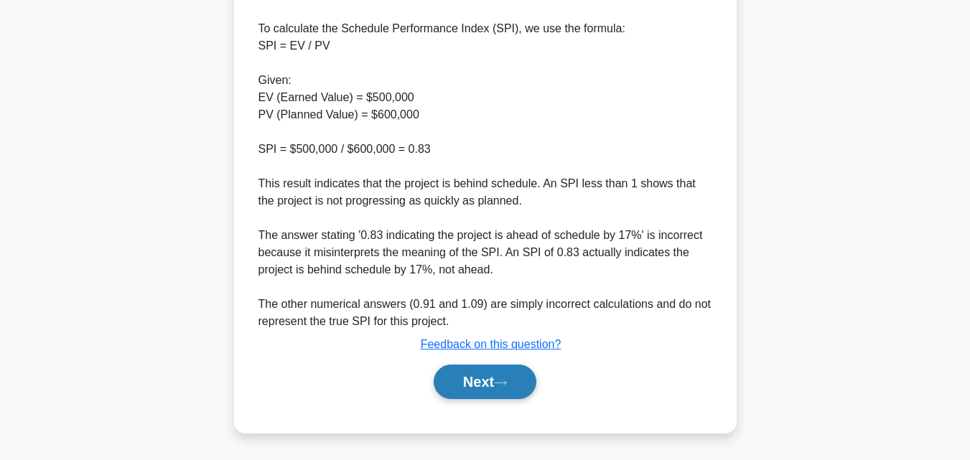
click at [466, 389] on button "Next" at bounding box center [485, 382] width 103 height 34
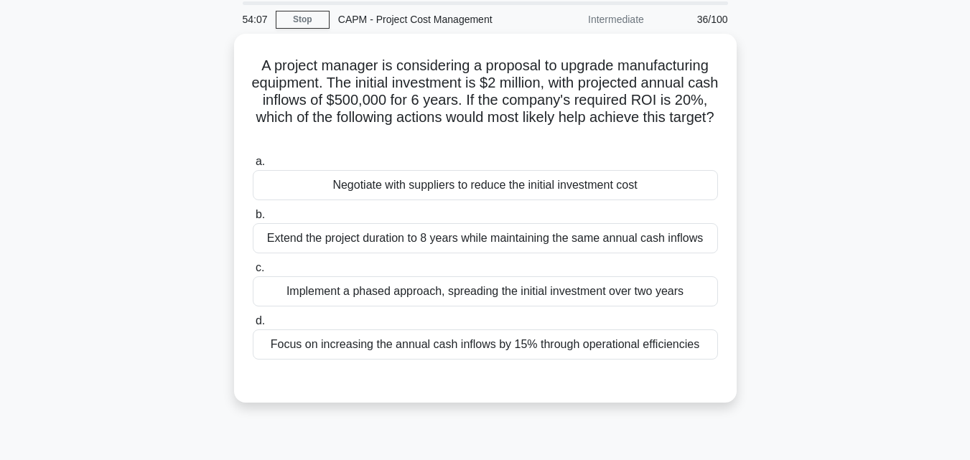
scroll to position [49, 0]
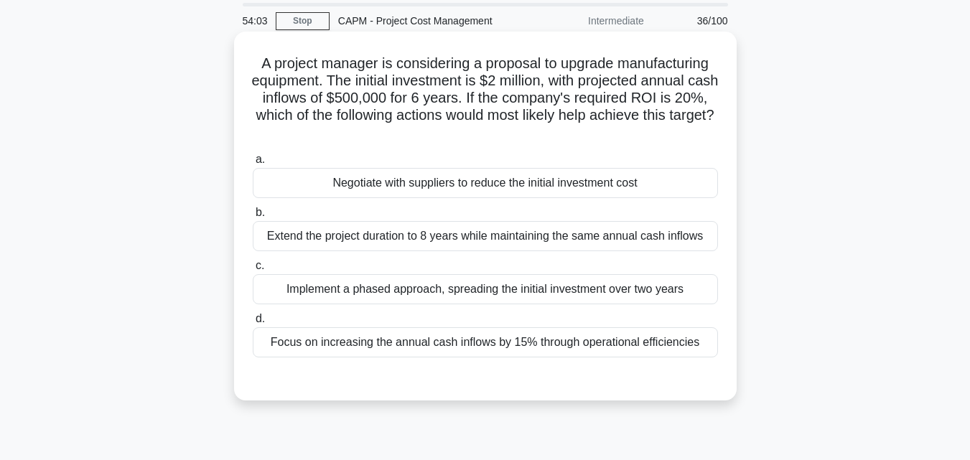
click at [646, 292] on div "Implement a phased approach, spreading the initial investment over two years" at bounding box center [485, 289] width 465 height 30
click at [253, 271] on input "c. Implement a phased approach, spreading the initial investment over two years" at bounding box center [253, 265] width 0 height 9
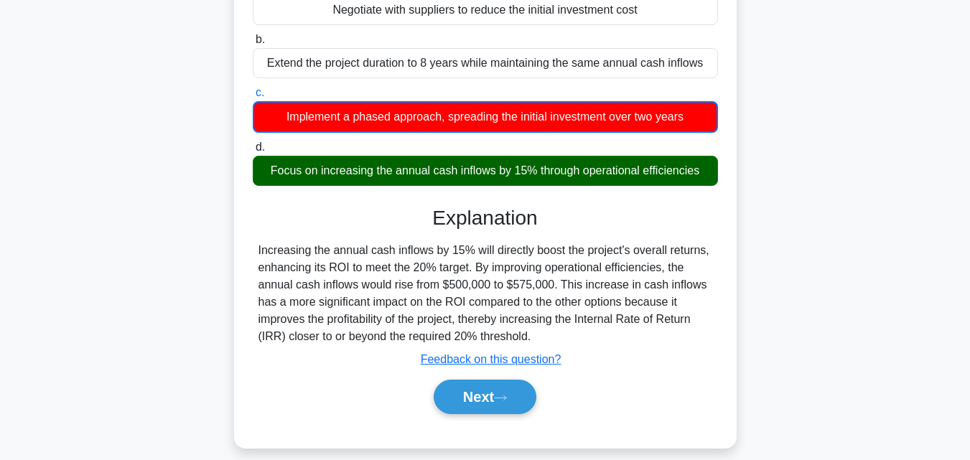
scroll to position [232, 0]
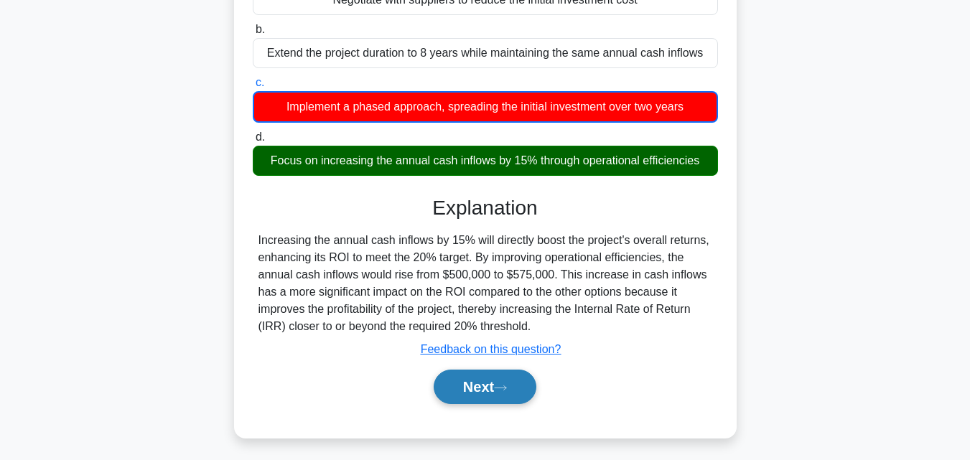
click at [496, 398] on button "Next" at bounding box center [485, 387] width 103 height 34
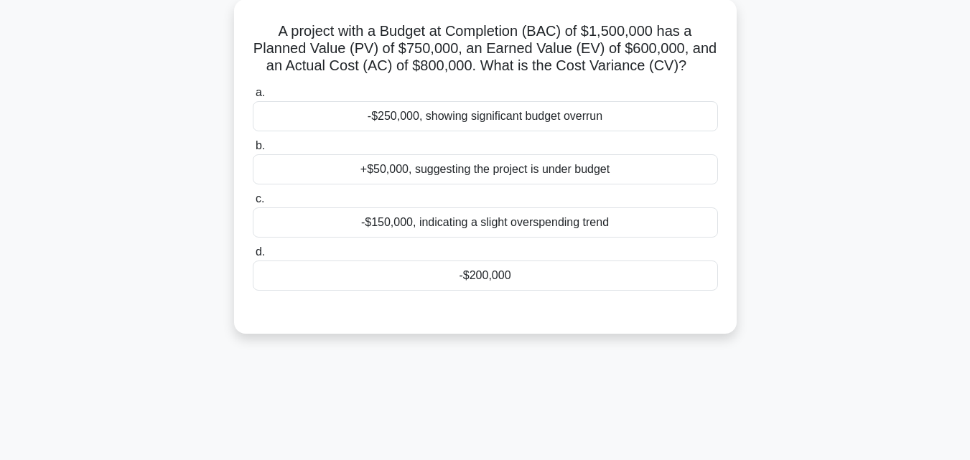
scroll to position [70, 0]
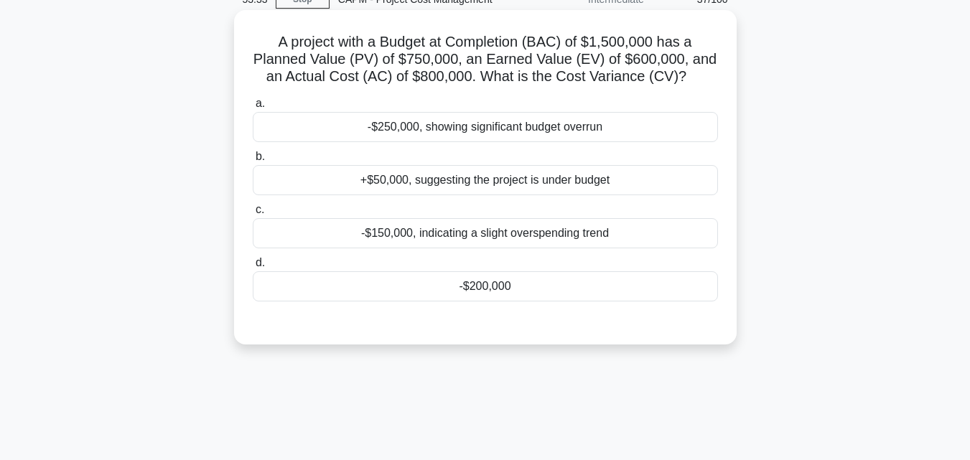
click at [426, 279] on div "-$200,000" at bounding box center [485, 286] width 465 height 30
click at [253, 268] on input "d. -$200,000" at bounding box center [253, 263] width 0 height 9
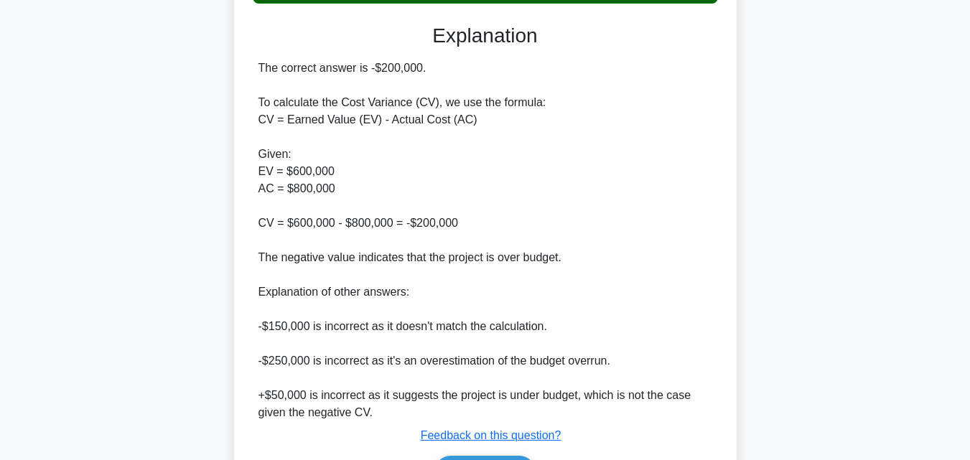
scroll to position [407, 0]
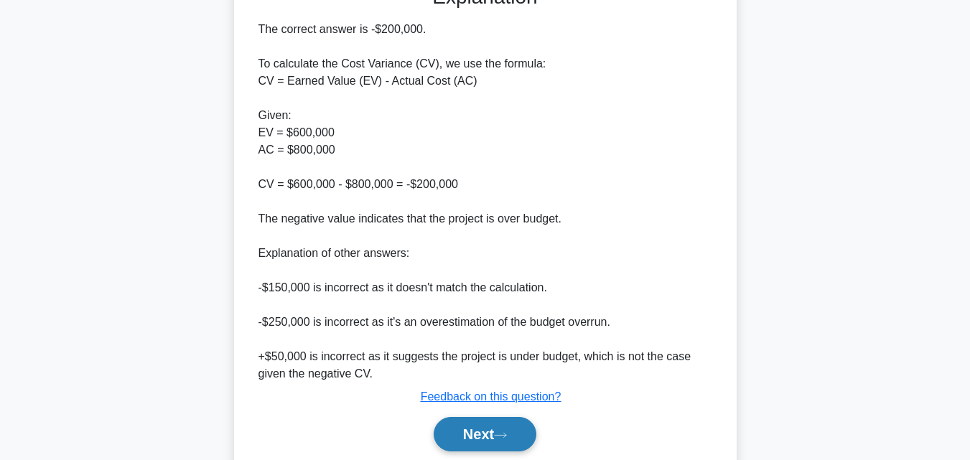
click at [514, 441] on button "Next" at bounding box center [485, 434] width 103 height 34
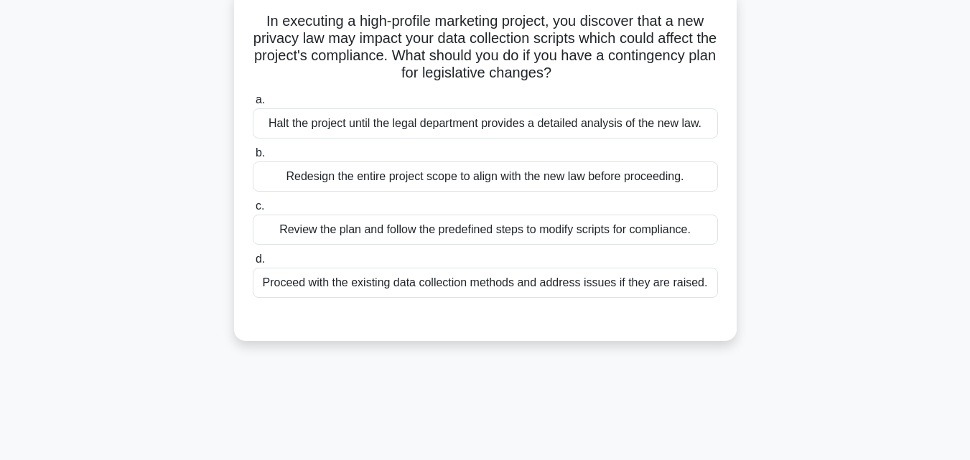
scroll to position [93, 0]
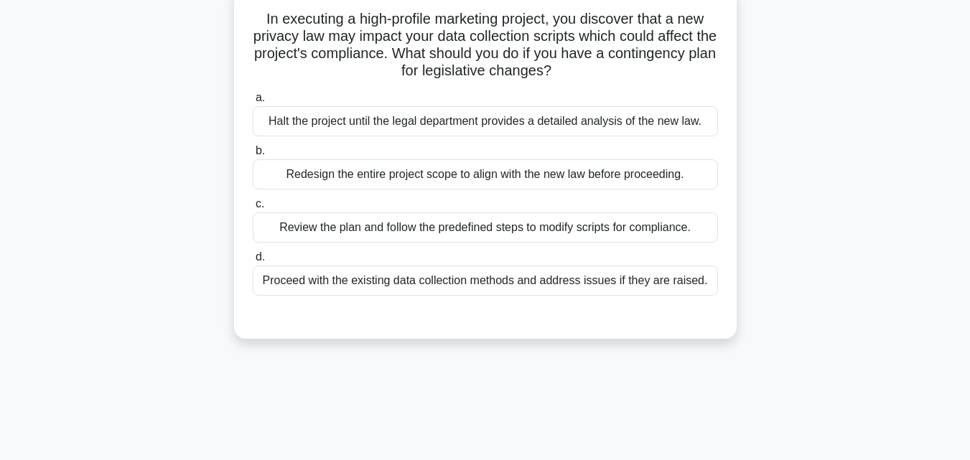
click at [670, 231] on div "Review the plan and follow the predefined steps to modify scripts for complianc…" at bounding box center [485, 228] width 465 height 30
click at [253, 209] on input "c. Review the plan and follow the predefined steps to modify scripts for compli…" at bounding box center [253, 204] width 0 height 9
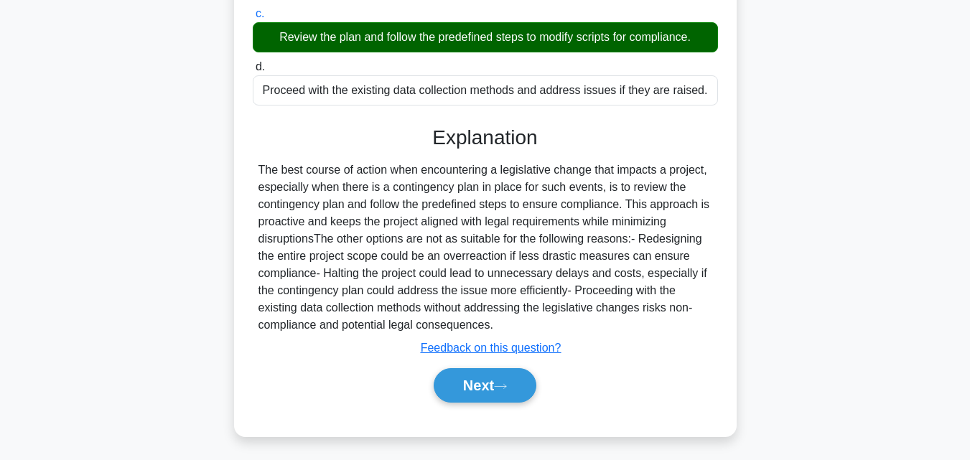
scroll to position [315, 0]
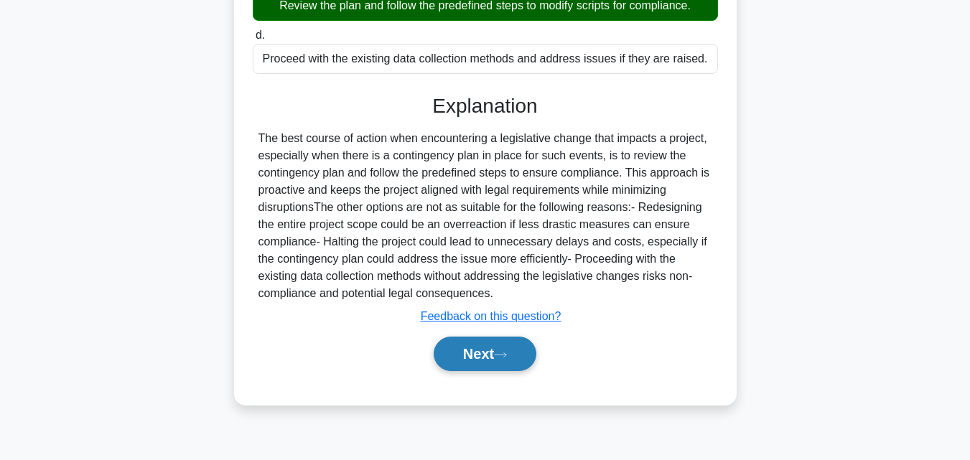
click at [506, 338] on button "Next" at bounding box center [485, 354] width 103 height 34
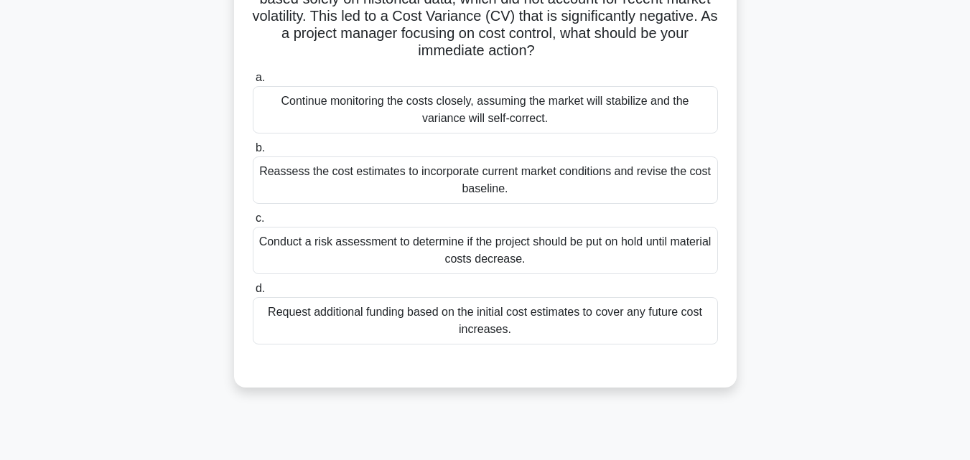
scroll to position [155, 0]
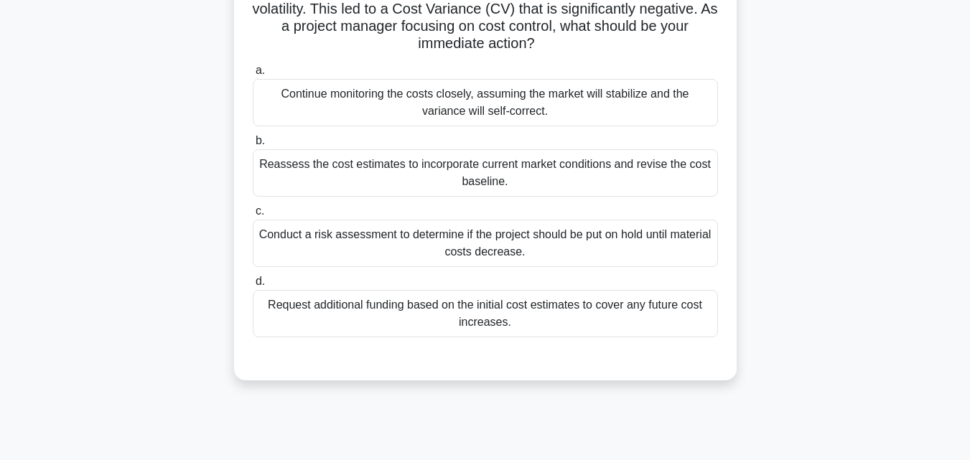
click at [598, 180] on div "Reassess the cost estimates to incorporate current market conditions and revise…" at bounding box center [485, 172] width 465 height 47
click at [253, 146] on input "b. Reassess the cost estimates to incorporate current market conditions and rev…" at bounding box center [253, 140] width 0 height 9
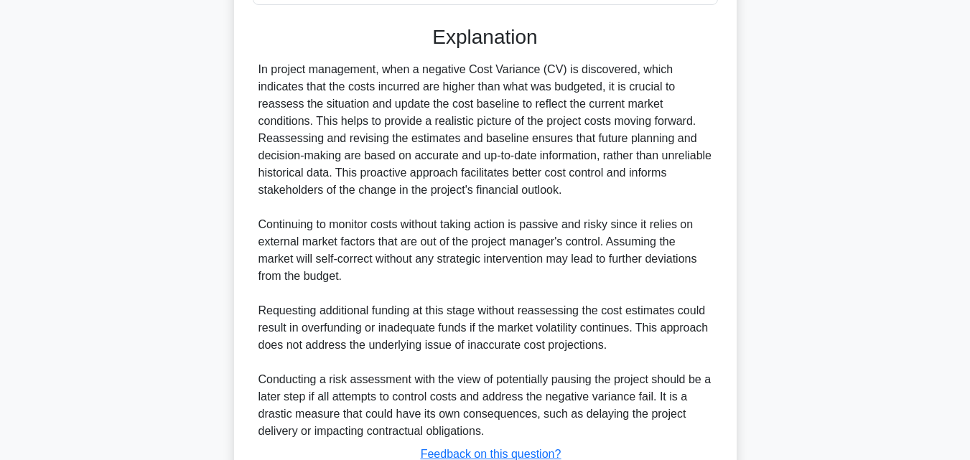
scroll to position [598, 0]
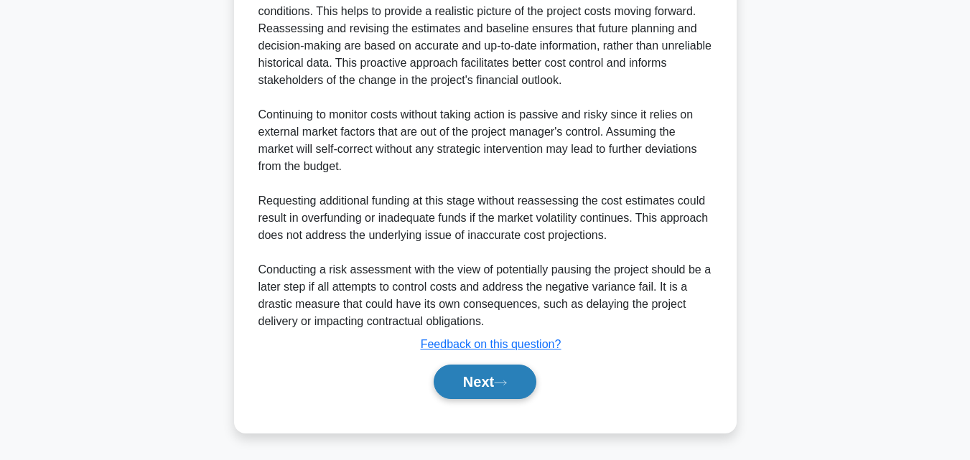
click at [514, 388] on button "Next" at bounding box center [485, 382] width 103 height 34
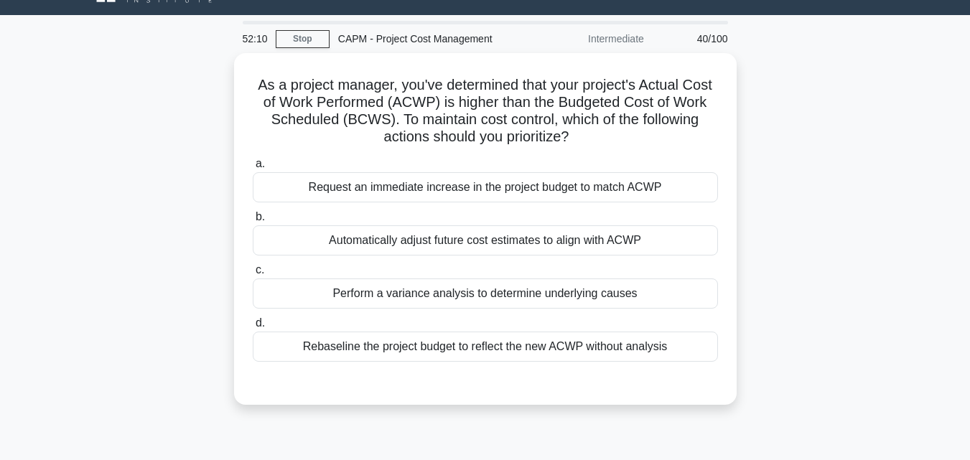
scroll to position [0, 0]
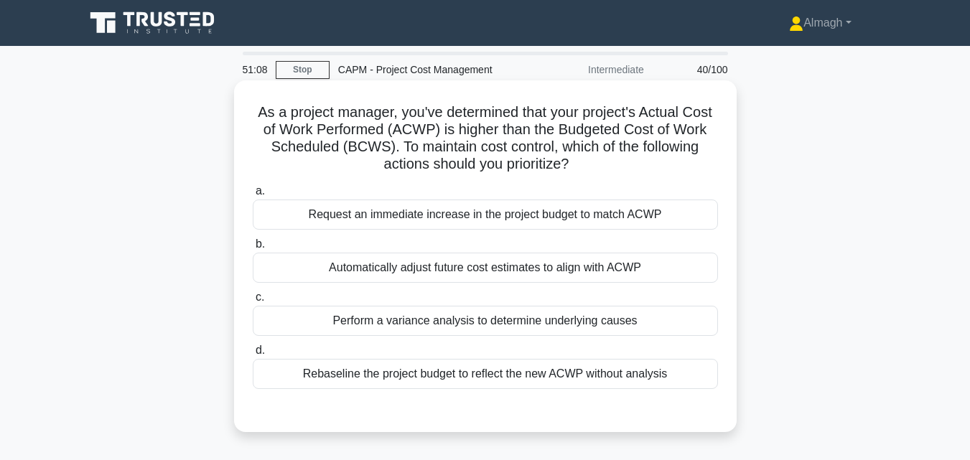
click at [603, 328] on div "Perform a variance analysis to determine underlying causes" at bounding box center [485, 321] width 465 height 30
click at [253, 302] on input "c. Perform a variance analysis to determine underlying causes" at bounding box center [253, 297] width 0 height 9
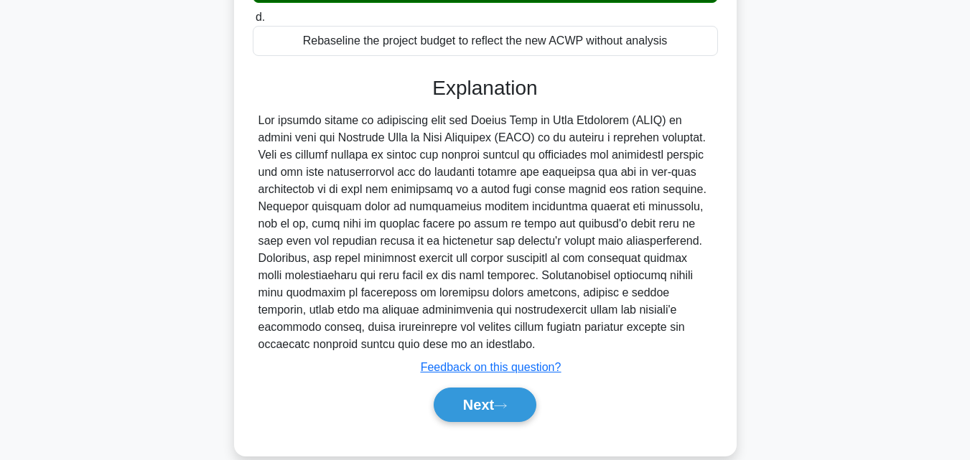
scroll to position [342, 0]
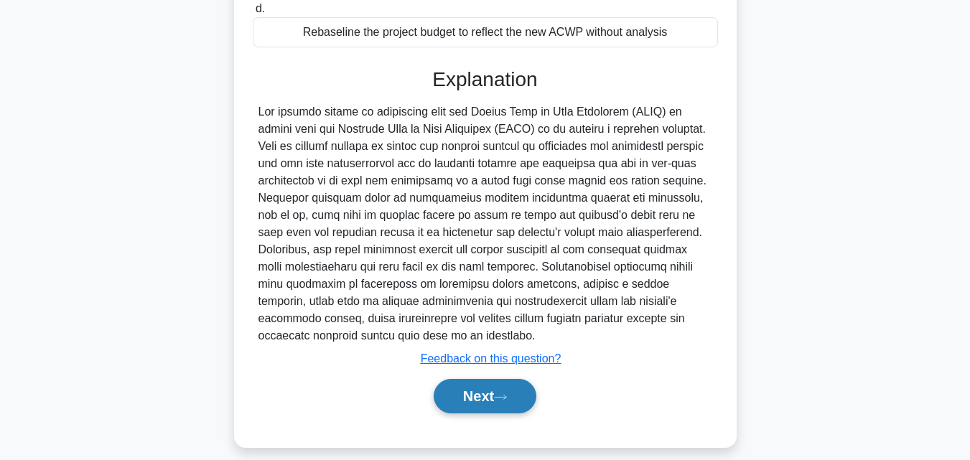
click at [486, 393] on button "Next" at bounding box center [485, 396] width 103 height 34
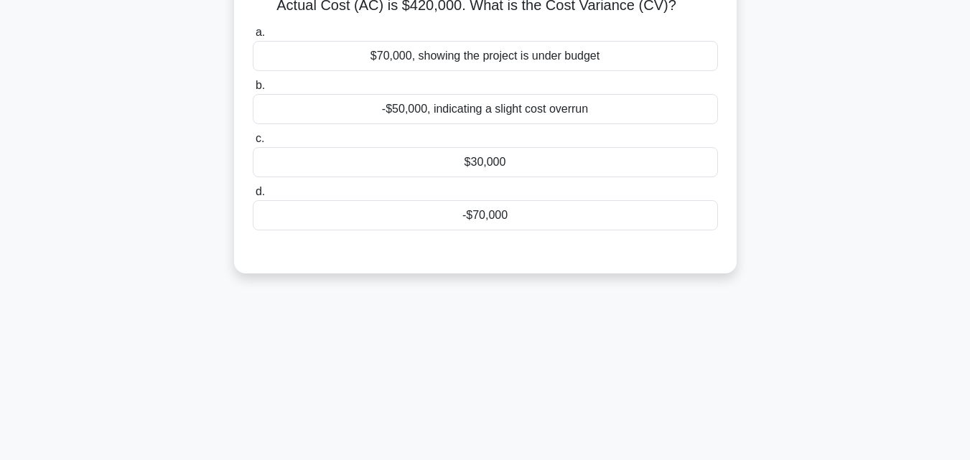
scroll to position [72, 0]
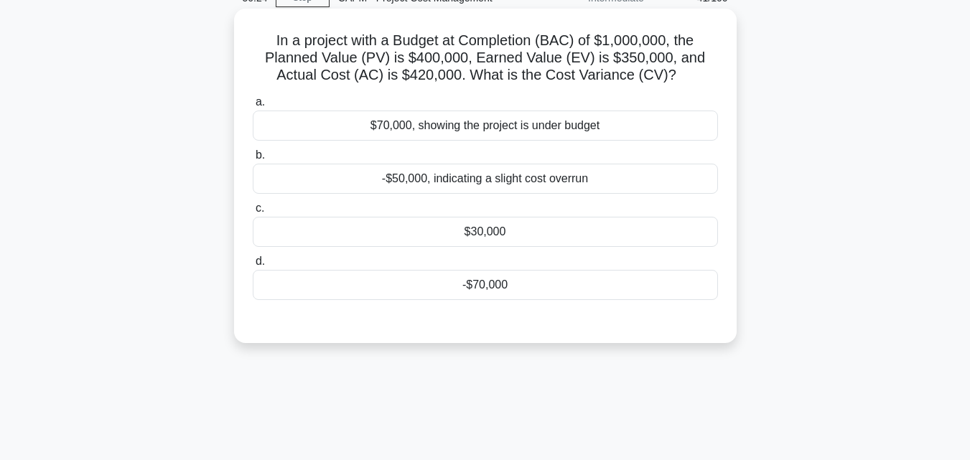
click at [595, 300] on div "-$70,000" at bounding box center [485, 285] width 465 height 30
click at [253, 266] on input "d. -$70,000" at bounding box center [253, 261] width 0 height 9
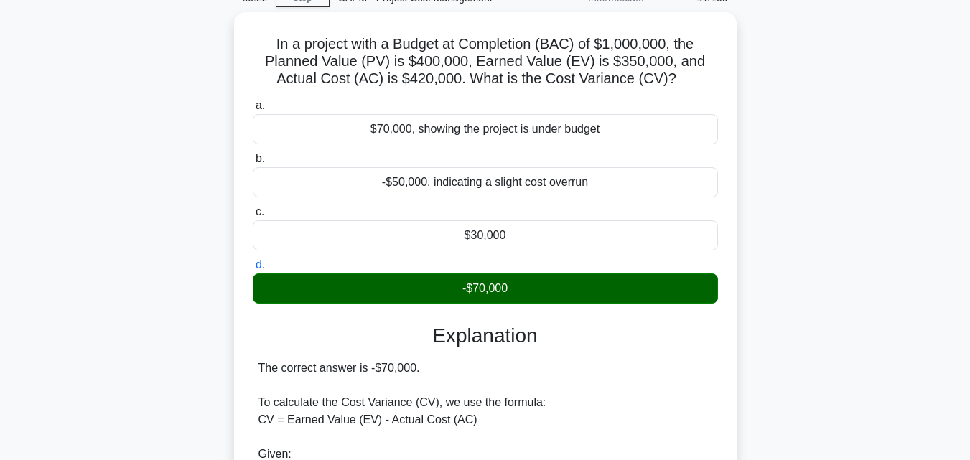
drag, startPoint x: 961, startPoint y: 155, endPoint x: 980, endPoint y: 139, distance: 25.5
click at [970, 139] on html "Almagh Profile Settings Profile" at bounding box center [485, 414] width 970 height 972
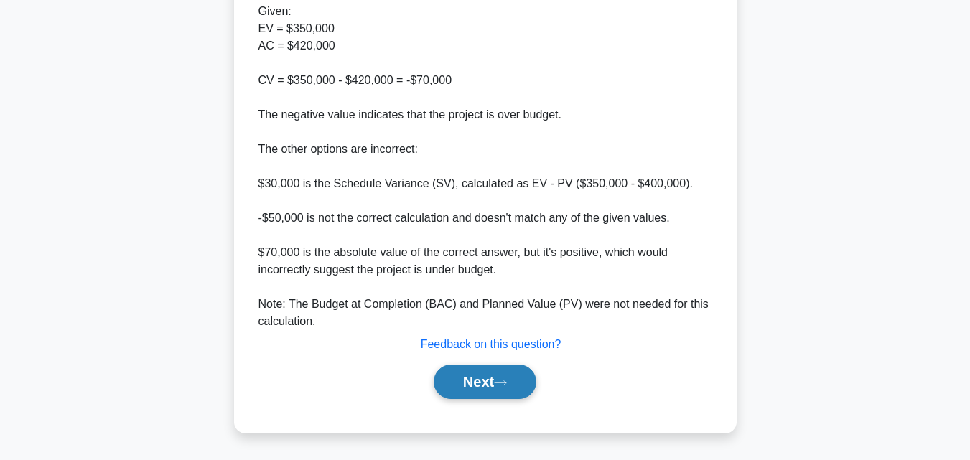
click at [510, 389] on button "Next" at bounding box center [485, 382] width 103 height 34
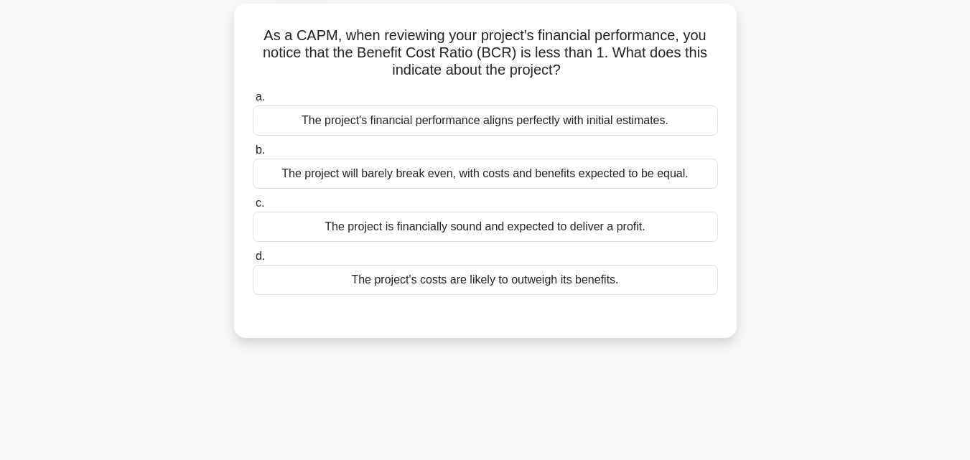
scroll to position [85, 0]
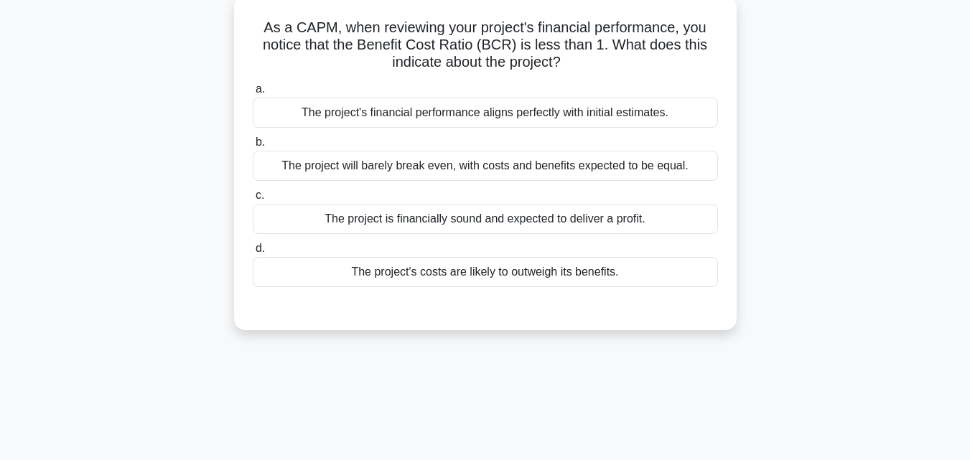
click at [608, 283] on div "The project's costs are likely to outweigh its benefits." at bounding box center [485, 272] width 465 height 30
click at [253, 254] on input "d. The project's costs are likely to outweigh its benefits." at bounding box center [253, 248] width 0 height 9
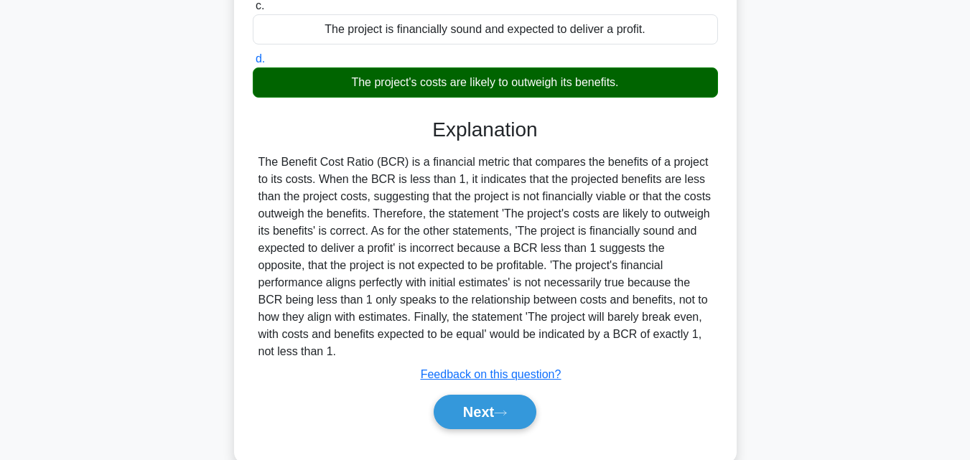
scroll to position [282, 0]
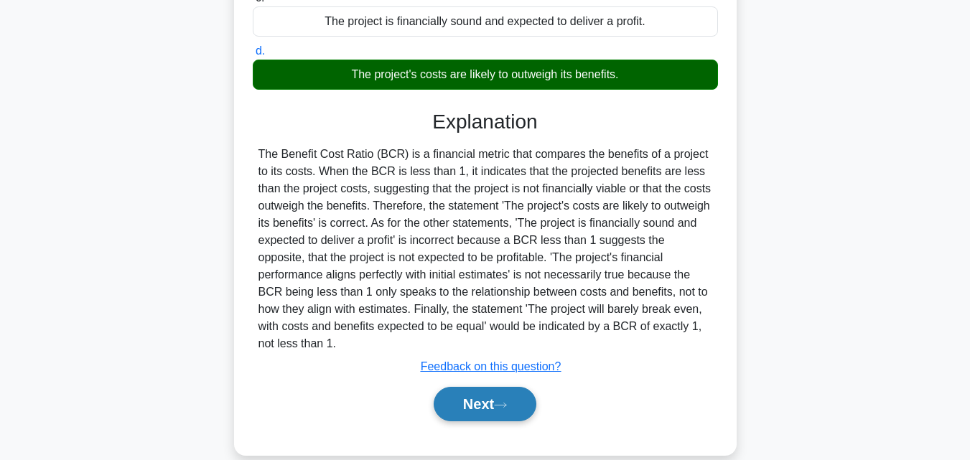
click at [498, 414] on button "Next" at bounding box center [485, 404] width 103 height 34
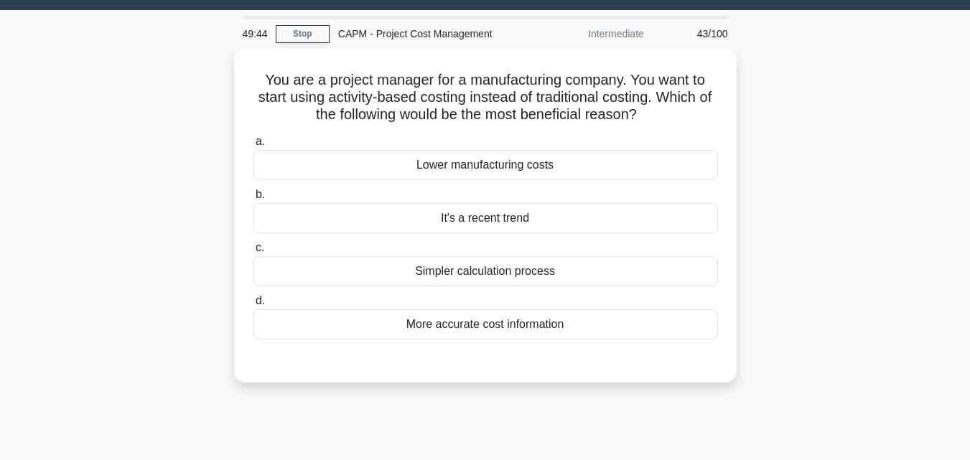
scroll to position [28, 0]
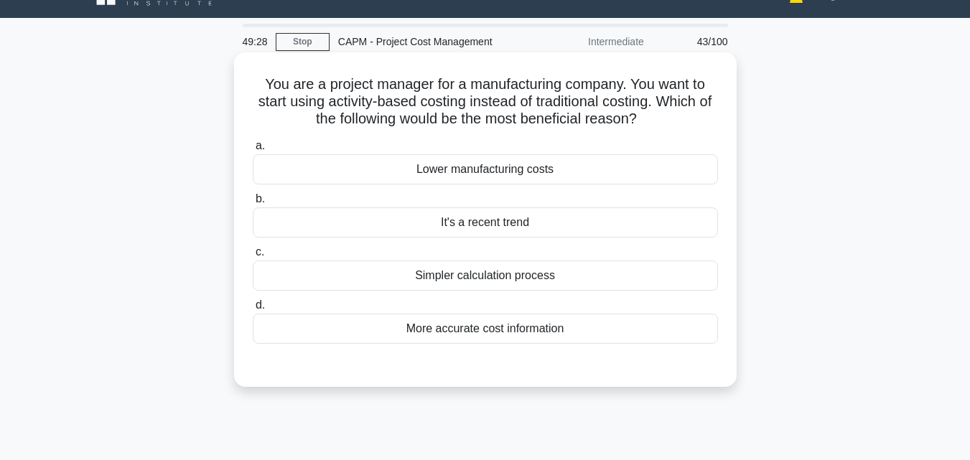
click at [601, 328] on div "More accurate cost information" at bounding box center [485, 329] width 465 height 30
click at [253, 310] on input "d. More accurate cost information" at bounding box center [253, 305] width 0 height 9
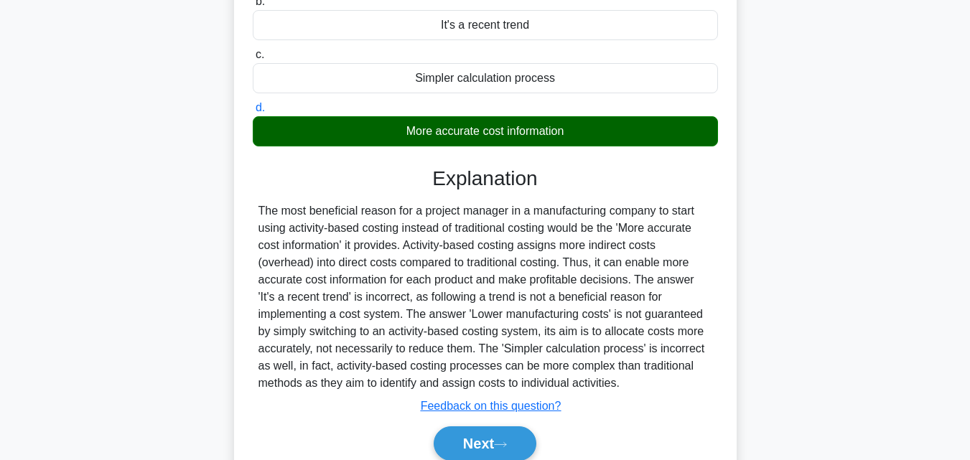
scroll to position [315, 0]
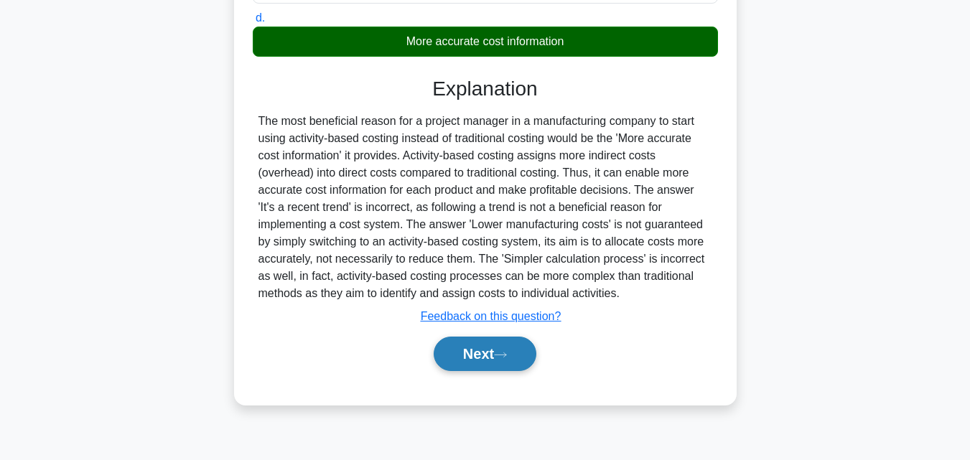
click at [529, 358] on button "Next" at bounding box center [485, 354] width 103 height 34
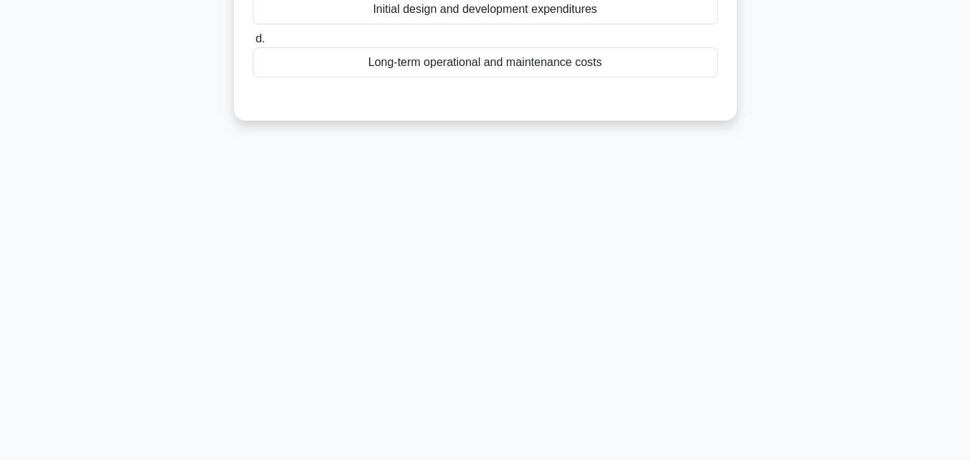
drag, startPoint x: 970, startPoint y: 237, endPoint x: 980, endPoint y: 200, distance: 38.0
click at [970, 200] on html "Almagh Profile Settings Profile" at bounding box center [485, 73] width 970 height 776
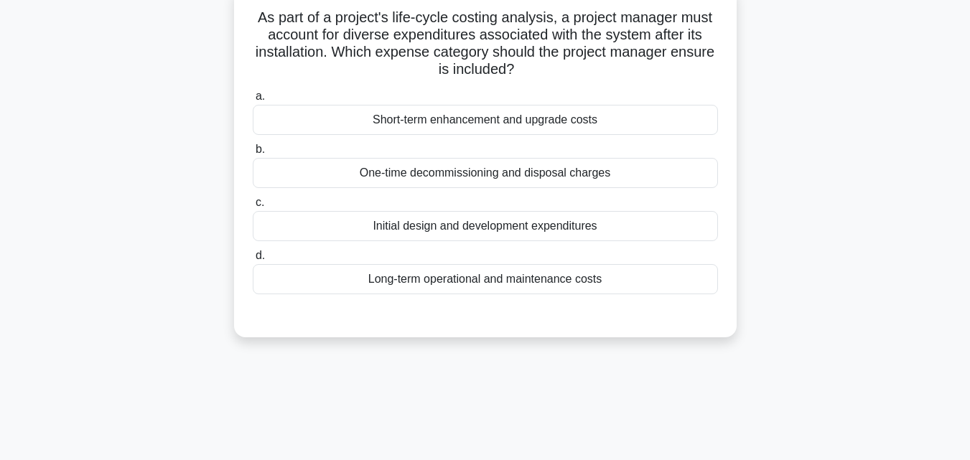
scroll to position [93, 0]
click at [679, 290] on div "Long-term operational and maintenance costs" at bounding box center [485, 281] width 465 height 30
click at [253, 262] on input "d. Long-term operational and maintenance costs" at bounding box center [253, 257] width 0 height 9
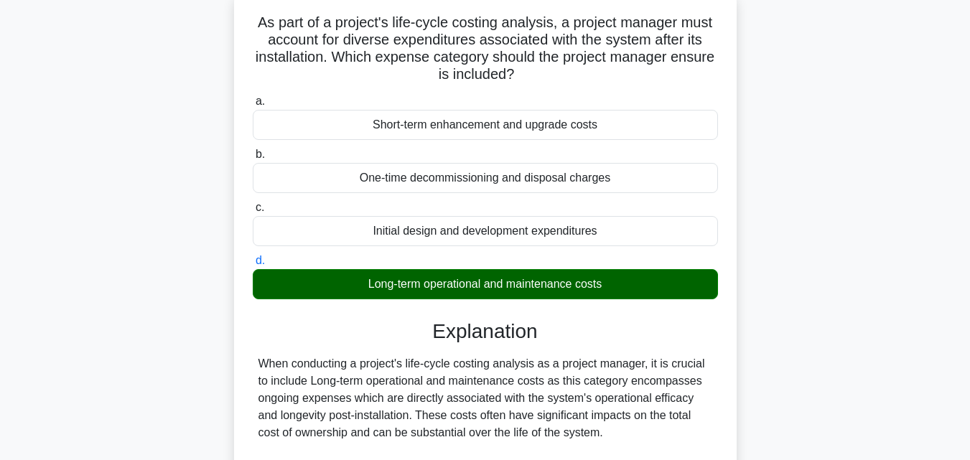
scroll to position [374, 0]
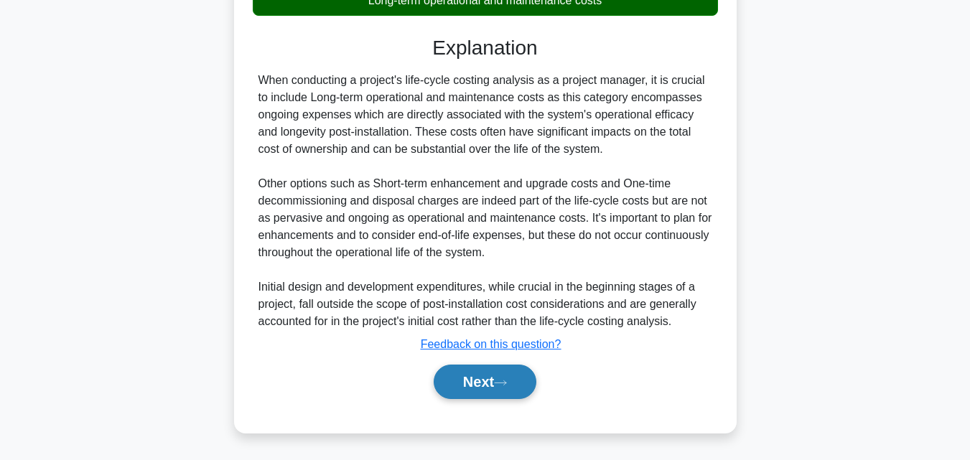
click at [503, 378] on button "Next" at bounding box center [485, 382] width 103 height 34
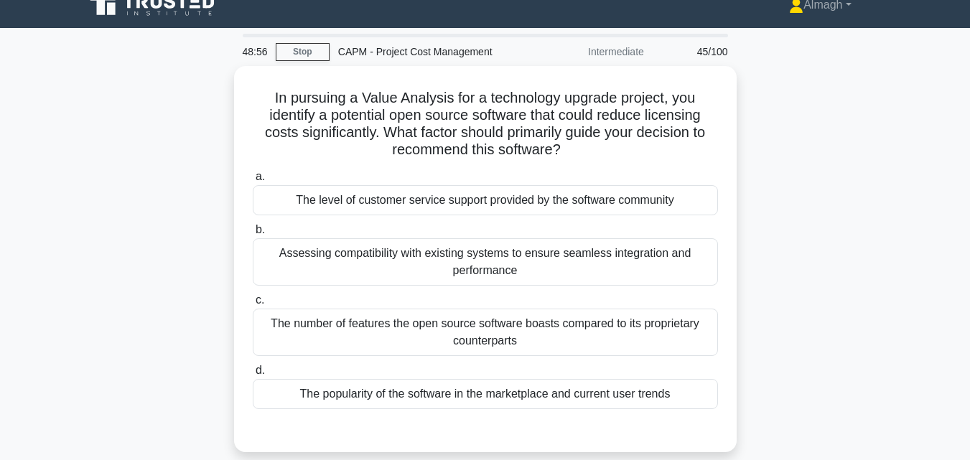
scroll to position [0, 0]
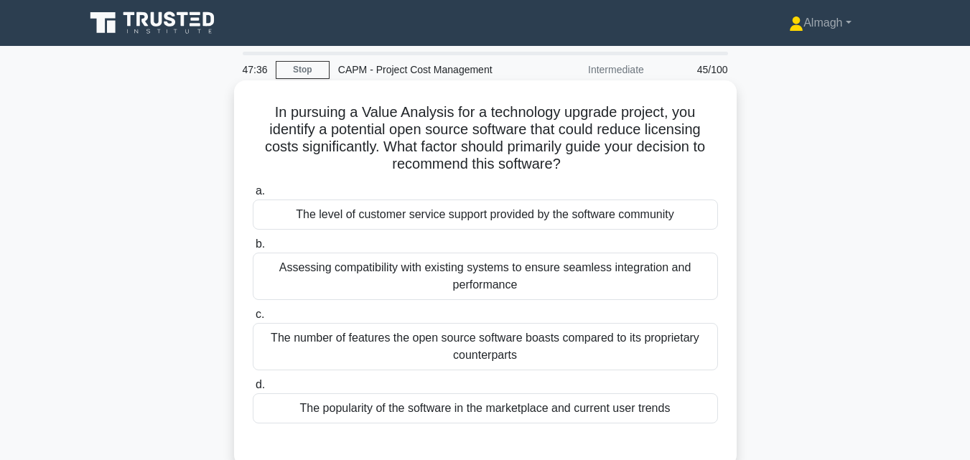
click at [441, 269] on div "Assessing compatibility with existing systems to ensure seamless integration an…" at bounding box center [485, 276] width 465 height 47
click at [253, 249] on input "b. Assessing compatibility with existing systems to ensure seamless integration…" at bounding box center [253, 244] width 0 height 9
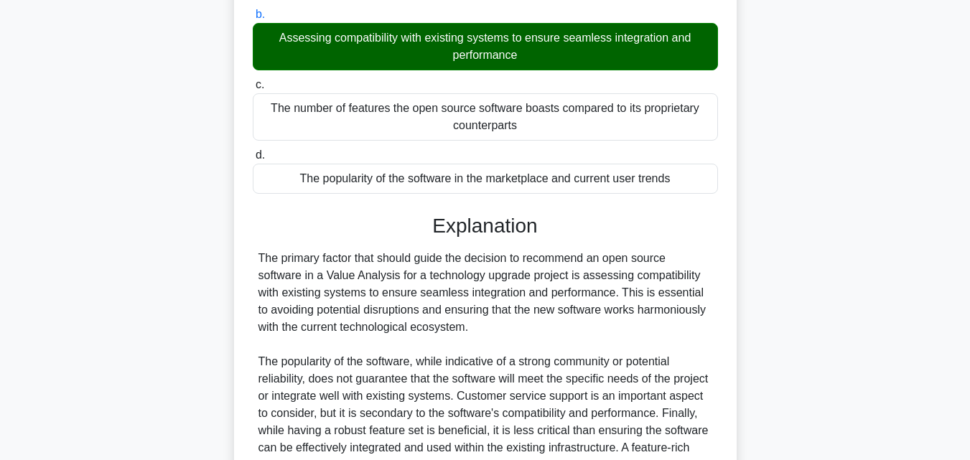
scroll to position [374, 0]
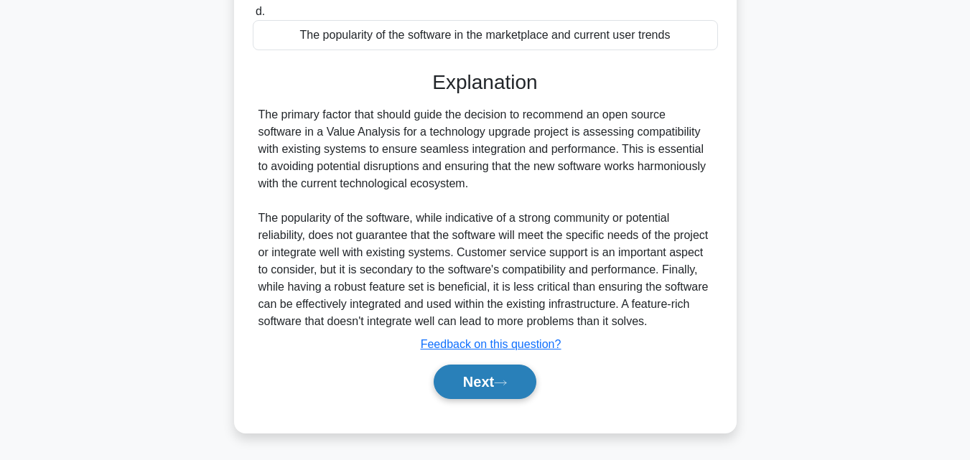
click at [525, 368] on button "Next" at bounding box center [485, 382] width 103 height 34
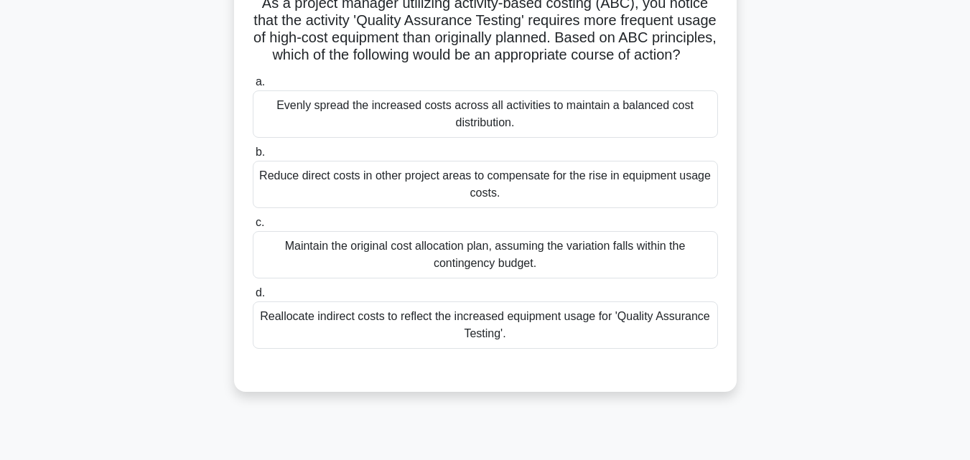
scroll to position [98, 0]
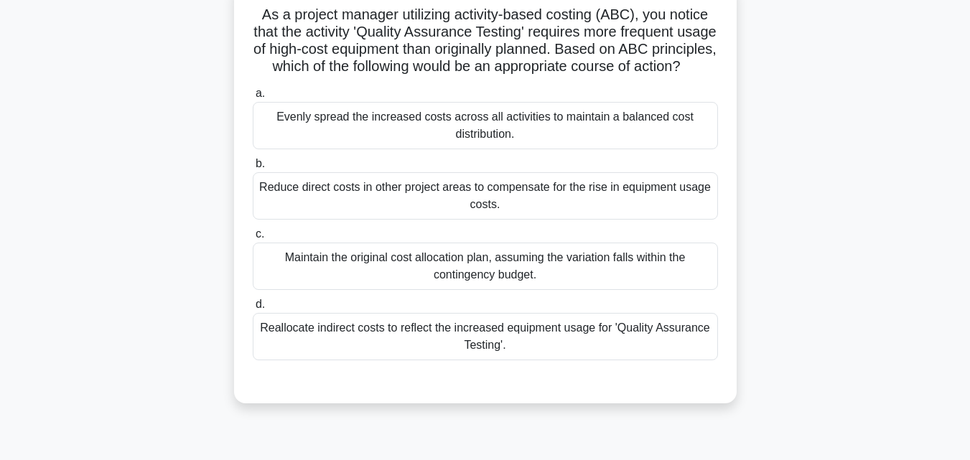
click at [628, 361] on div "Reallocate indirect costs to reflect the increased equipment usage for 'Quality…" at bounding box center [485, 336] width 465 height 47
click at [253, 310] on input "d. Reallocate indirect costs to reflect the increased equipment usage for 'Qual…" at bounding box center [253, 304] width 0 height 9
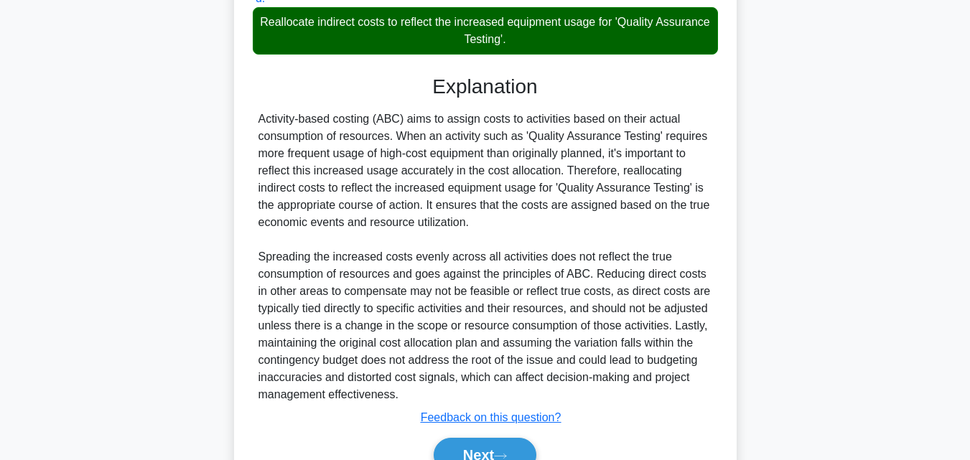
scroll to position [495, 0]
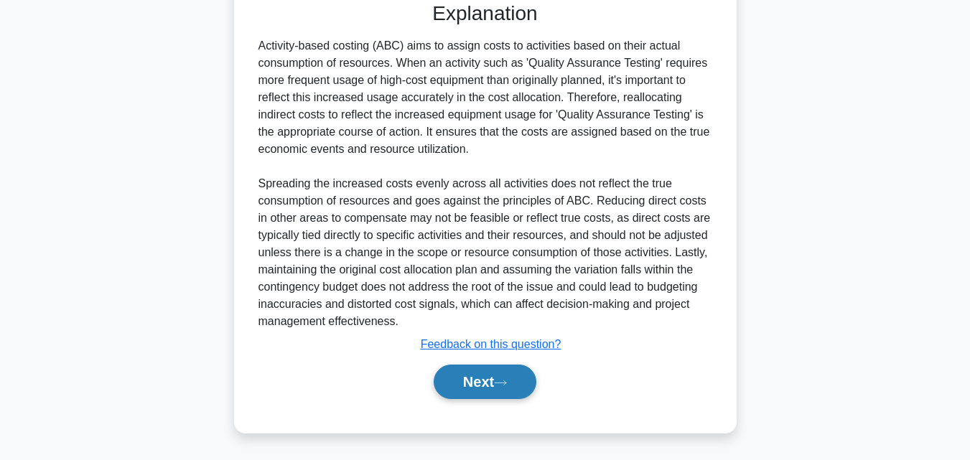
click at [517, 386] on button "Next" at bounding box center [485, 382] width 103 height 34
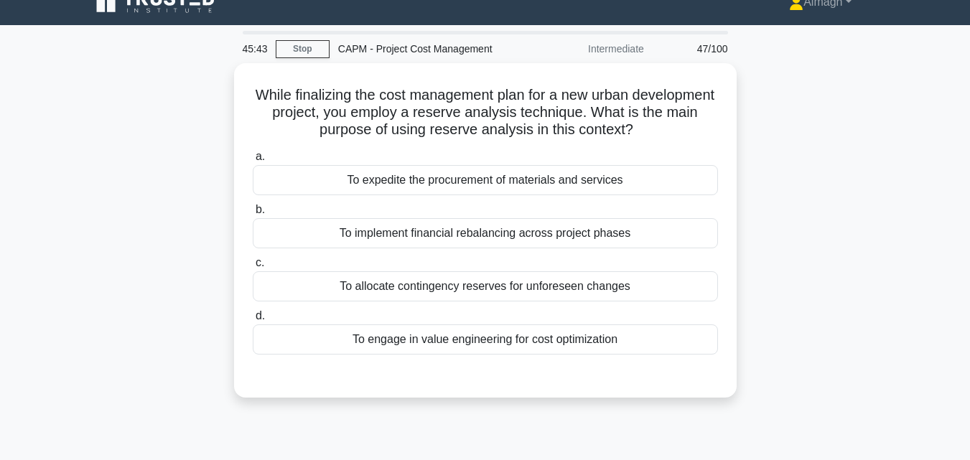
scroll to position [0, 0]
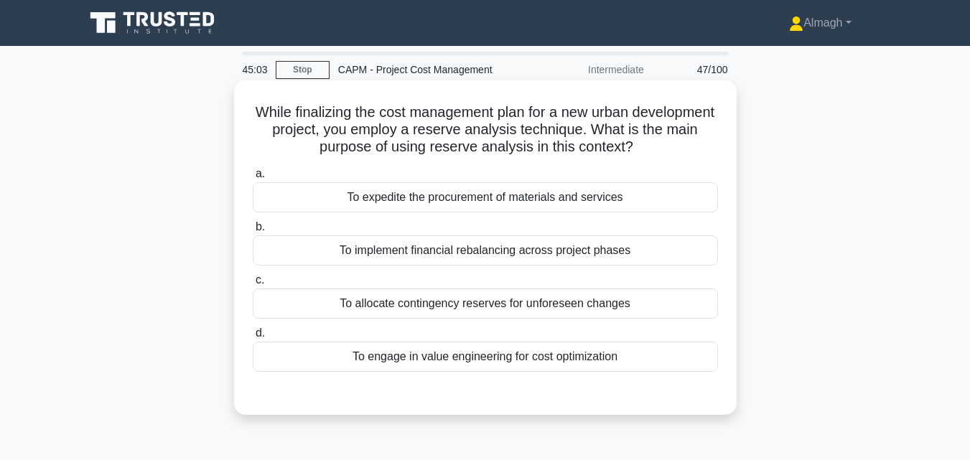
click at [622, 307] on div "To allocate contingency reserves for unforeseen changes" at bounding box center [485, 304] width 465 height 30
click at [253, 285] on input "c. To allocate contingency reserves for unforeseen changes" at bounding box center [253, 280] width 0 height 9
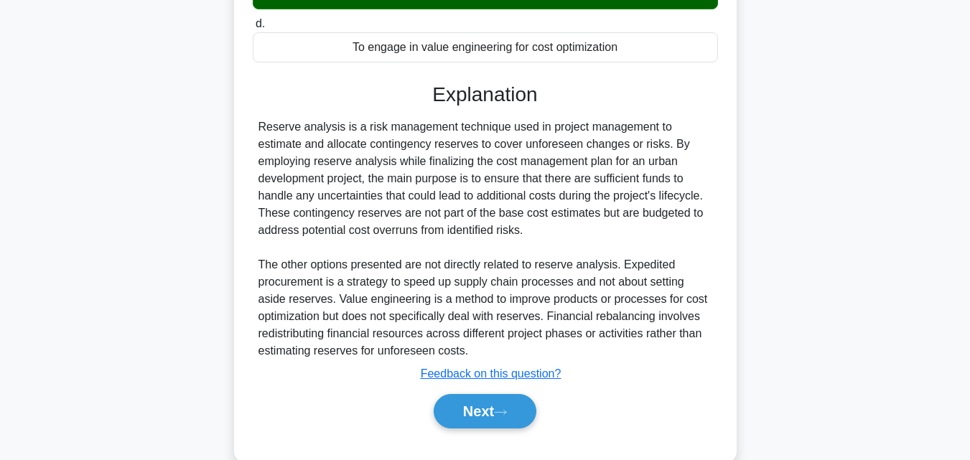
scroll to position [340, 0]
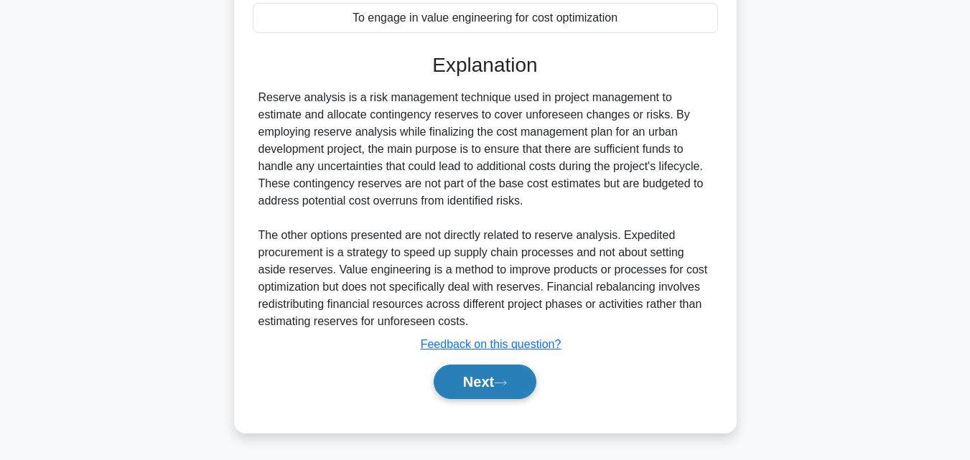
click at [483, 380] on button "Next" at bounding box center [485, 382] width 103 height 34
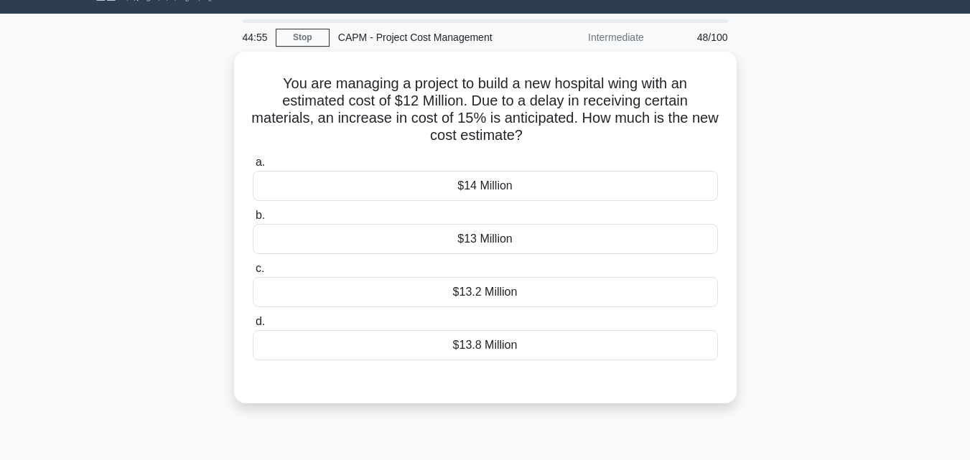
scroll to position [26, 0]
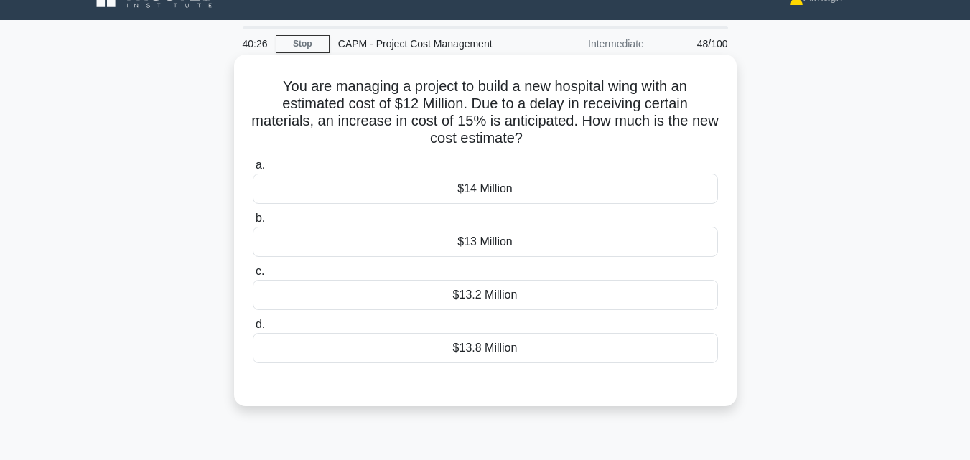
click at [679, 349] on div "$13.8 Million" at bounding box center [485, 348] width 465 height 30
click at [253, 330] on input "d. $13.8 Million" at bounding box center [253, 324] width 0 height 9
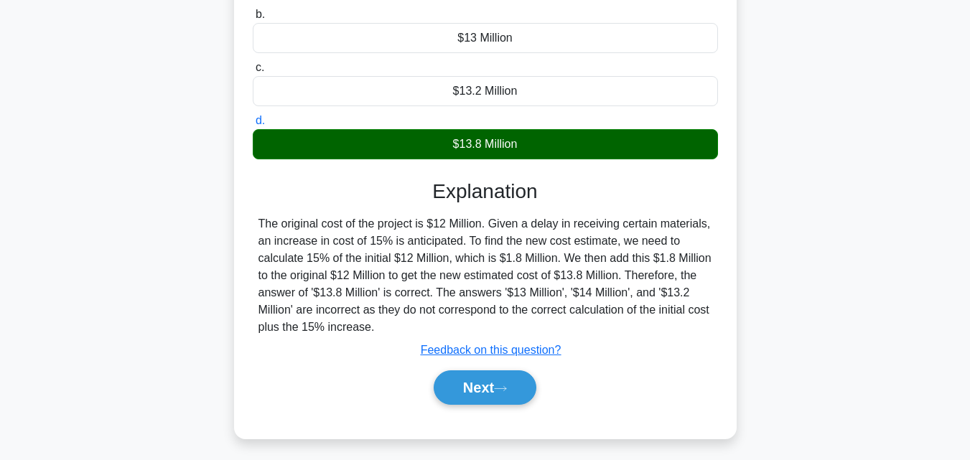
scroll to position [315, 0]
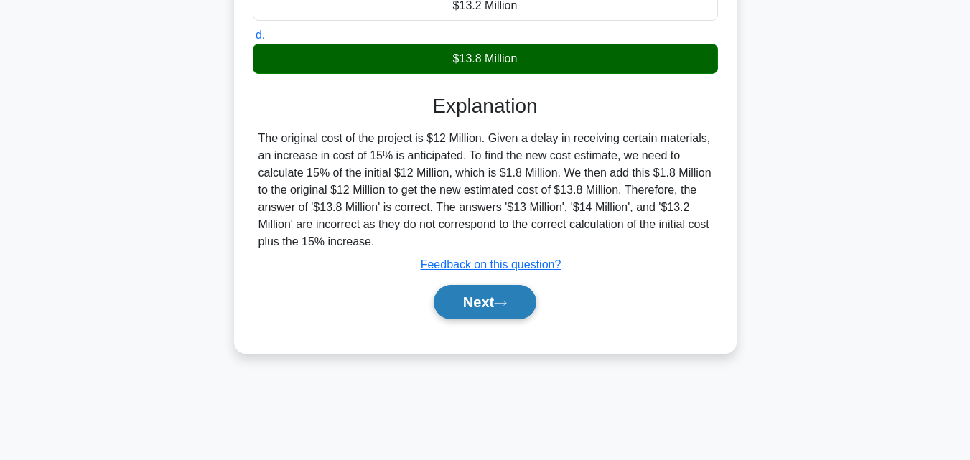
click at [493, 289] on button "Next" at bounding box center [485, 302] width 103 height 34
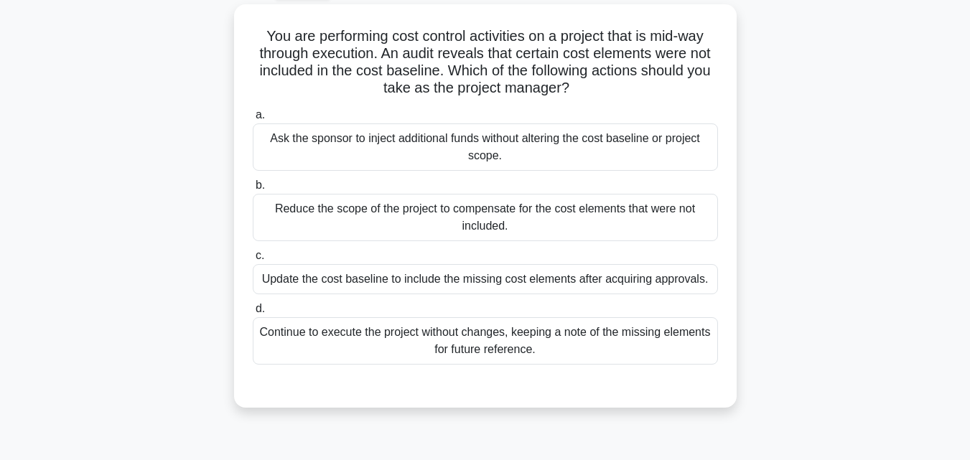
scroll to position [75, 0]
click at [508, 290] on div "Update the cost baseline to include the missing cost elements after acquiring a…" at bounding box center [485, 280] width 465 height 30
click at [253, 261] on input "c. Update the cost baseline to include the missing cost elements after acquirin…" at bounding box center [253, 256] width 0 height 9
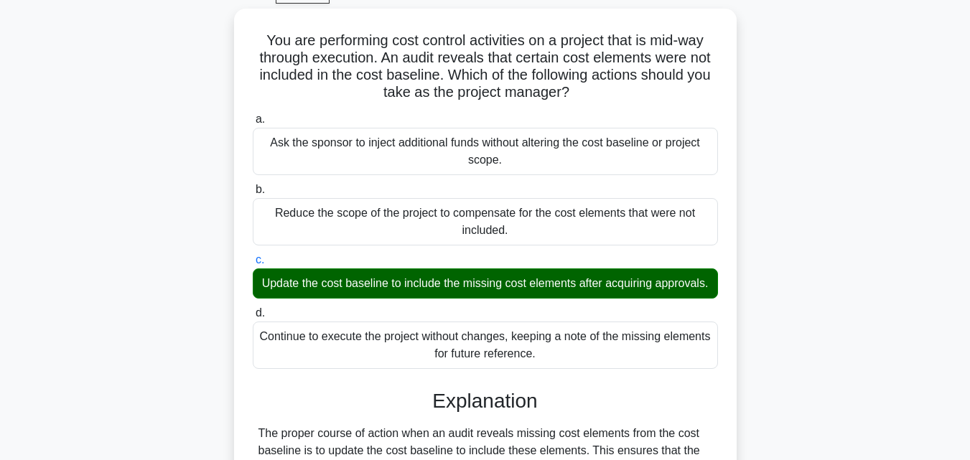
scroll to position [495, 0]
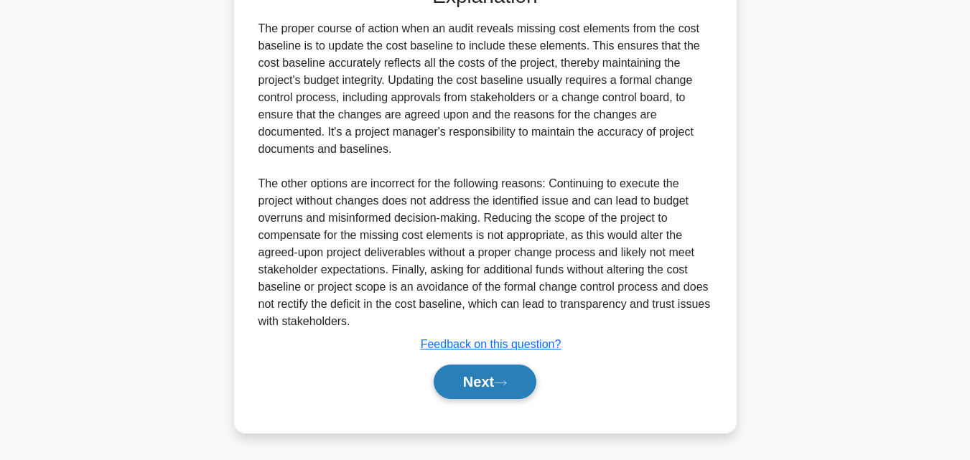
click at [519, 382] on button "Next" at bounding box center [485, 382] width 103 height 34
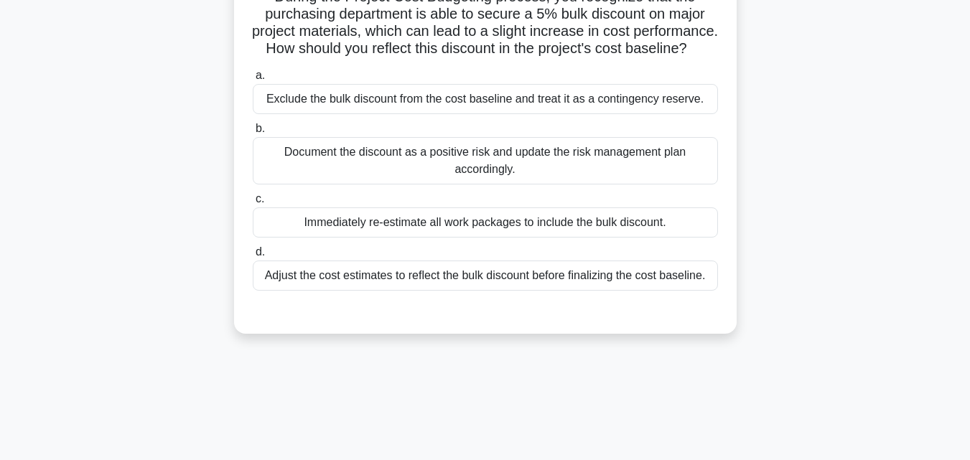
scroll to position [123, 0]
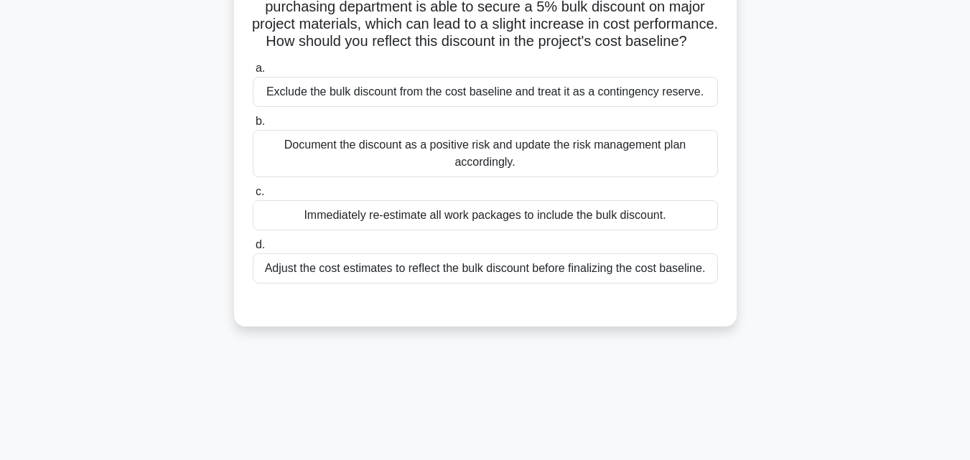
click at [545, 281] on div "Adjust the cost estimates to reflect the bulk discount before finalizing the co…" at bounding box center [485, 269] width 465 height 30
click at [253, 250] on input "d. Adjust the cost estimates to reflect the bulk discount before finalizing the…" at bounding box center [253, 245] width 0 height 9
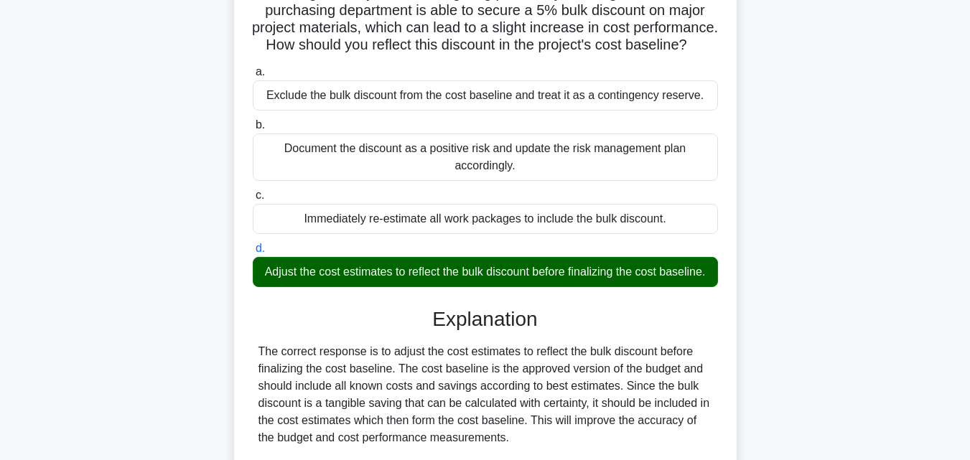
scroll to position [426, 0]
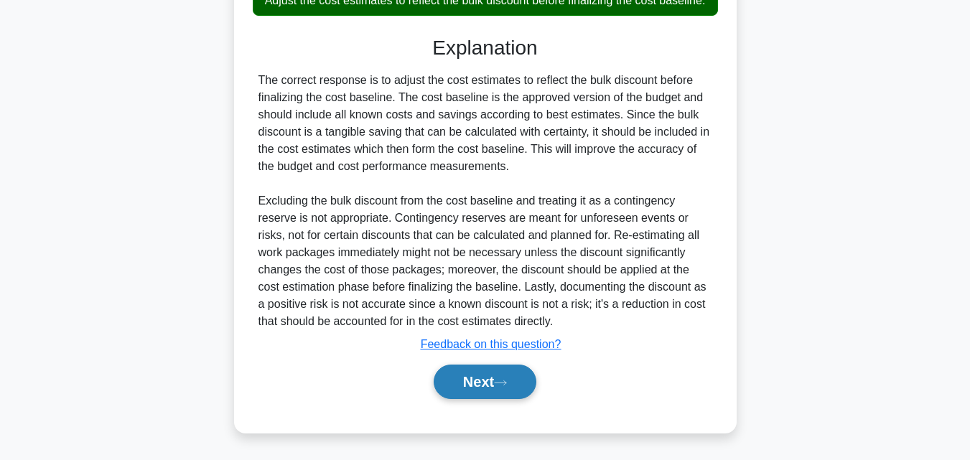
click at [479, 374] on button "Next" at bounding box center [485, 382] width 103 height 34
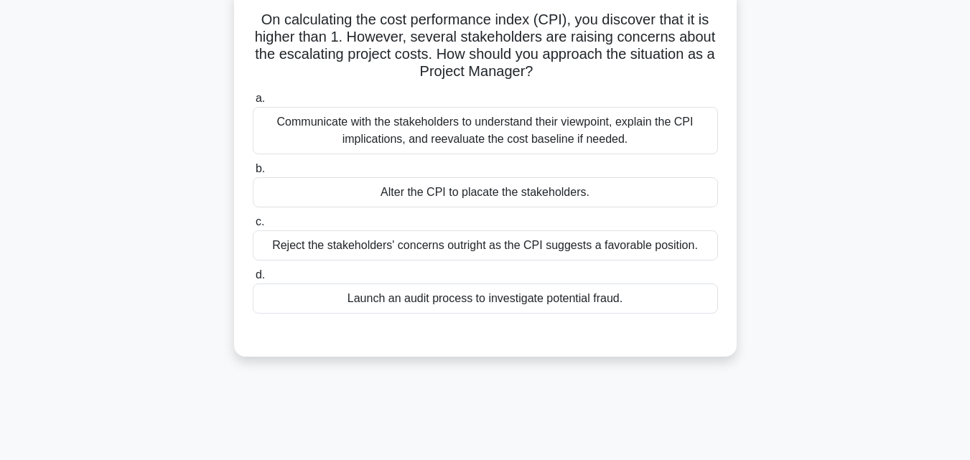
scroll to position [90, 0]
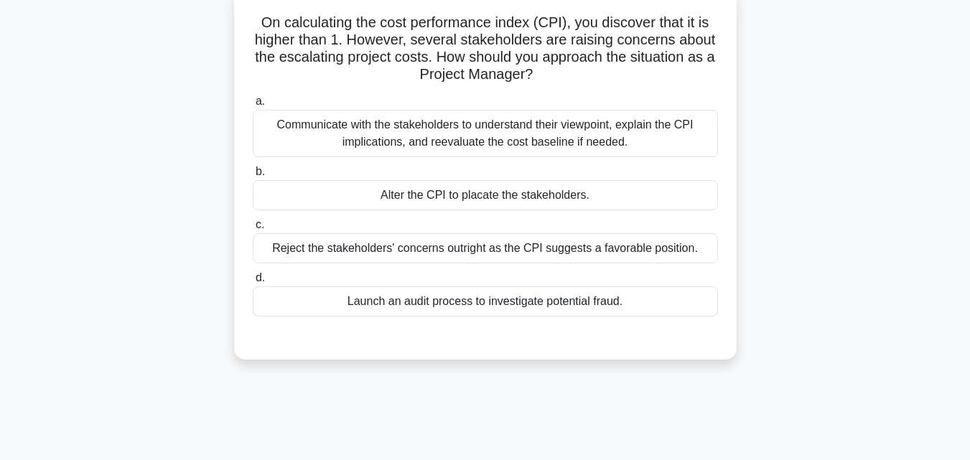
click at [581, 307] on div "Launch an audit process to investigate potential fraud." at bounding box center [485, 302] width 465 height 30
click at [253, 283] on input "d. Launch an audit process to investigate potential fraud." at bounding box center [253, 278] width 0 height 9
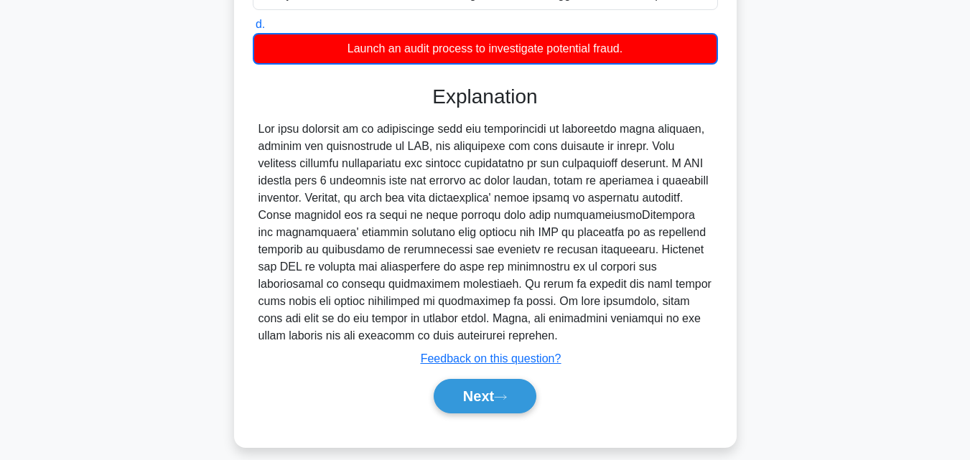
scroll to position [358, 0]
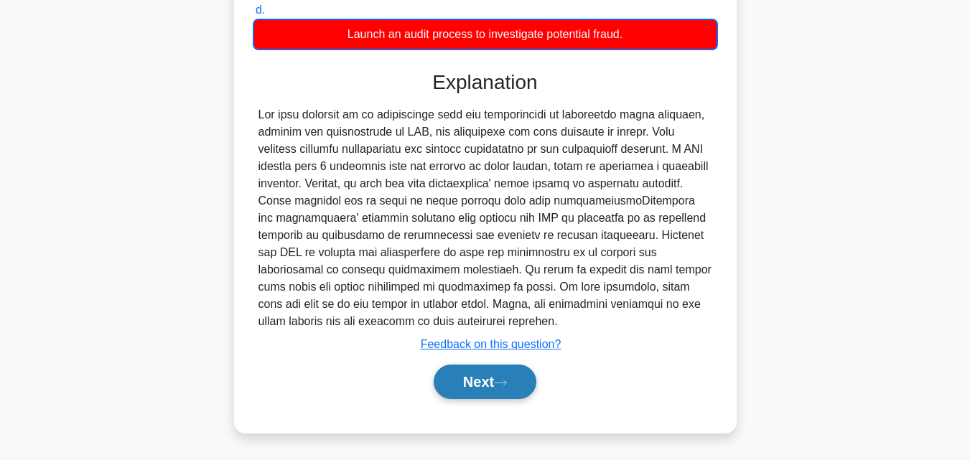
click at [524, 389] on button "Next" at bounding box center [485, 382] width 103 height 34
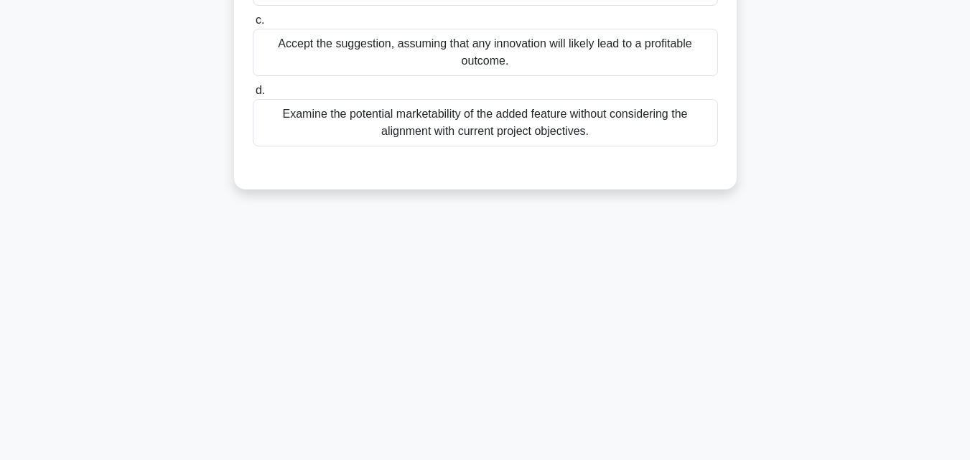
scroll to position [101, 0]
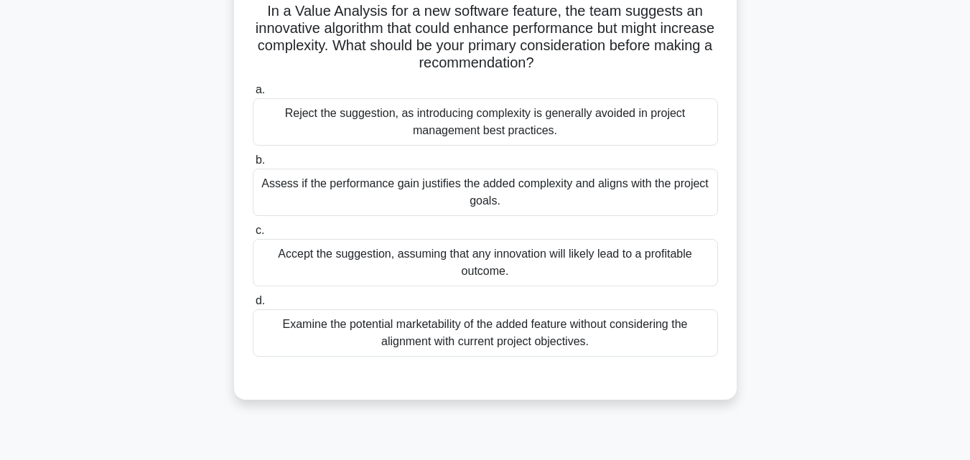
click at [548, 191] on div "Assess if the performance gain justifies the added complexity and aligns with t…" at bounding box center [485, 192] width 465 height 47
click at [253, 165] on input "b. Assess if the performance gain justifies the added complexity and aligns wit…" at bounding box center [253, 160] width 0 height 9
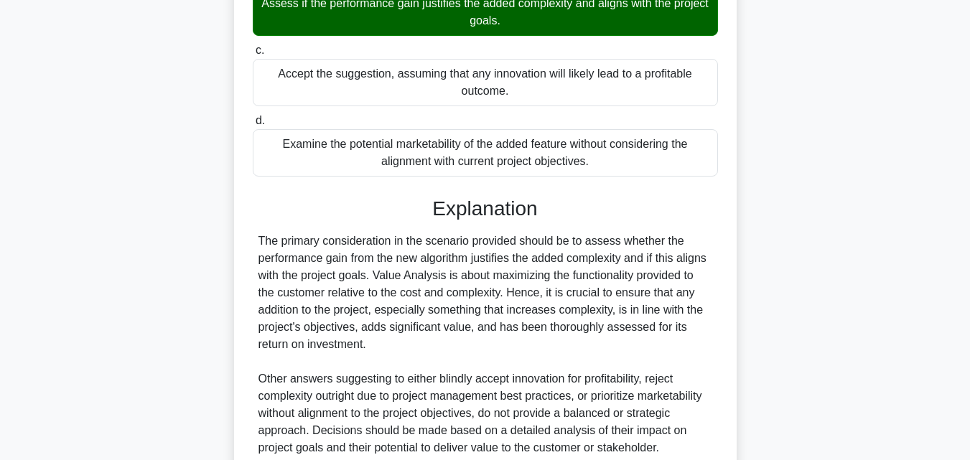
scroll to position [409, 0]
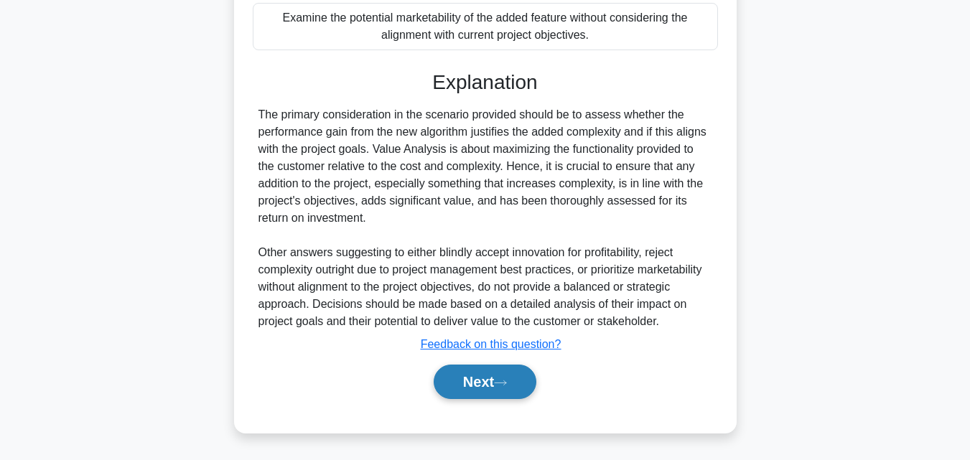
click at [479, 382] on button "Next" at bounding box center [485, 382] width 103 height 34
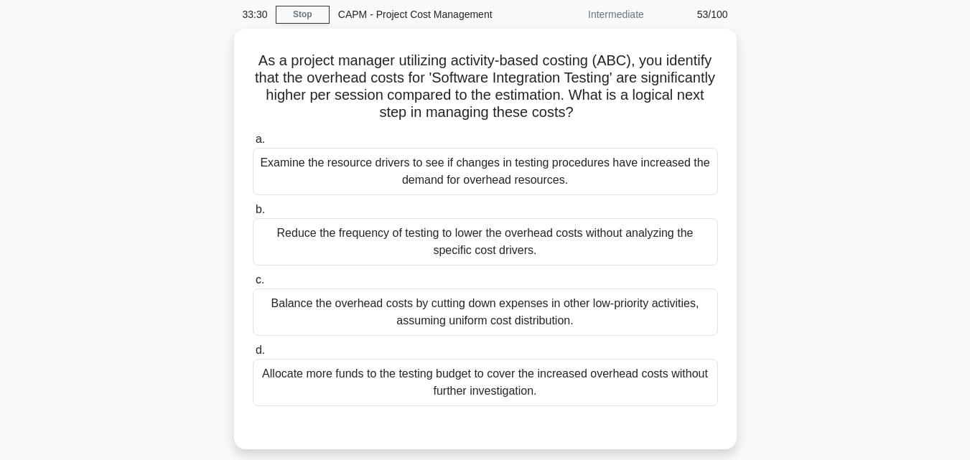
scroll to position [42, 0]
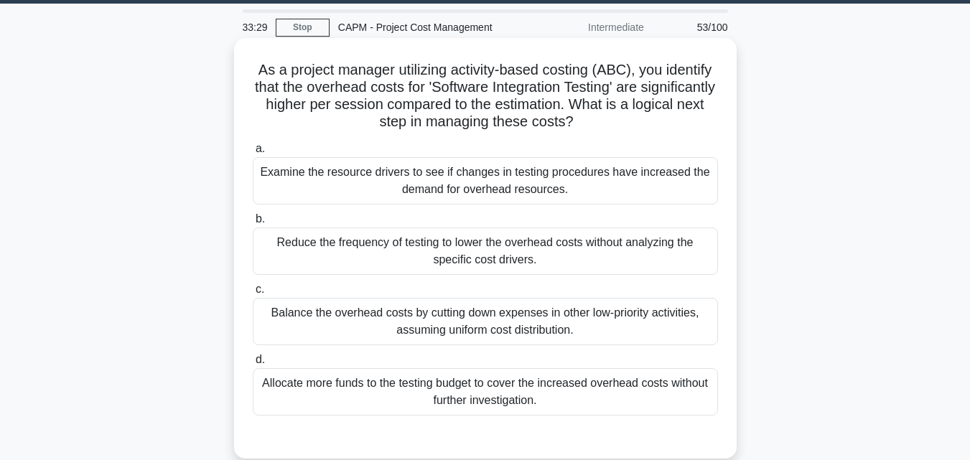
click at [621, 168] on div "Examine the resource drivers to see if changes in testing procedures have incre…" at bounding box center [485, 180] width 465 height 47
click at [253, 154] on input "a. Examine the resource drivers to see if changes in testing procedures have in…" at bounding box center [253, 148] width 0 height 9
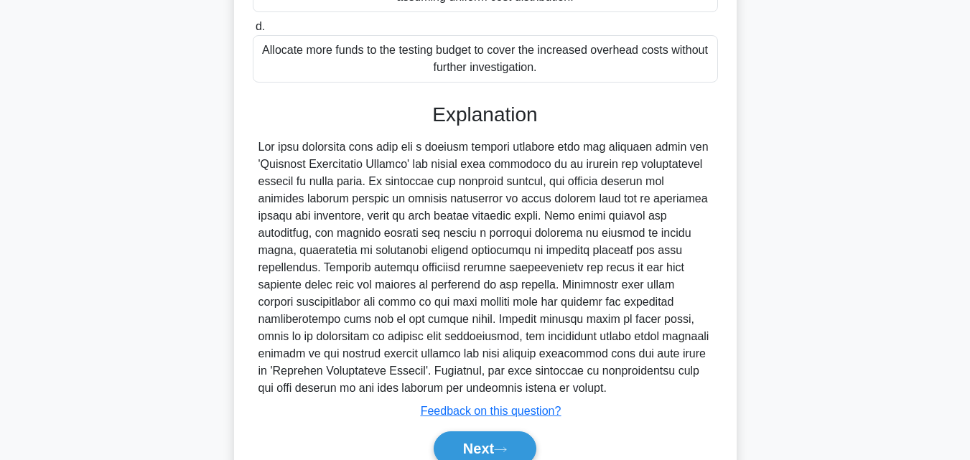
scroll to position [412, 0]
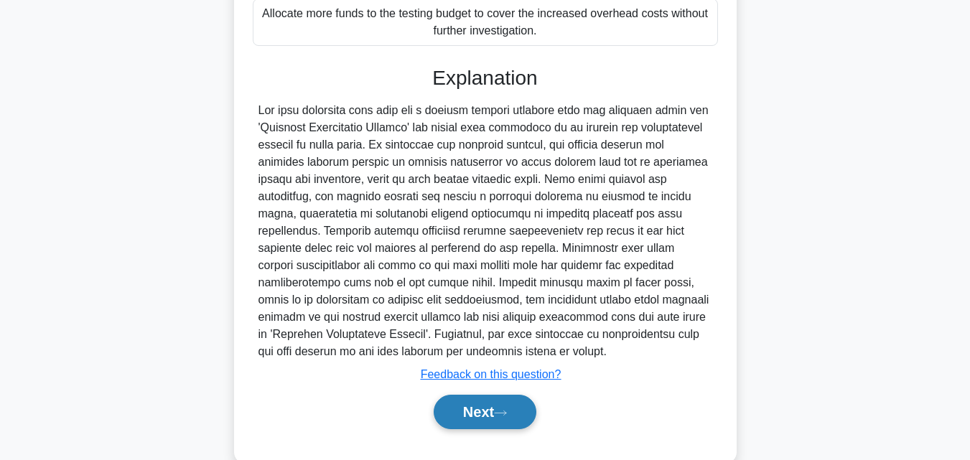
click at [520, 402] on button "Next" at bounding box center [485, 412] width 103 height 34
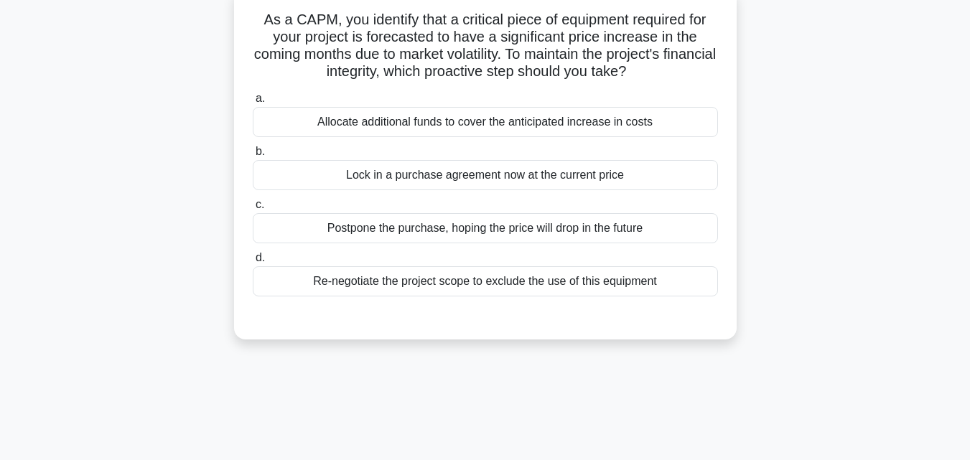
scroll to position [95, 0]
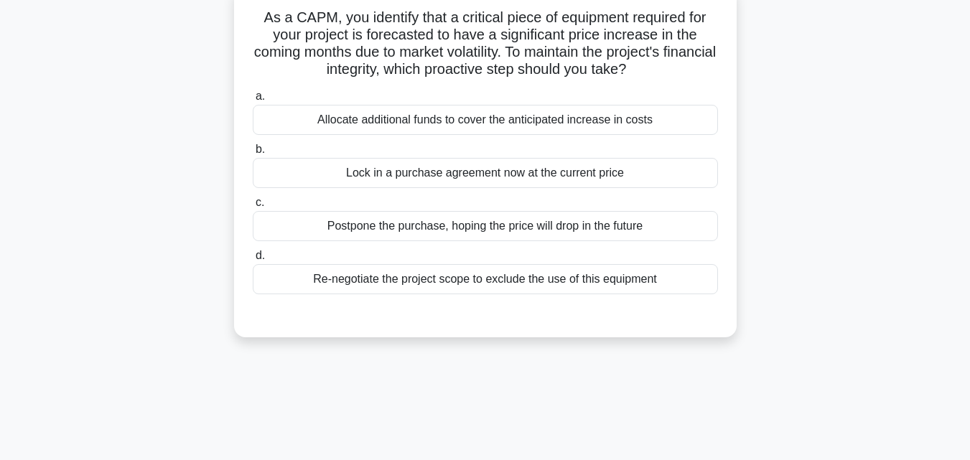
click at [559, 124] on div "Allocate additional funds to cover the anticipated increase in costs" at bounding box center [485, 120] width 465 height 30
click at [253, 101] on input "a. Allocate additional funds to cover the anticipated increase in costs" at bounding box center [253, 96] width 0 height 9
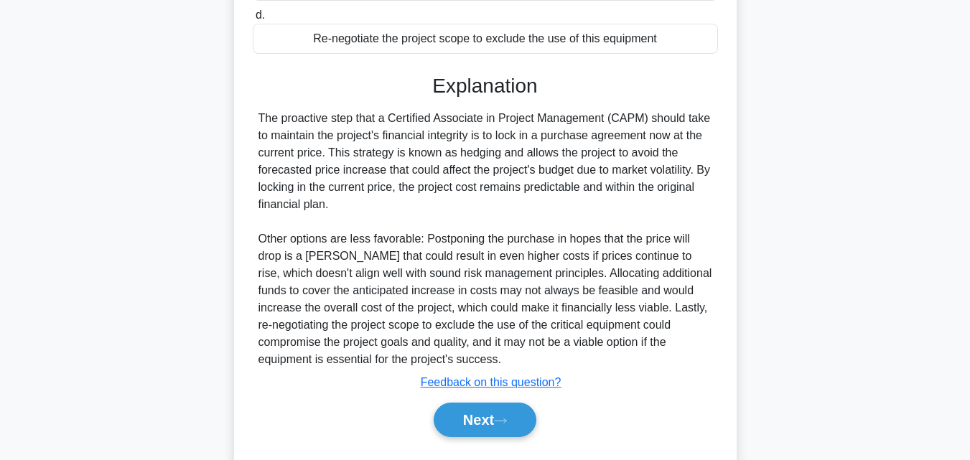
scroll to position [376, 0]
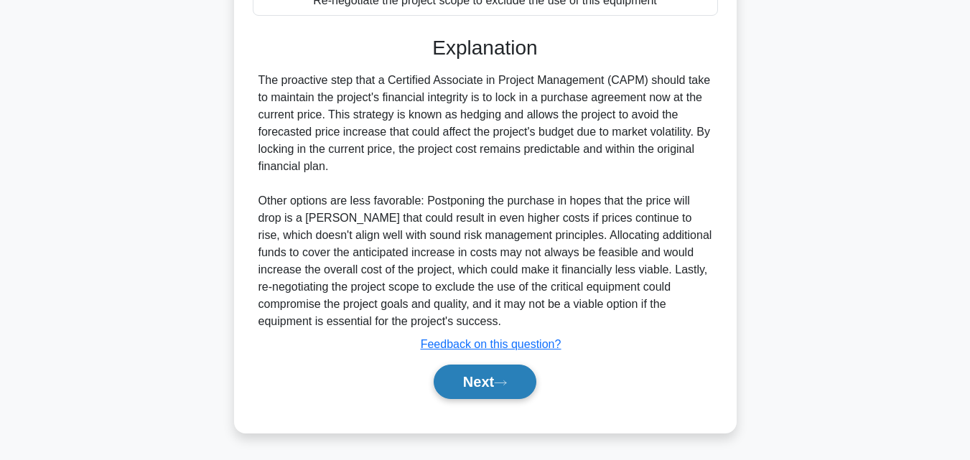
click at [488, 378] on button "Next" at bounding box center [485, 382] width 103 height 34
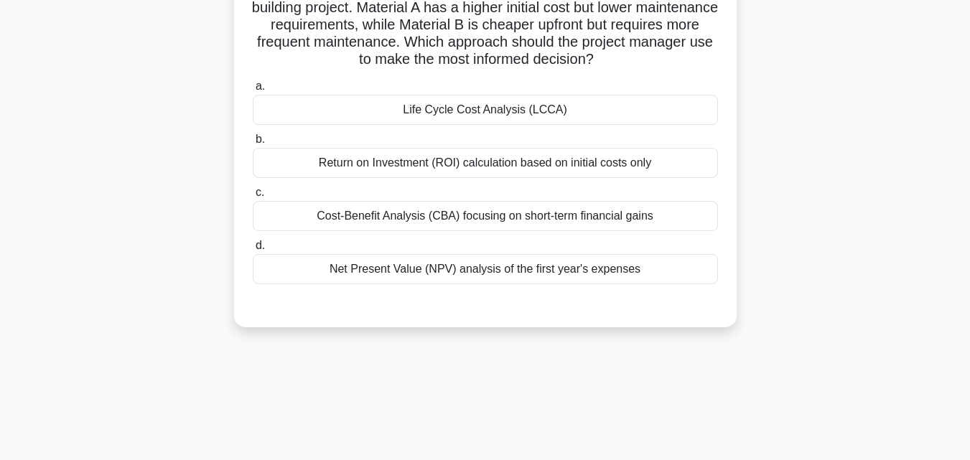
scroll to position [42, 0]
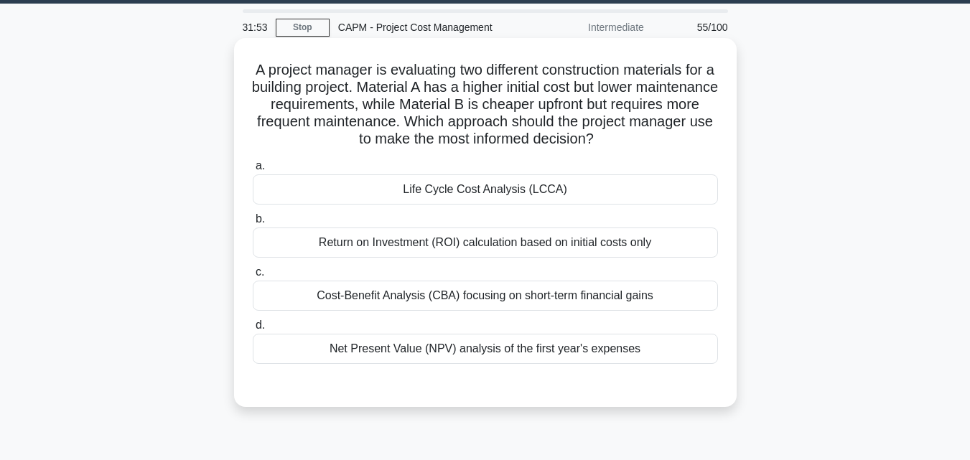
click at [616, 187] on div "Life Cycle Cost Analysis (LCCA)" at bounding box center [485, 190] width 465 height 30
click at [253, 171] on input "a. Life Cycle Cost Analysis (LCCA)" at bounding box center [253, 166] width 0 height 9
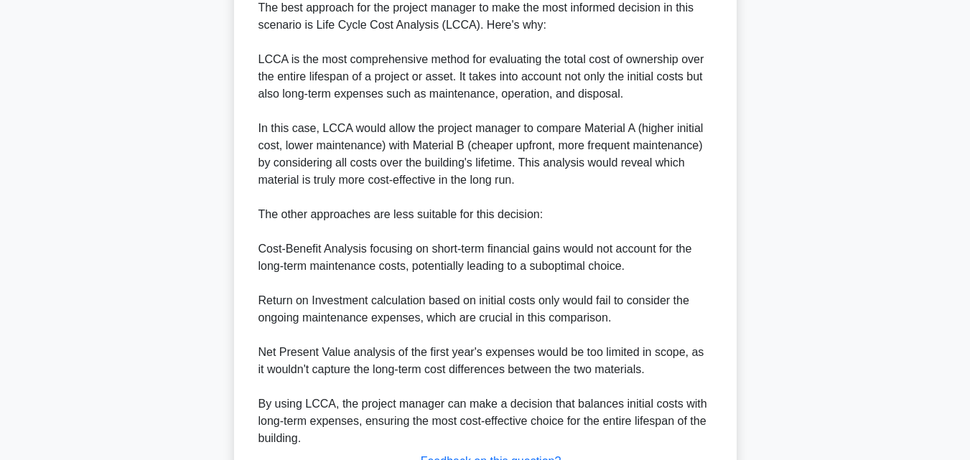
scroll to position [581, 0]
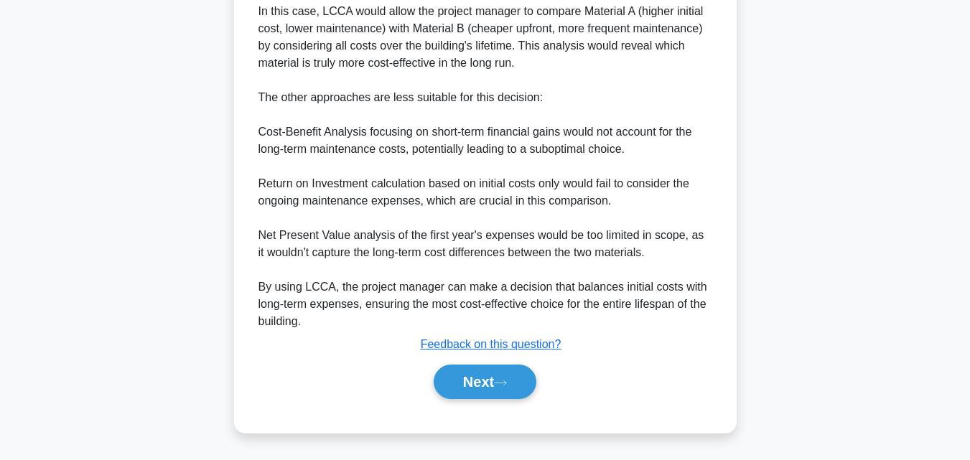
click at [501, 401] on div "Next" at bounding box center [485, 382] width 465 height 46
click at [500, 390] on button "Next" at bounding box center [485, 382] width 103 height 34
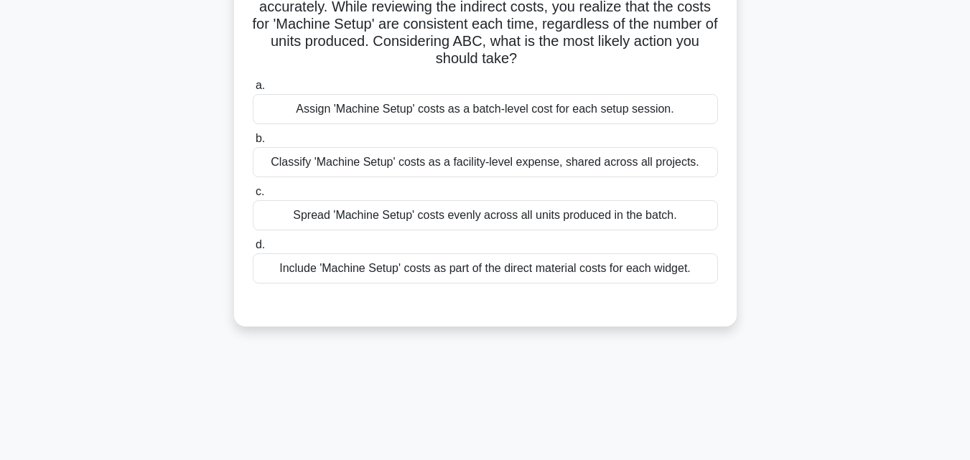
scroll to position [147, 0]
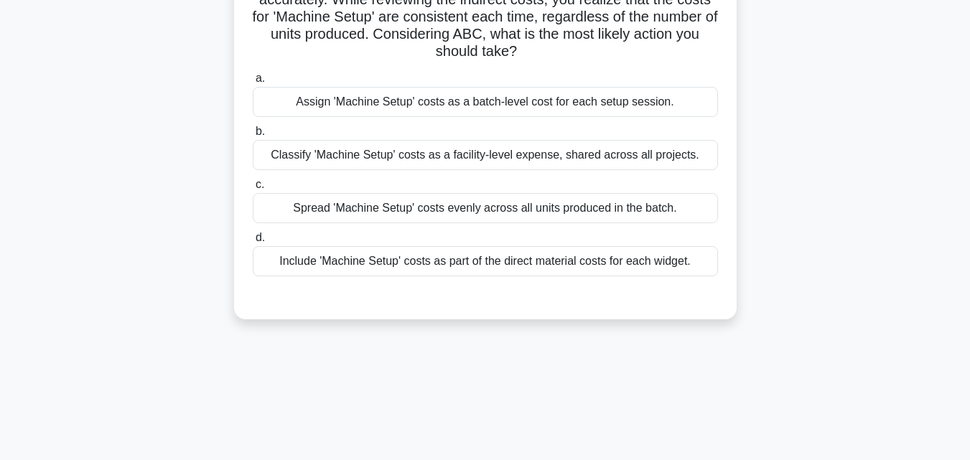
click at [574, 264] on div "Include 'Machine Setup' costs as part of the direct material costs for each wid…" at bounding box center [485, 261] width 465 height 30
click at [253, 243] on input "d. Include 'Machine Setup' costs as part of the direct material costs for each …" at bounding box center [253, 237] width 0 height 9
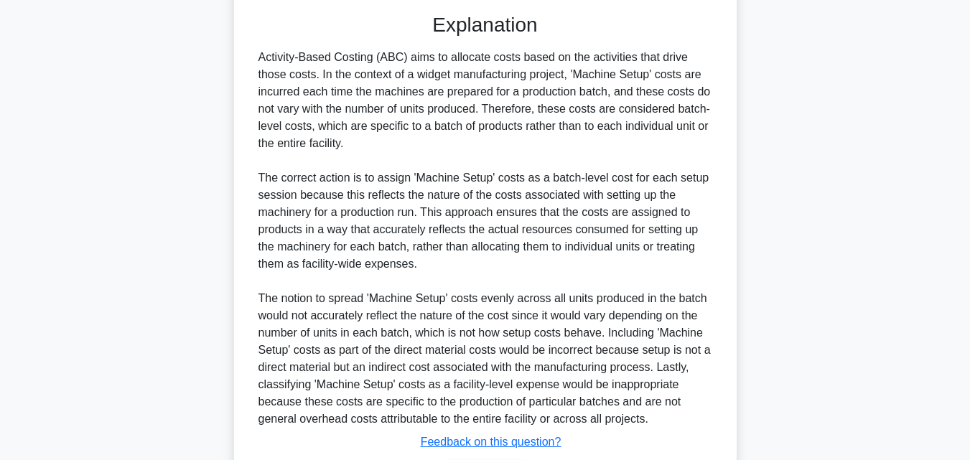
scroll to position [508, 0]
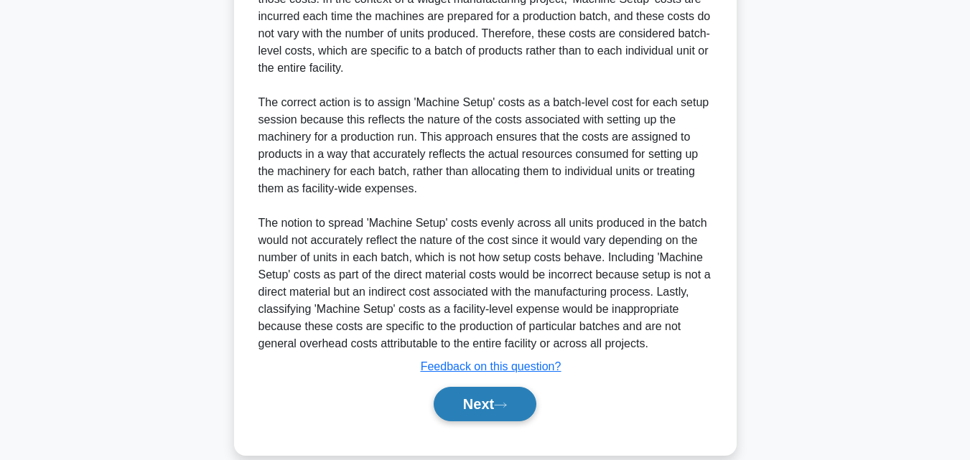
click at [525, 408] on button "Next" at bounding box center [485, 404] width 103 height 34
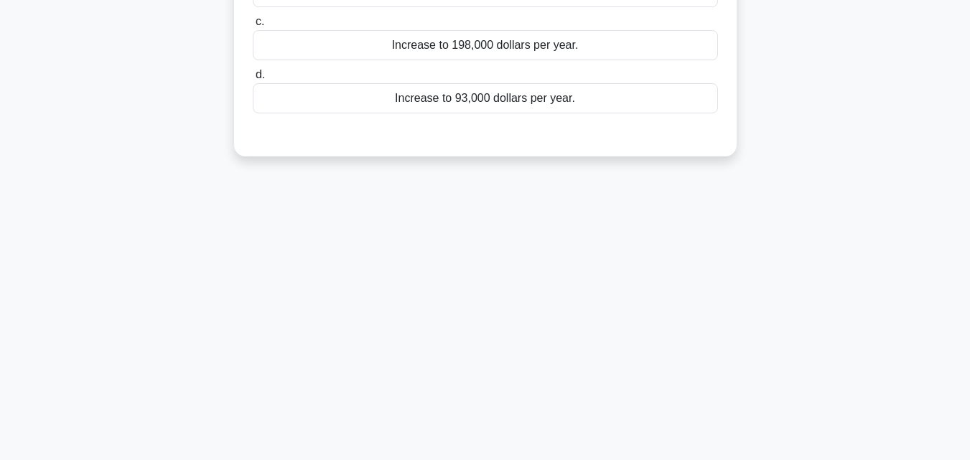
scroll to position [315, 0]
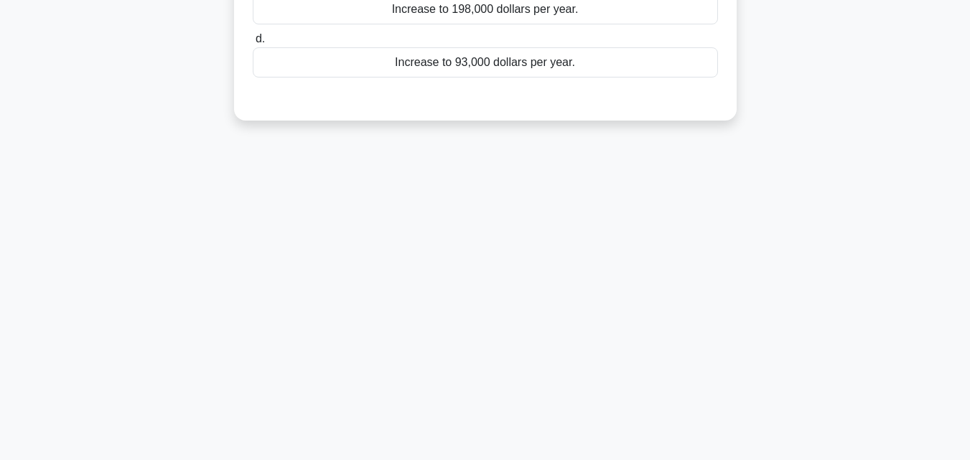
click at [970, 390] on main "13:31 Stop CAPM - Project Cost Management Intermediate 57/100 You have a projec…" at bounding box center [485, 96] width 970 height 730
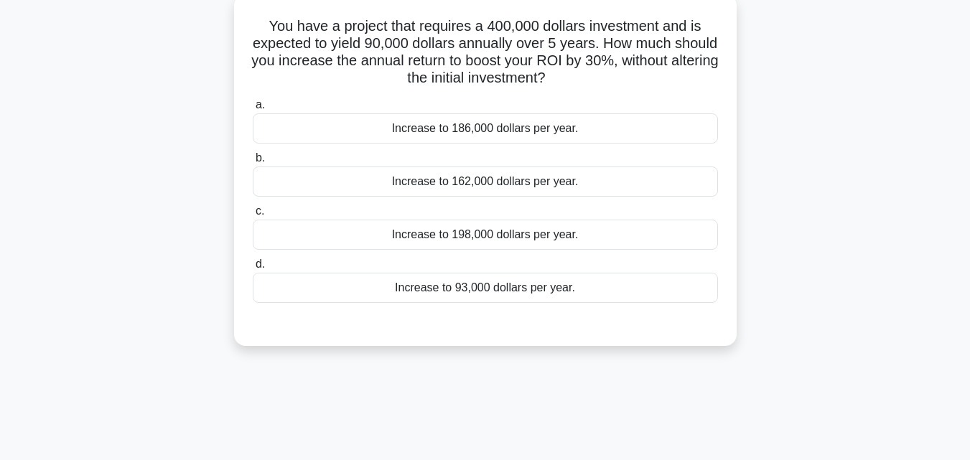
scroll to position [0, 0]
